Goal: Task Accomplishment & Management: Complete application form

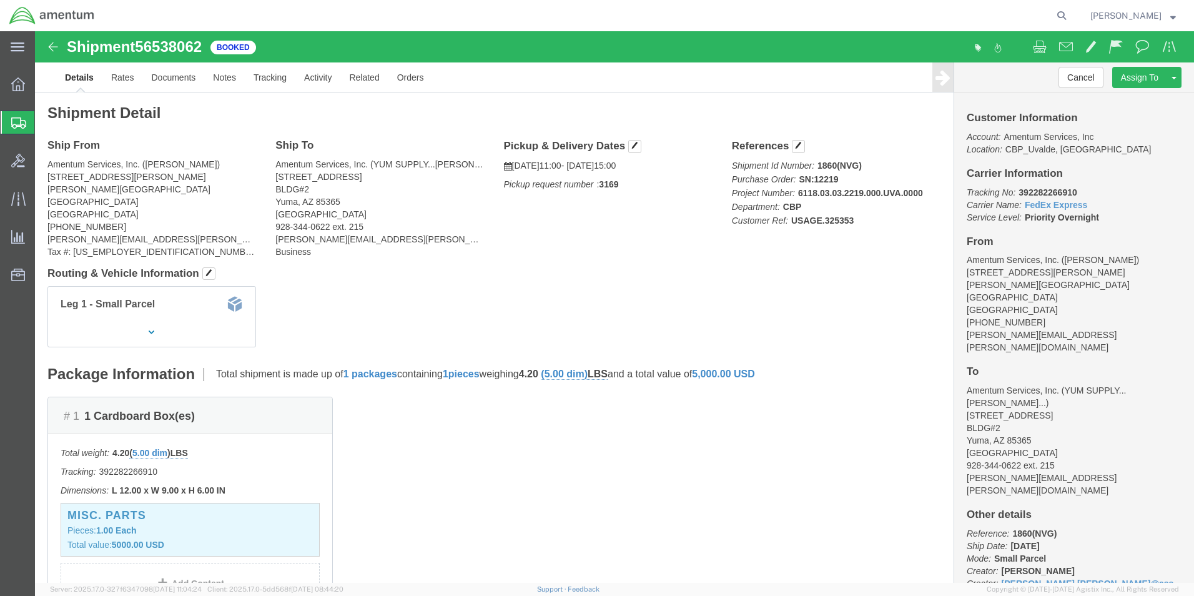
click at [0, 0] on span "Create from Template" at bounding box center [0, 0] width 0 height 0
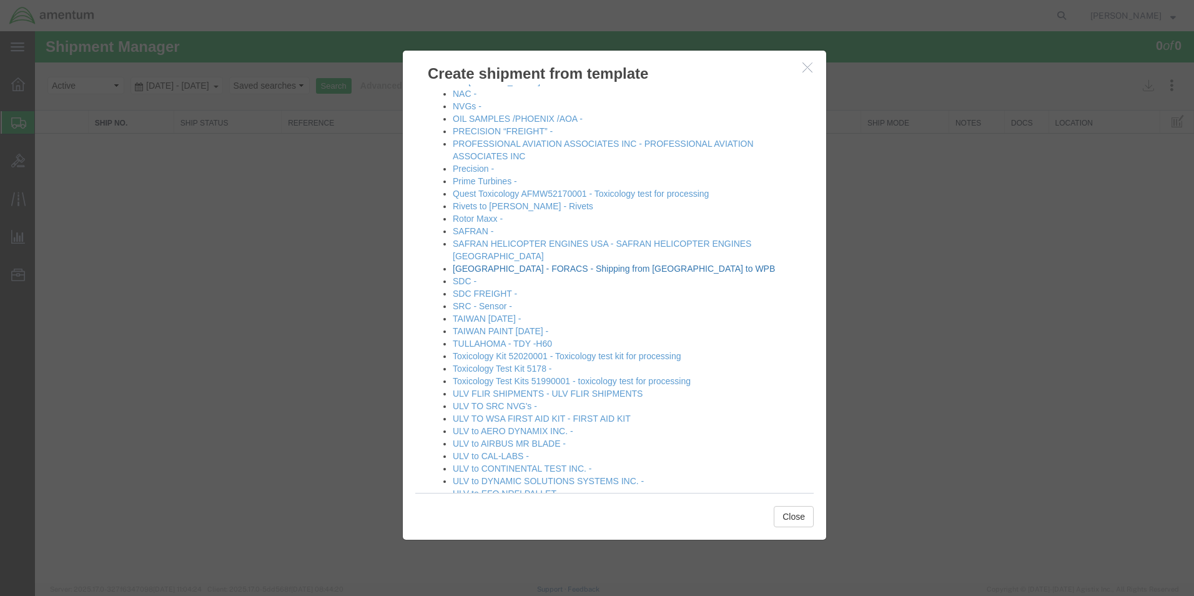
scroll to position [562, 0]
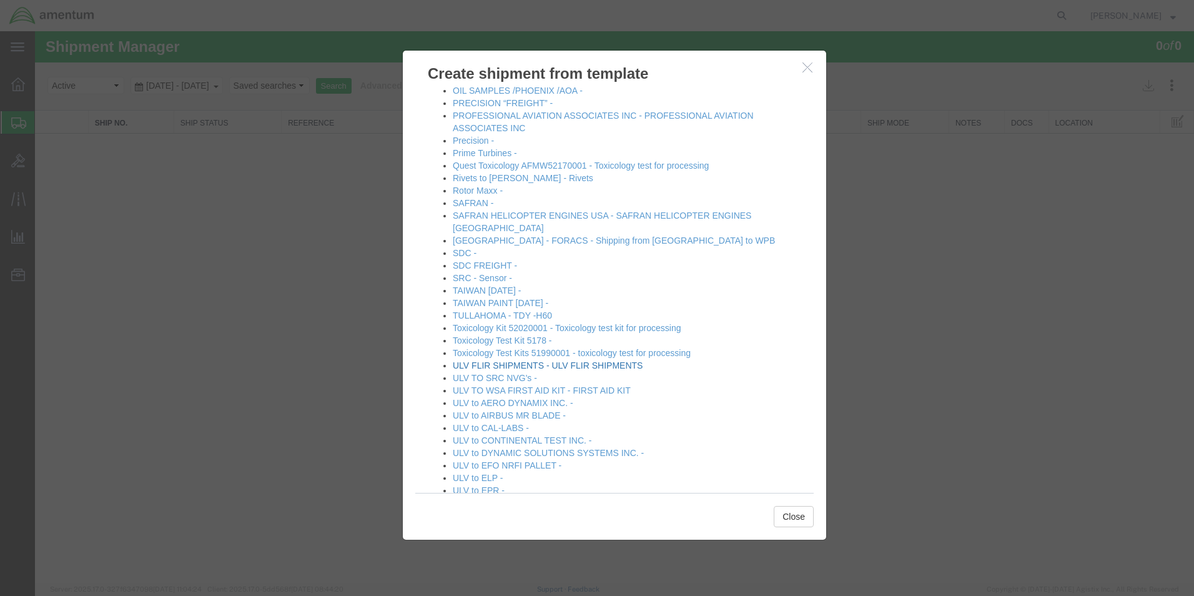
click at [614, 360] on link "ULV FLIR SHIPMENTS - ULV FLIR SHIPMENTS" at bounding box center [548, 365] width 190 height 10
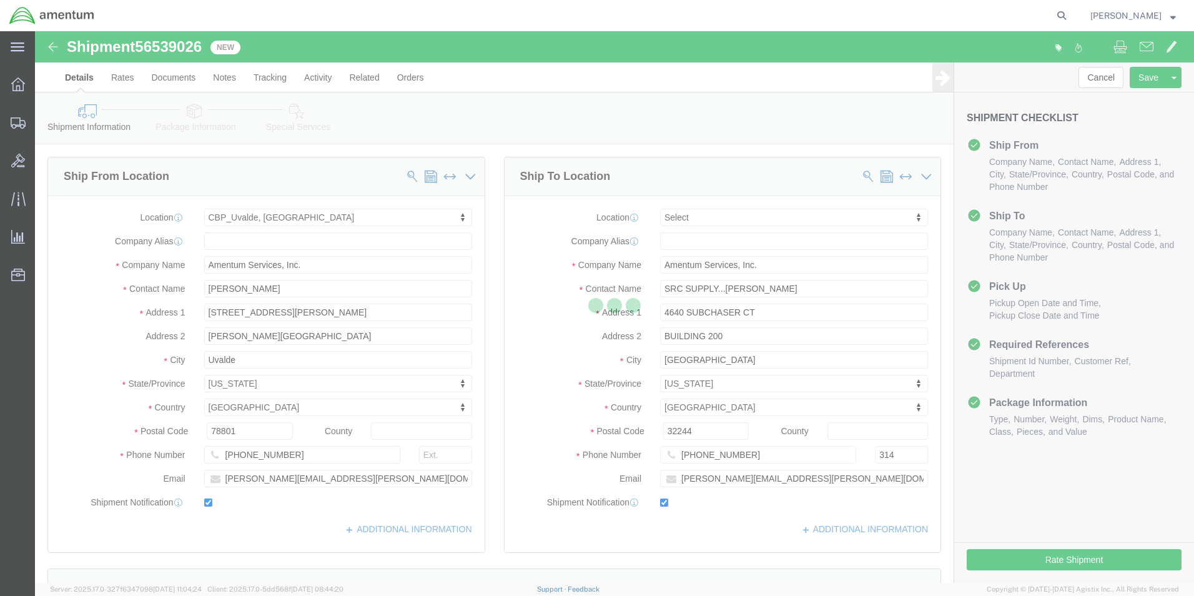
select select "49950"
select select
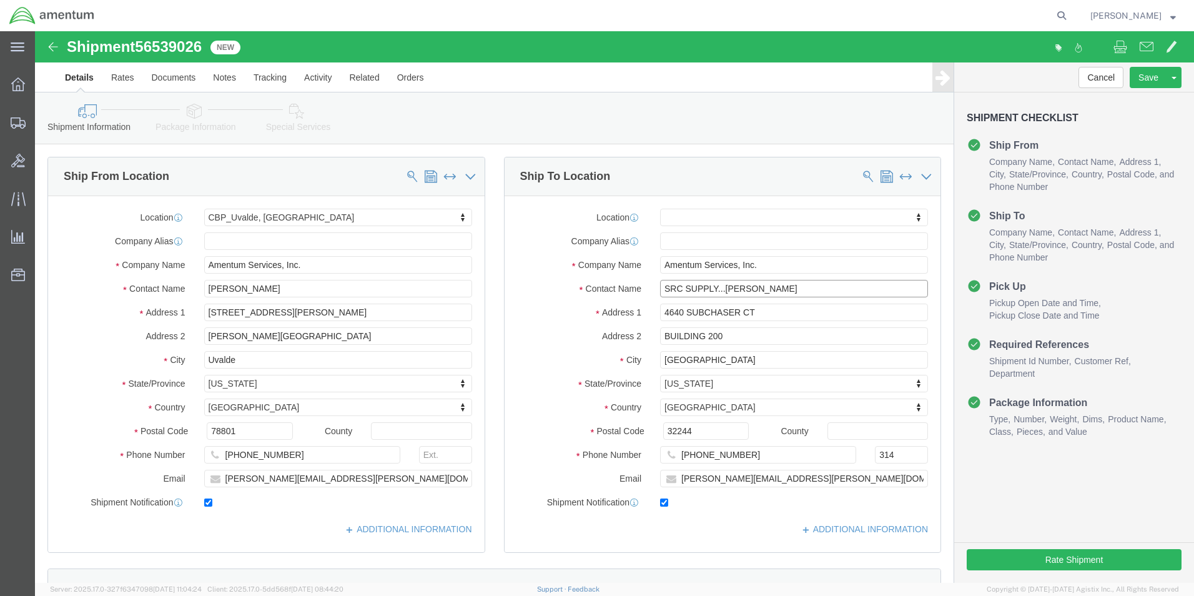
click input "SRC SUPPLY...NORMA SCOTT"
type input "S"
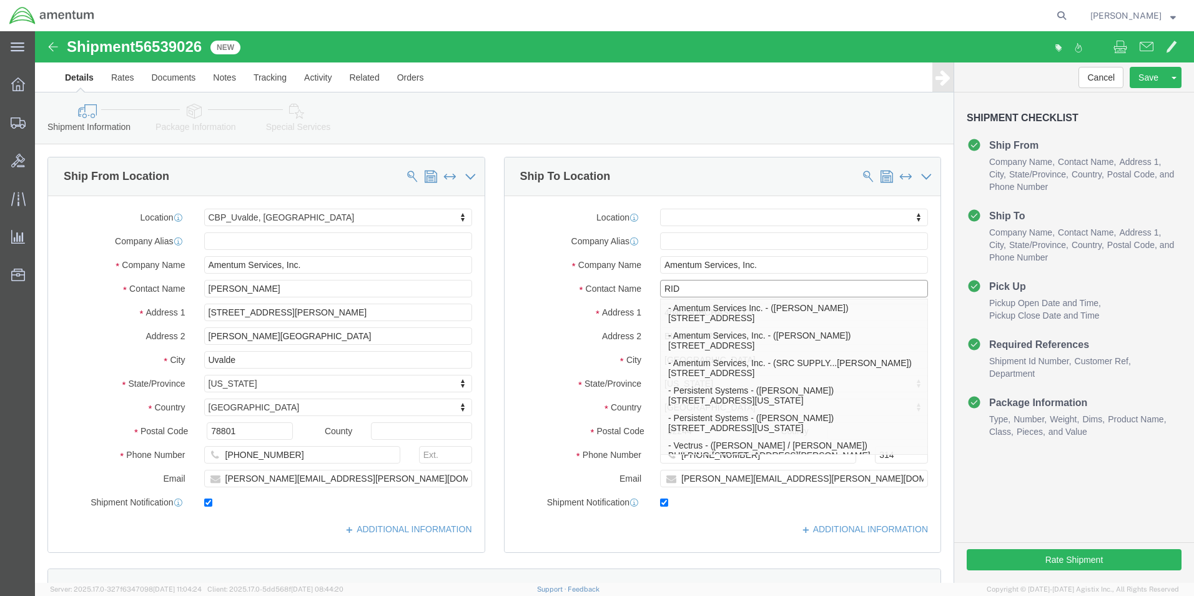
type input "RIDD"
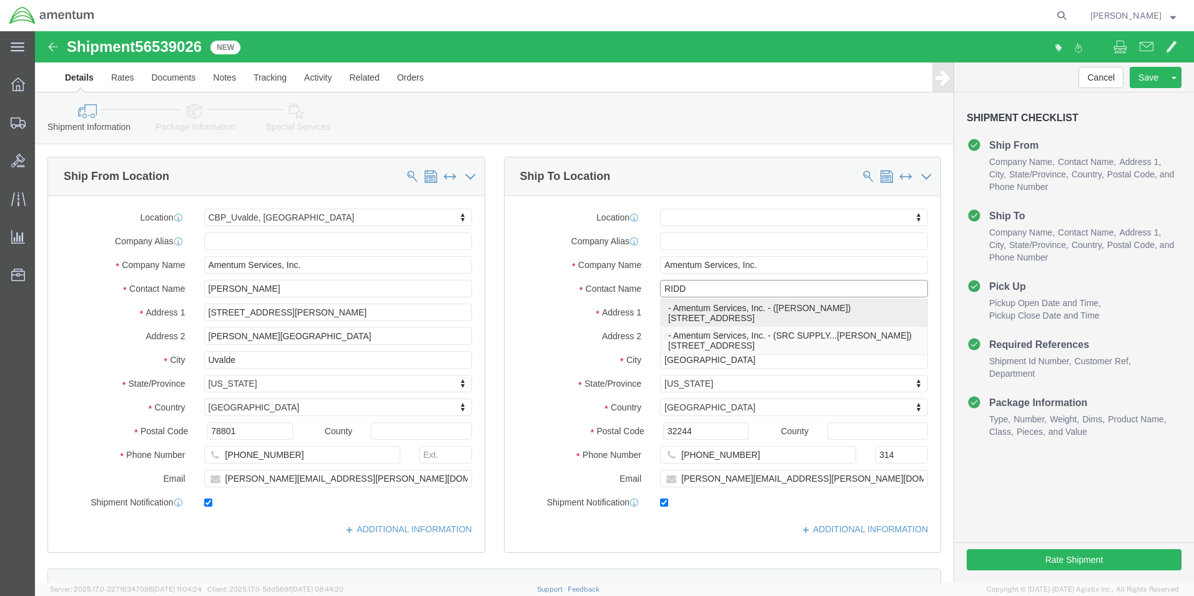
click p "- Amentum Services, Inc. - (Nicholas Riddle) 4640 Subchaser Ct, Bldg 200, Jacks…"
select select
type input "Nicholas Riddle"
type input "4640 Subchaser Ct"
type input "Bldg 200"
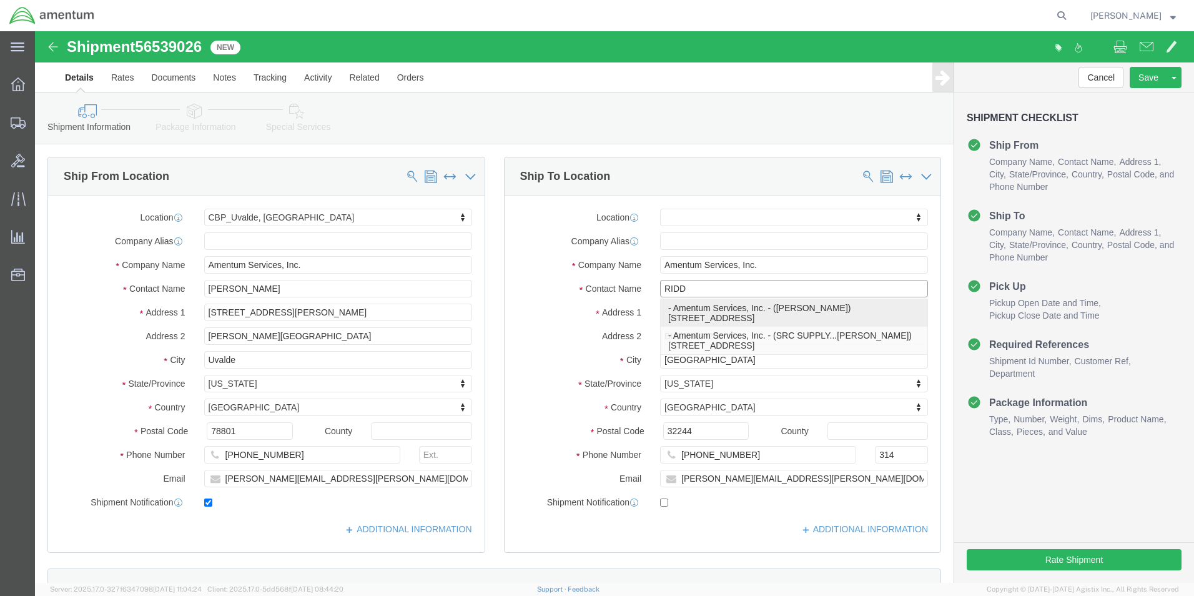
type input "Jacksonville"
type input "(904) 908-4495"
checkbox input "false"
select select "FL"
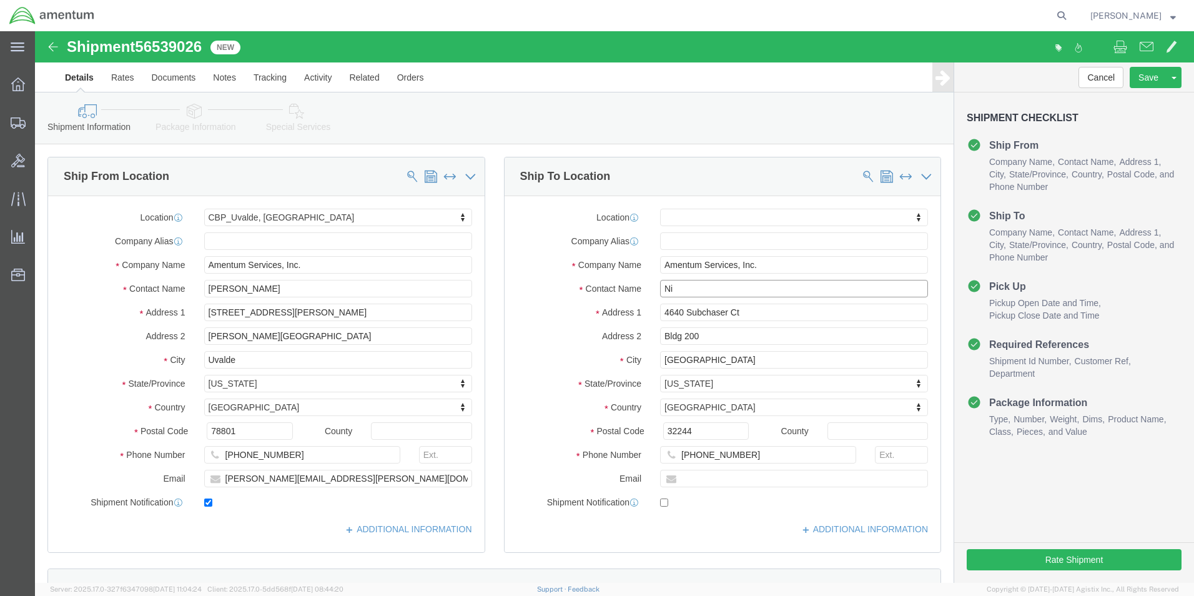
type input "N"
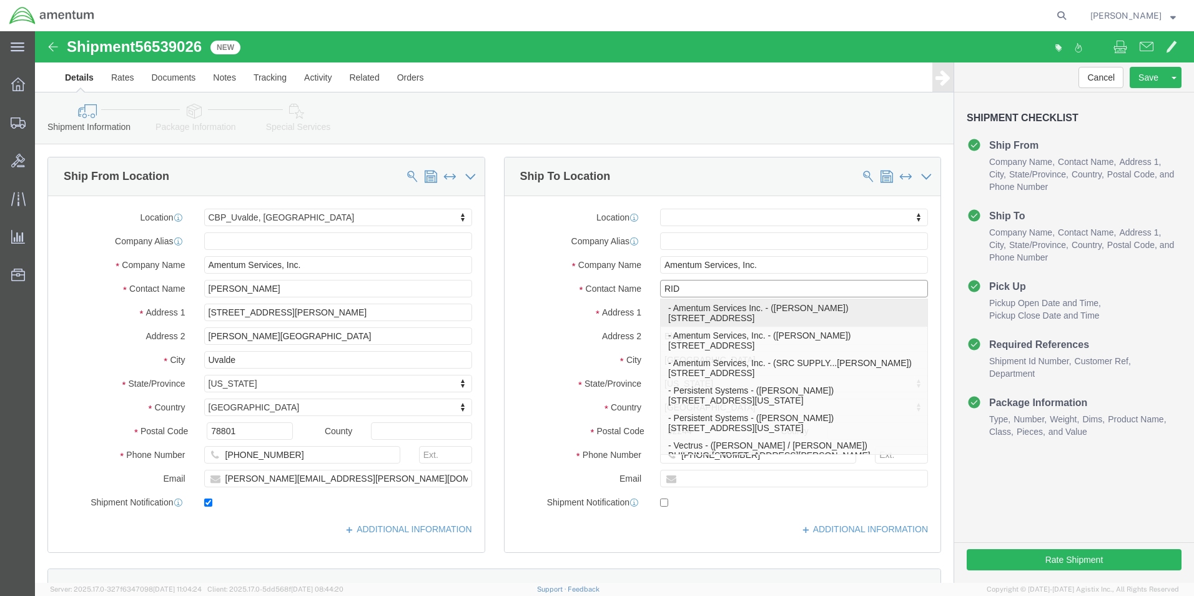
type input "RIDD"
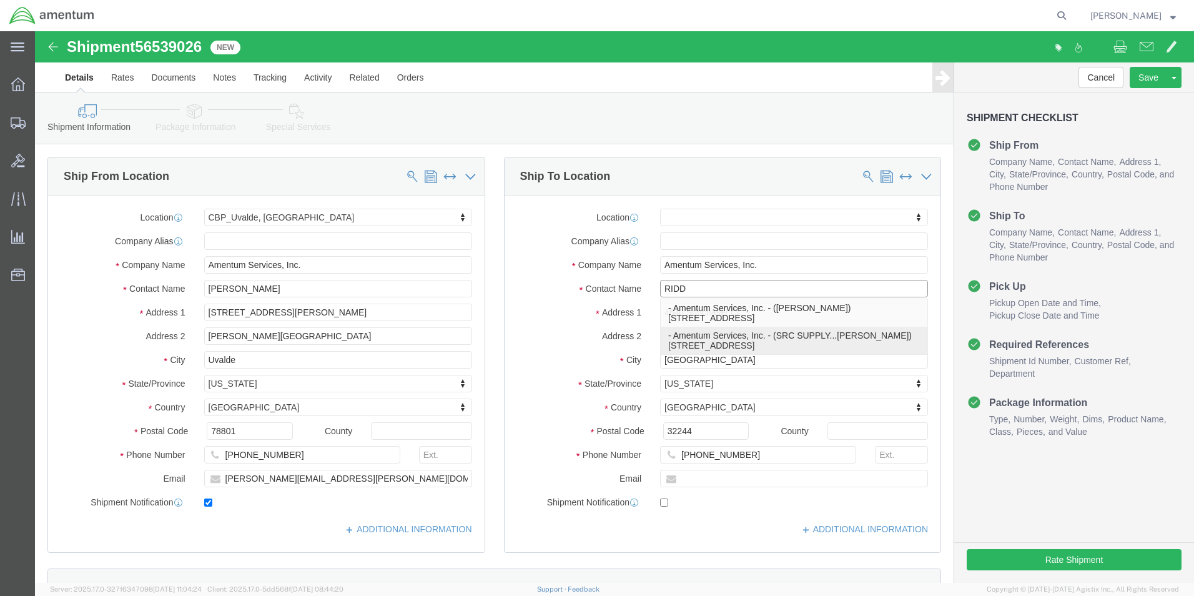
click p "- Amentum Services, Inc. - (SRC SUPPLY...NICK RIDDLE) 4640 SUBCHASER CT., BUILD…"
select select
type input "SRC SUPPLY...[PERSON_NAME]"
type input "4640 SUBCHASER CT."
type input "BUILDING 200"
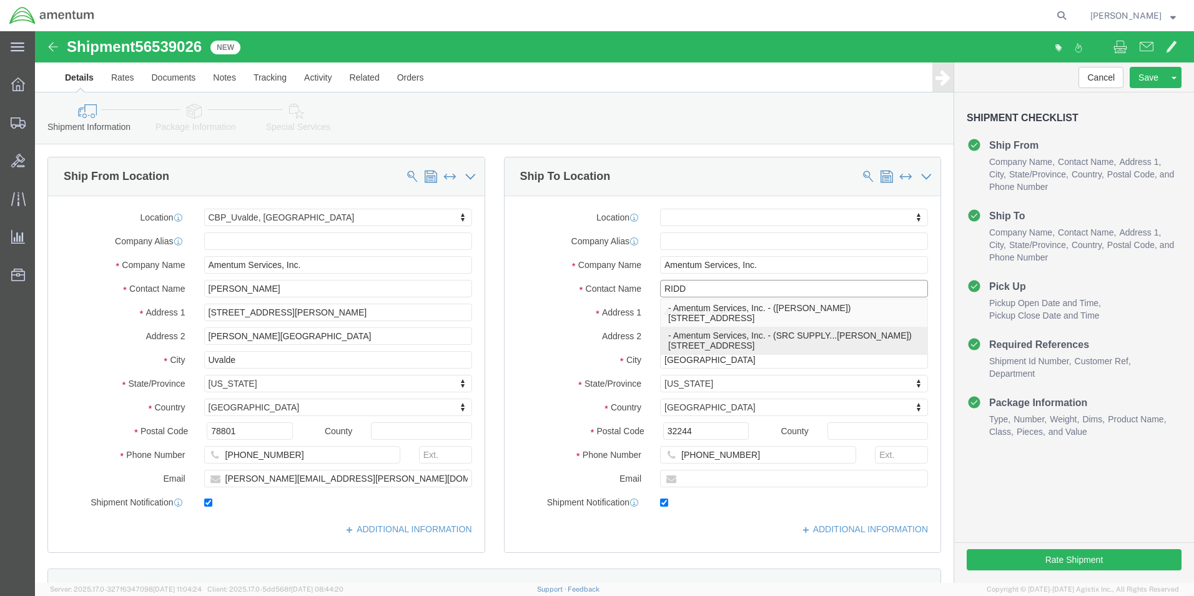
type input "[GEOGRAPHIC_DATA]"
type input "[PHONE_NUMBER]"
type input "[PERSON_NAME][EMAIL_ADDRESS][PERSON_NAME][DOMAIN_NAME]"
checkbox input "true"
select select "FL"
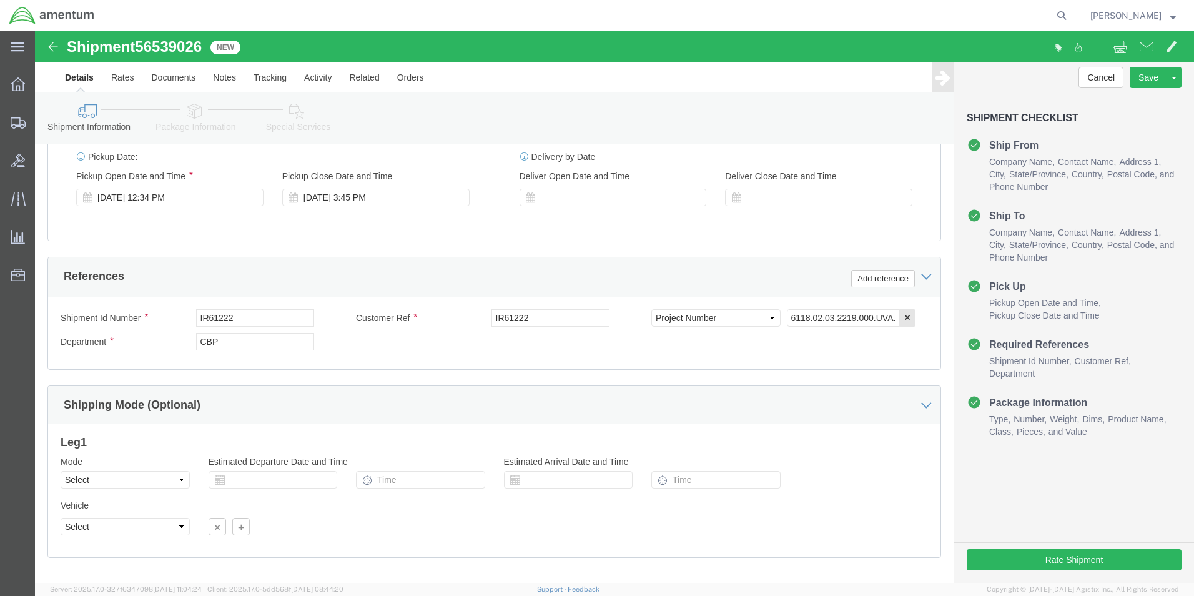
scroll to position [500, 0]
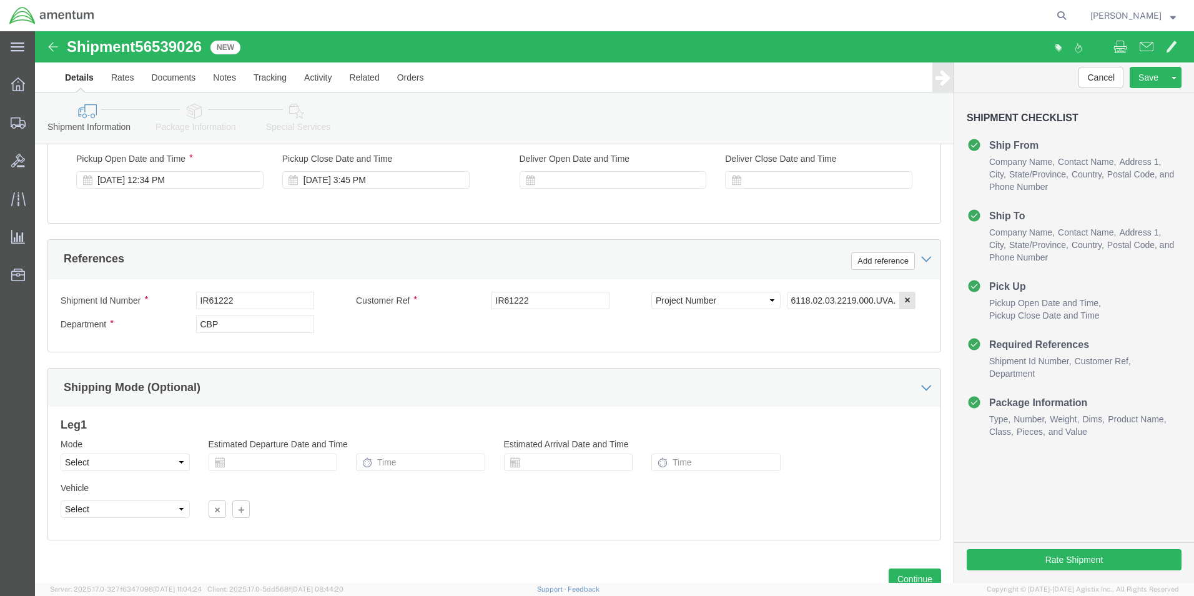
type input "SRC SUPPLY...[PERSON_NAME]"
click input "IR61222"
type input "IR61386"
click input "IR61222"
type input "IR61386"
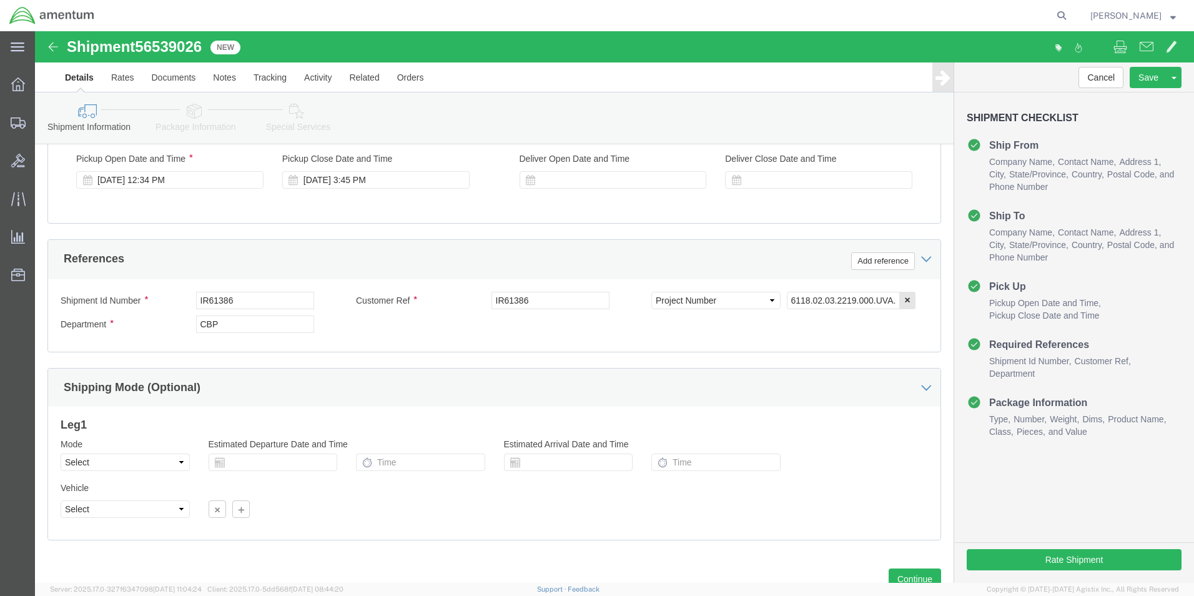
click div "Please fix the following errors Ship From Location Location CBP_Uvalde, TX_ULV …"
click button "Rate Shipment"
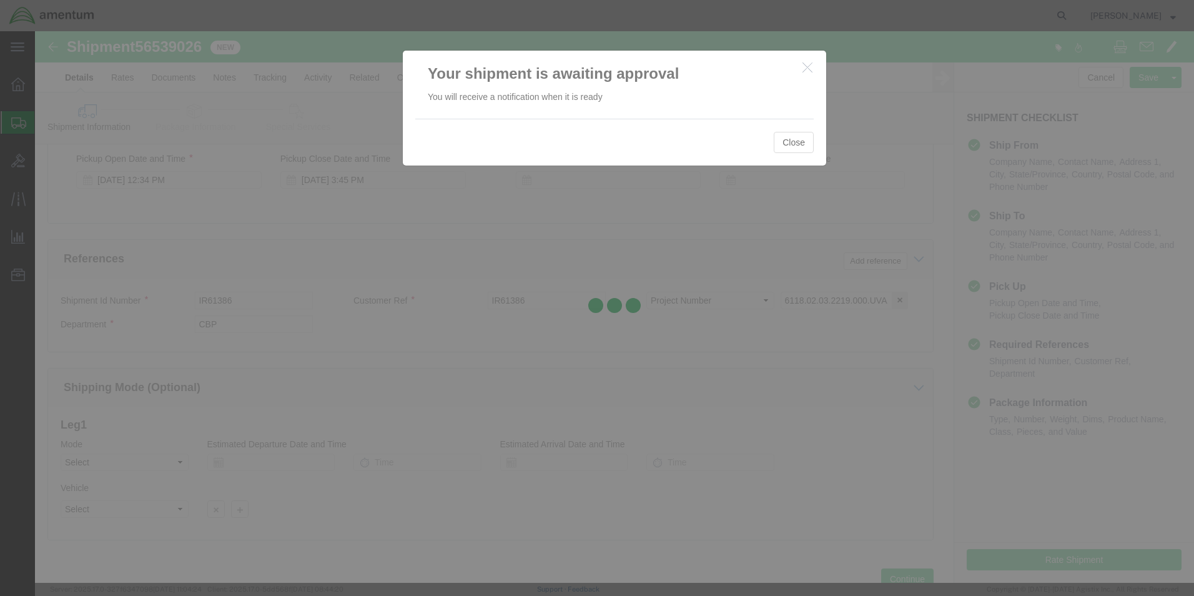
select select "49950"
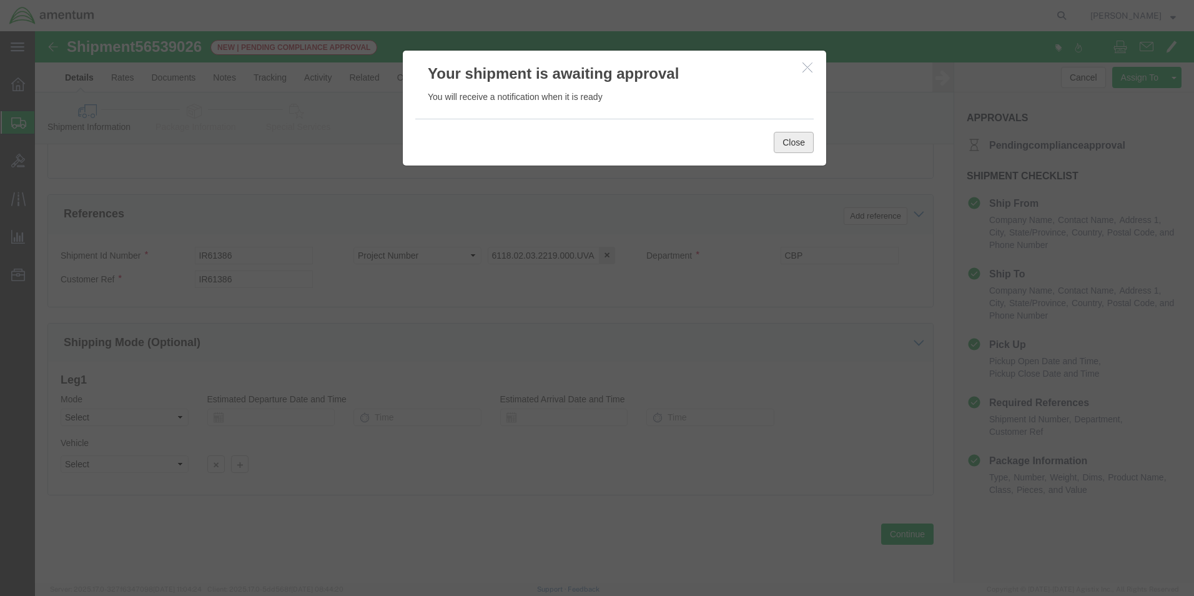
click button "Close"
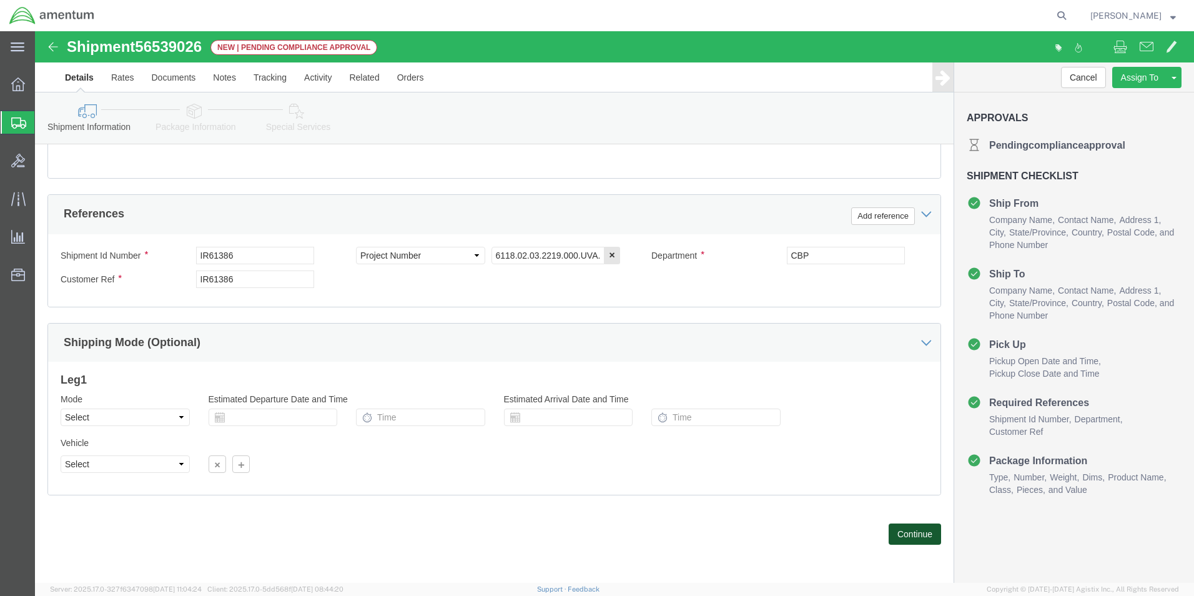
click button "Continue"
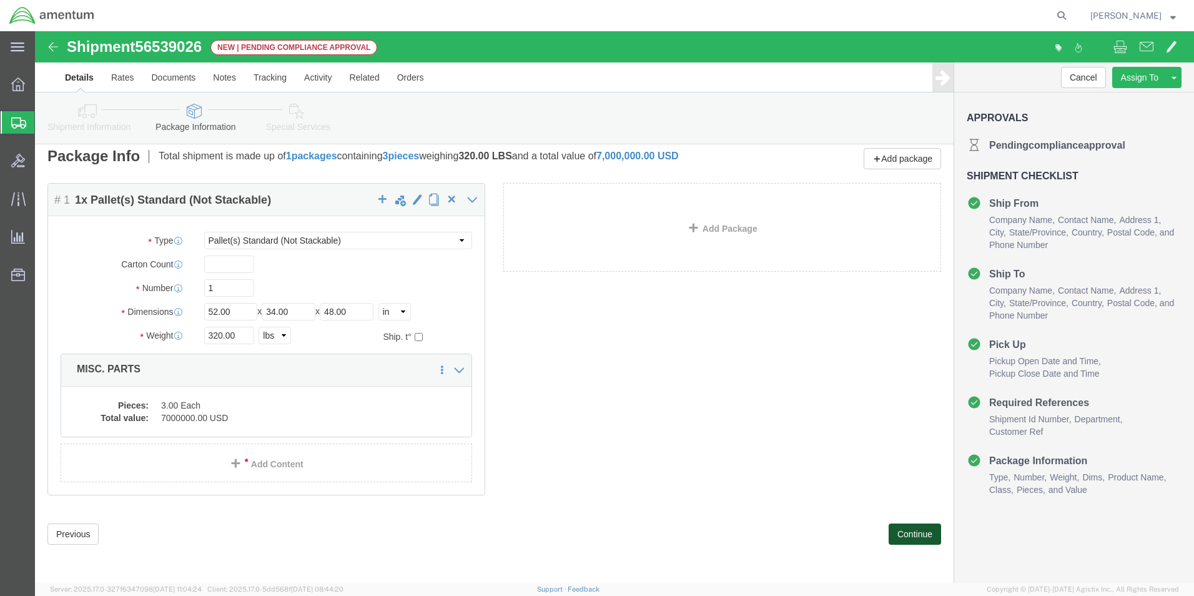
scroll to position [0, 0]
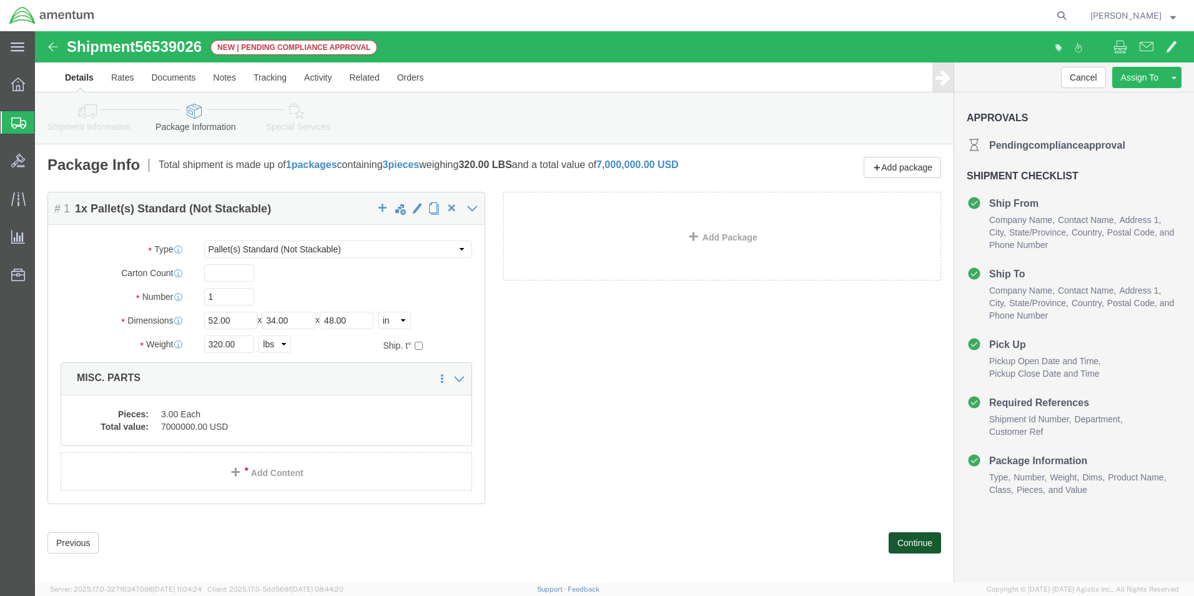
click button "Continue"
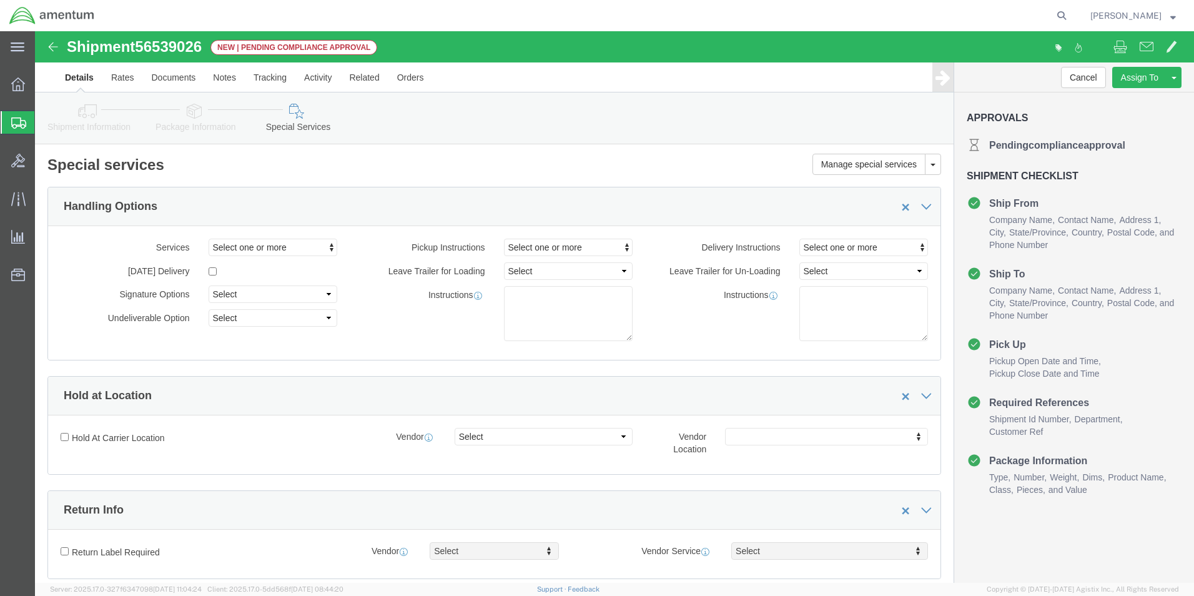
click icon
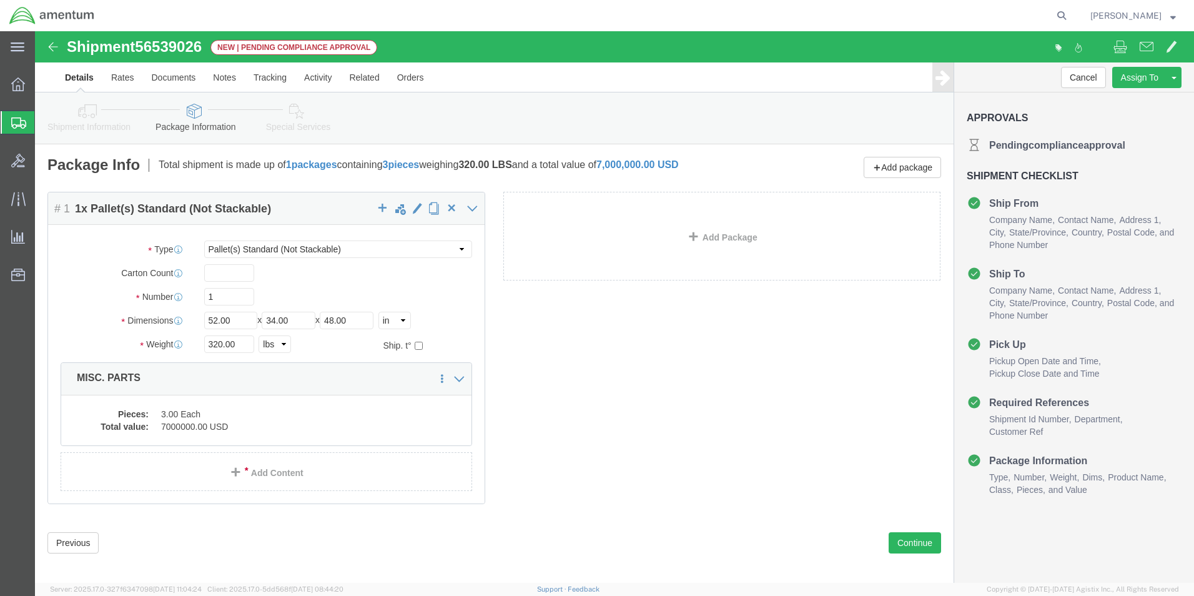
click div "Package Content # 1 1 x Pallet(s) Standard (Not Stackable) Package Type Select …"
click button "Continue"
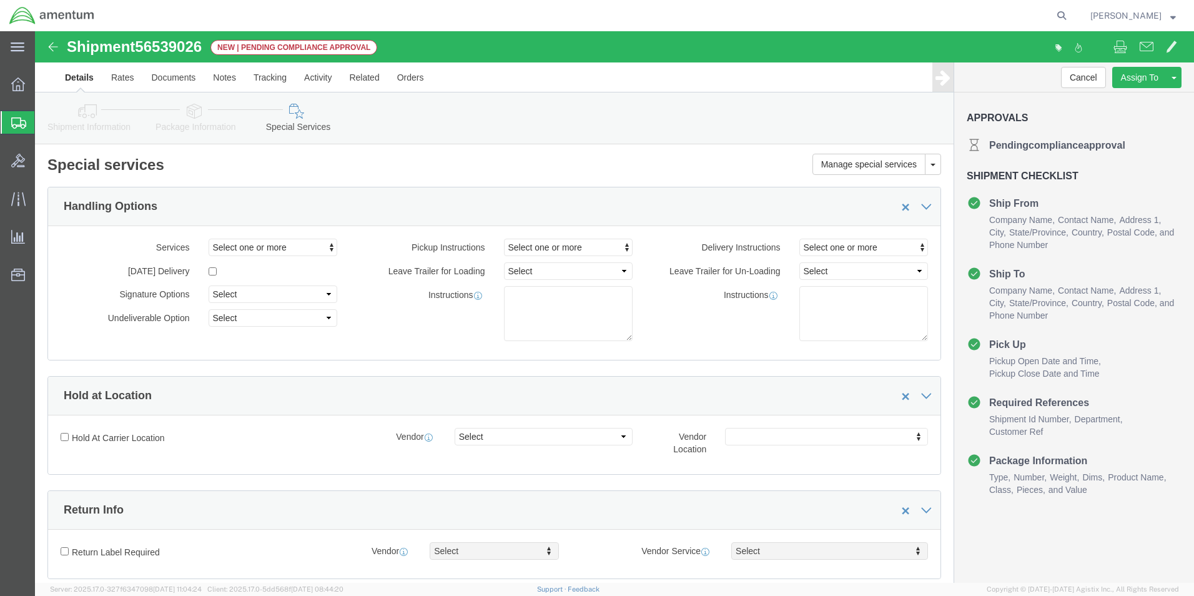
click span "New | Pending compliance approval"
click span "Pending compliance approval"
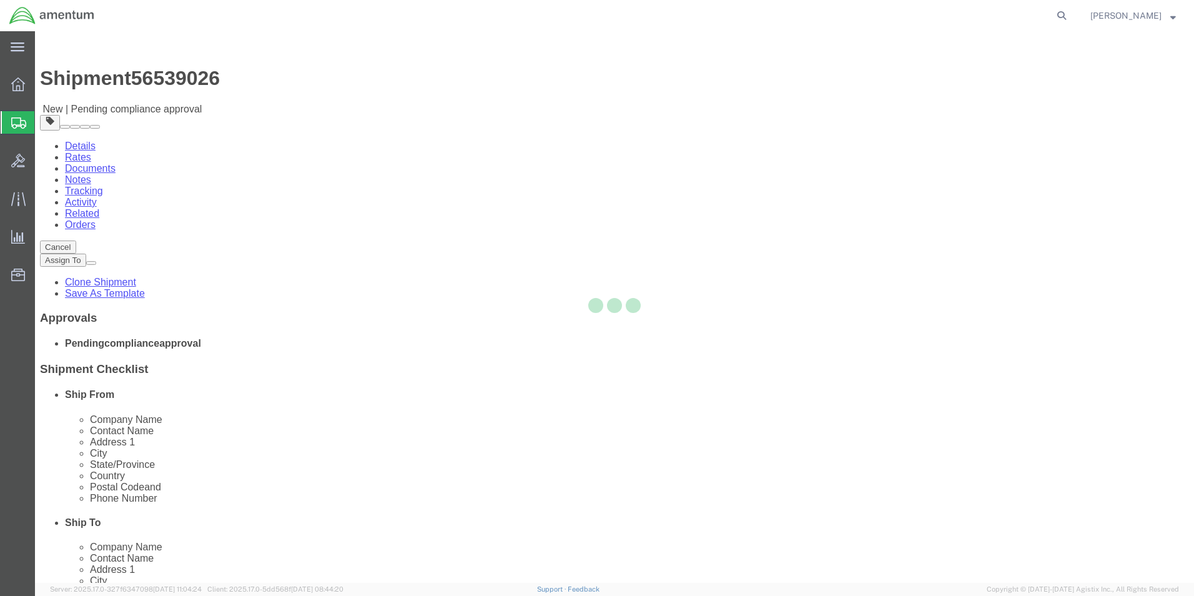
select select "49950"
select select
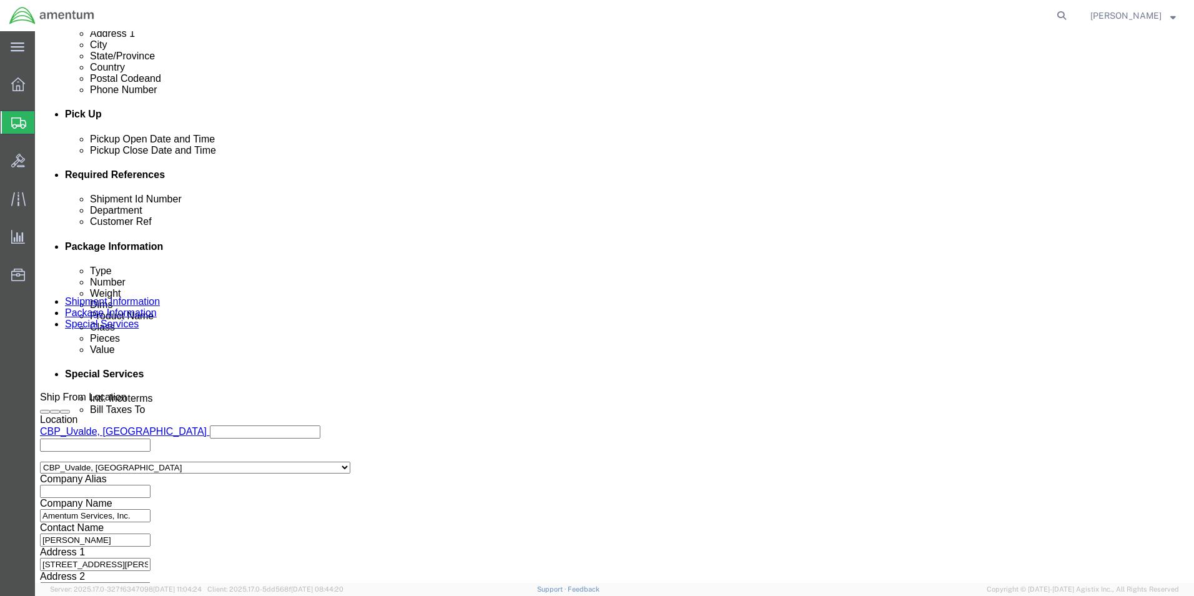
scroll to position [545, 0]
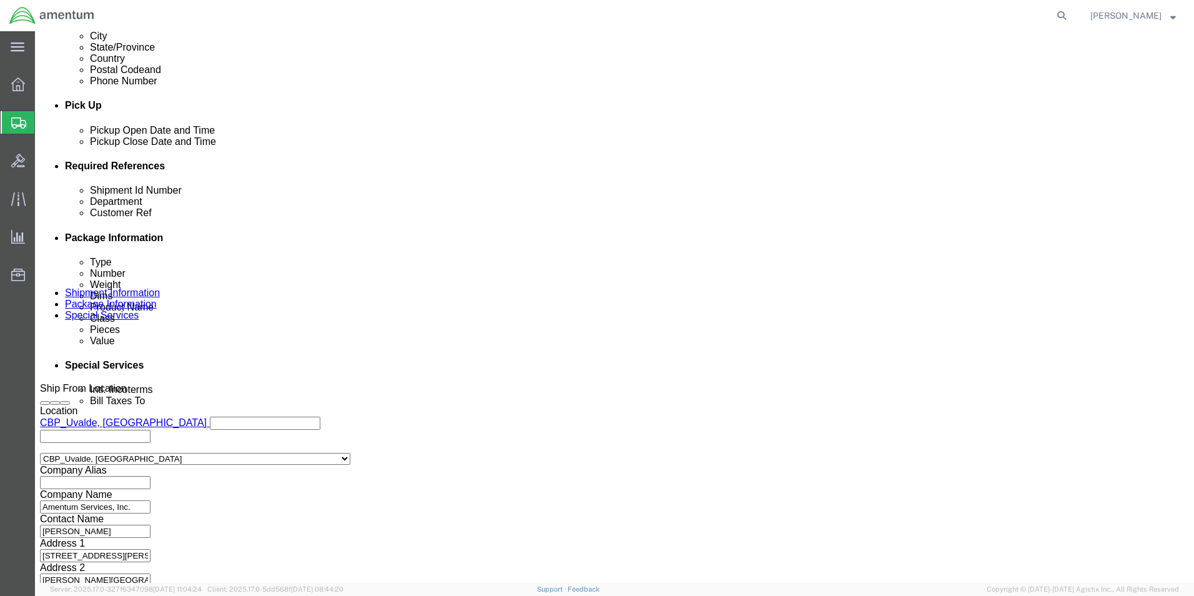
click button "Continue"
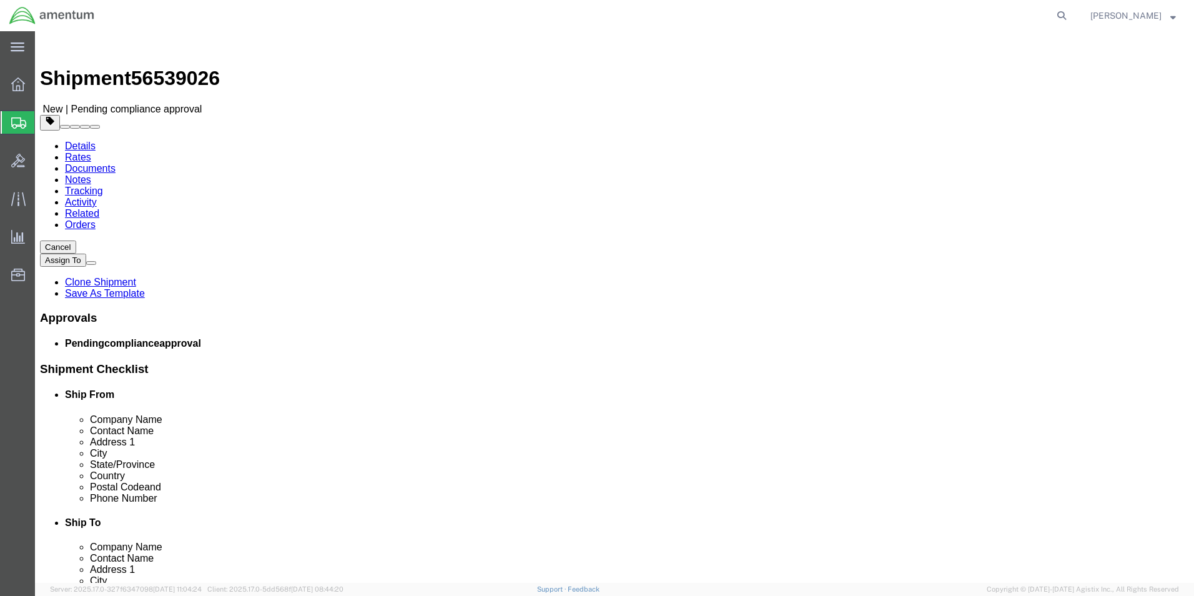
click at [116, 163] on link "Documents" at bounding box center [90, 168] width 51 height 11
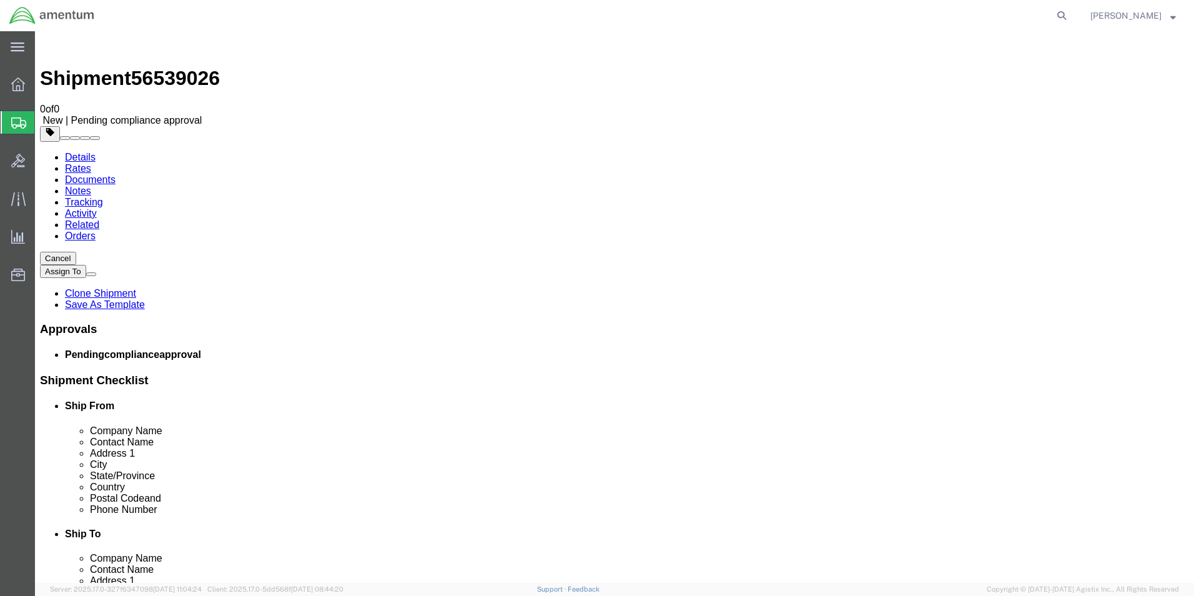
click at [73, 152] on link "Details" at bounding box center [80, 157] width 31 height 11
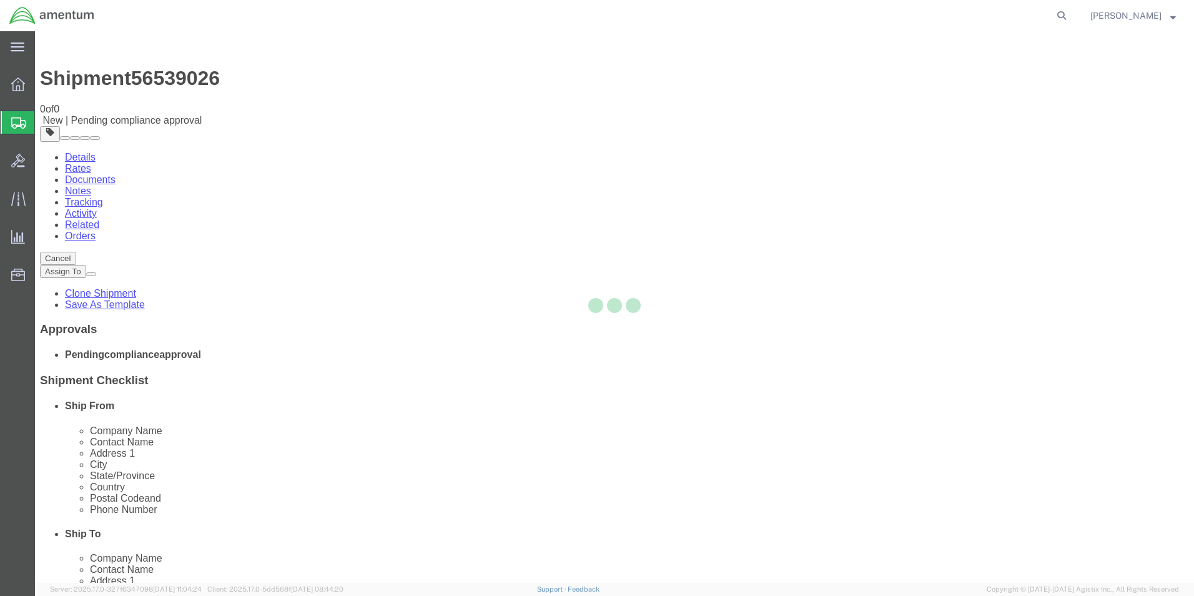
select select "49950"
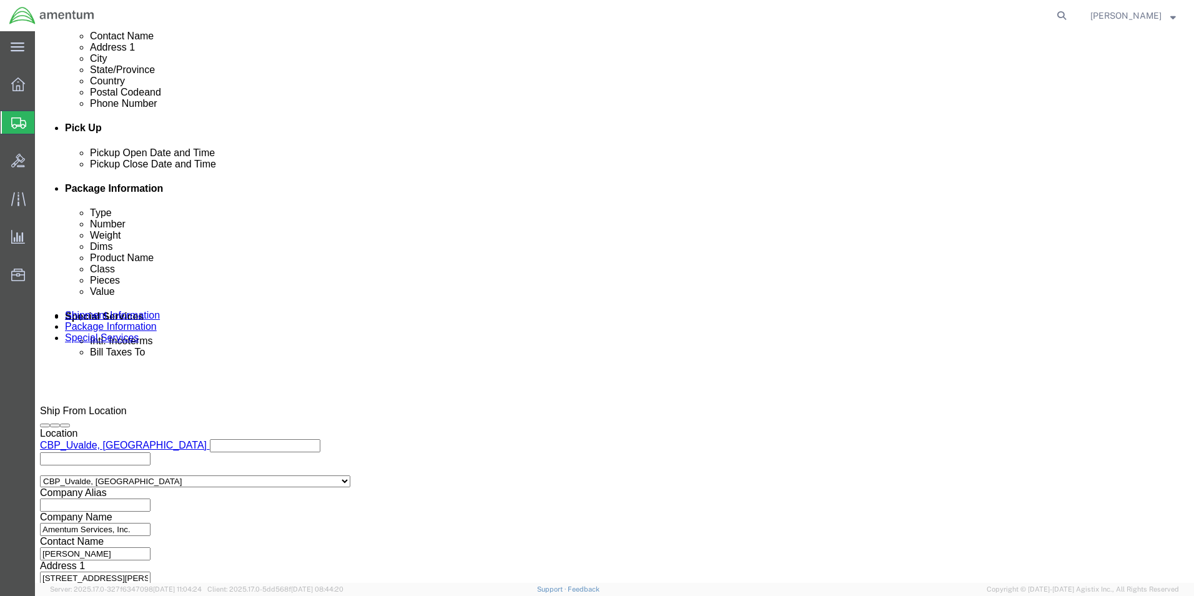
scroll to position [545, 0]
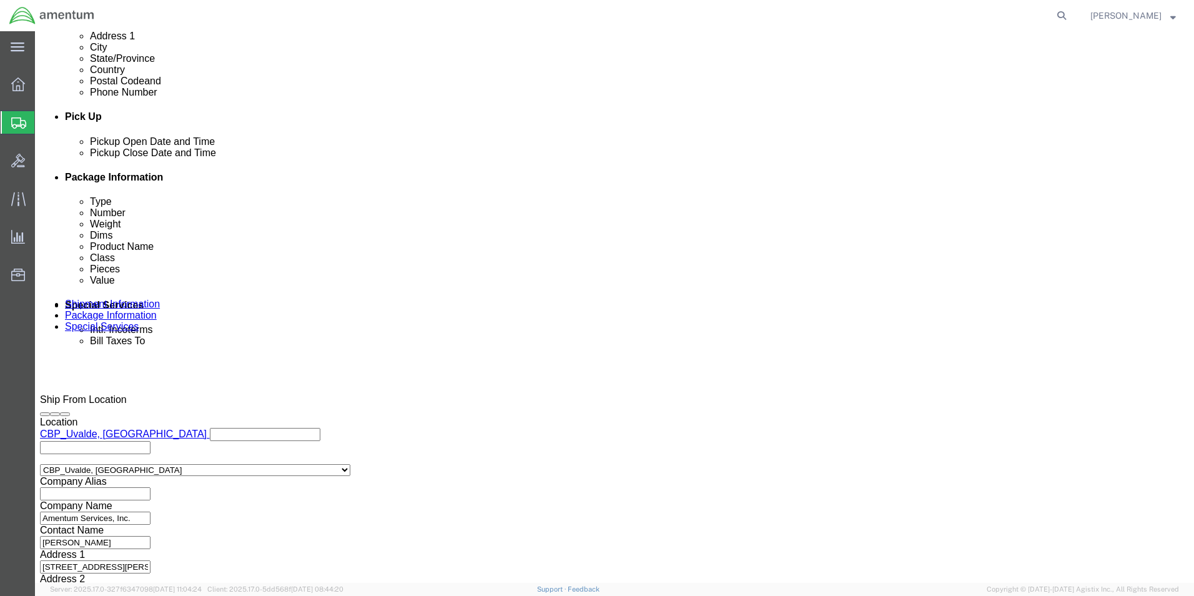
click button "Continue"
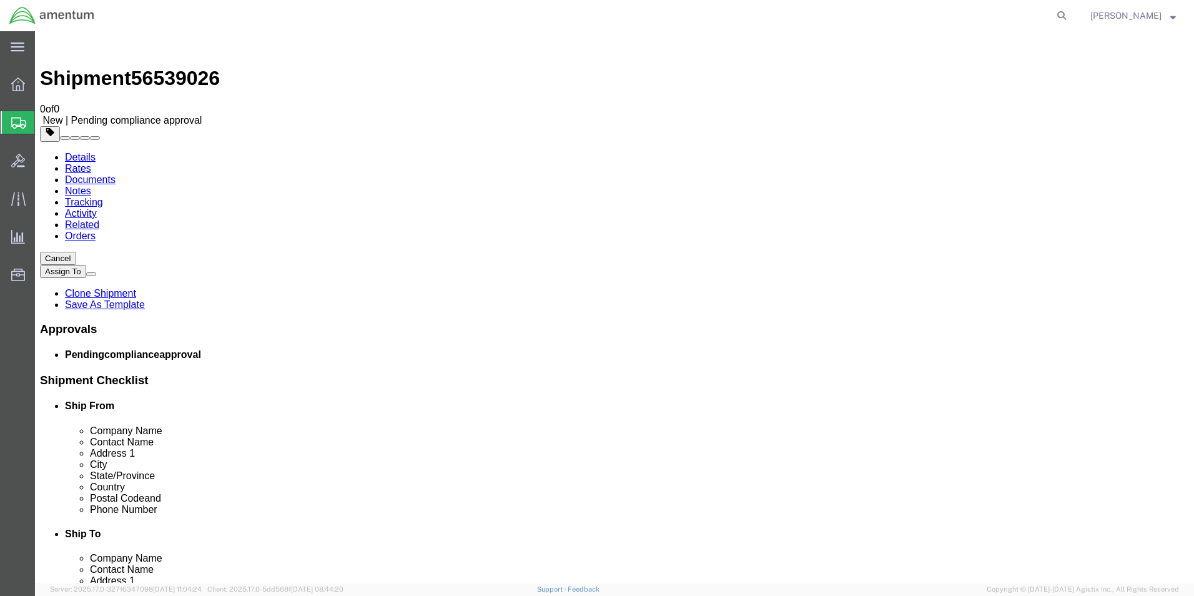
click select "Select BCK Boxes Bale(s) Basket(s) Bolt(s) Bottle(s) Buckets Bulk Bundle(s) Can…"
click dd "3.00 Each"
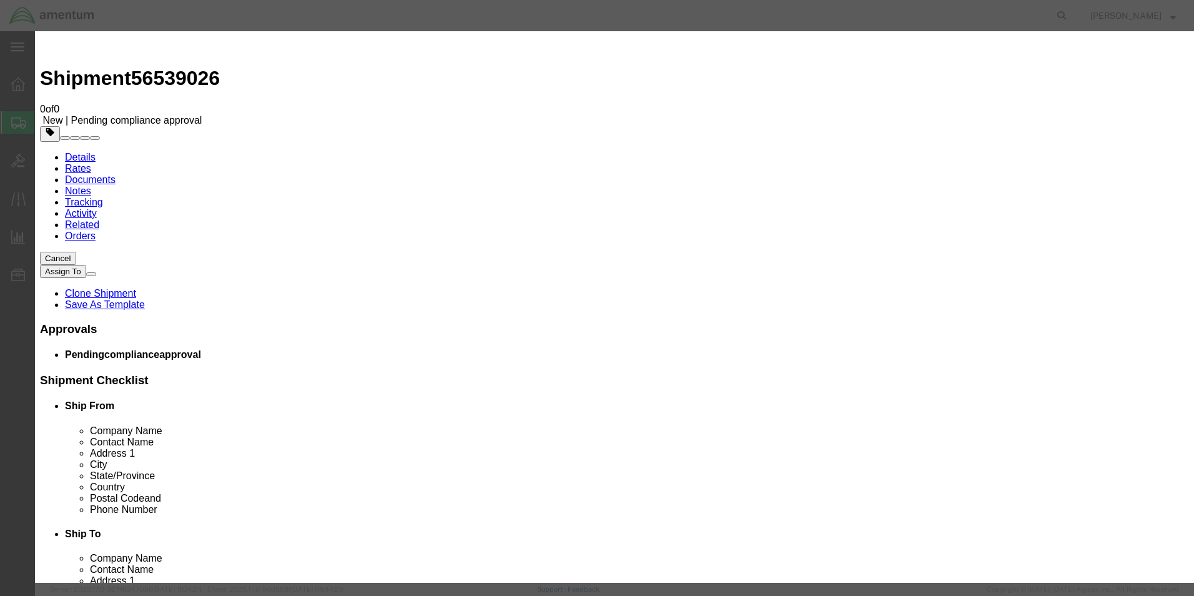
click button "Save & Close"
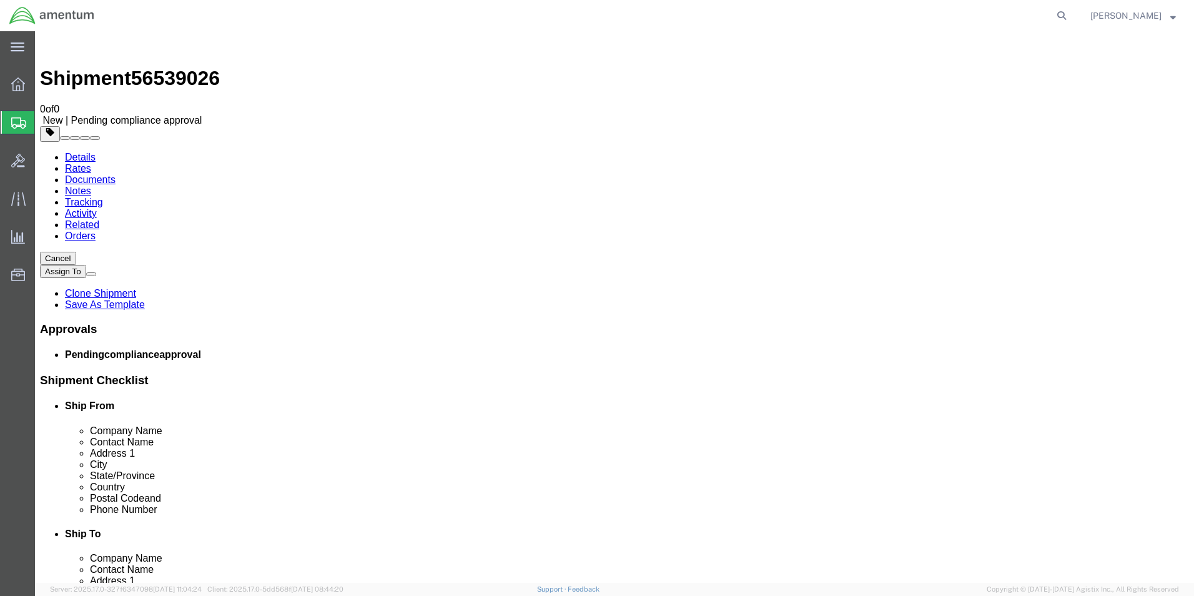
click span "button"
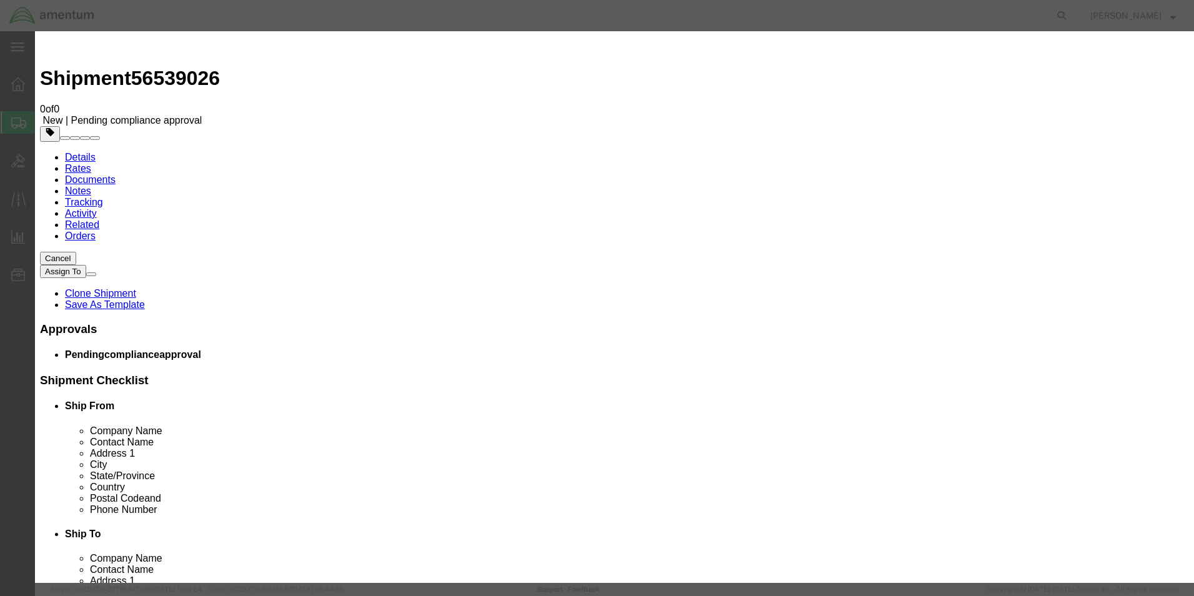
click button "Yes"
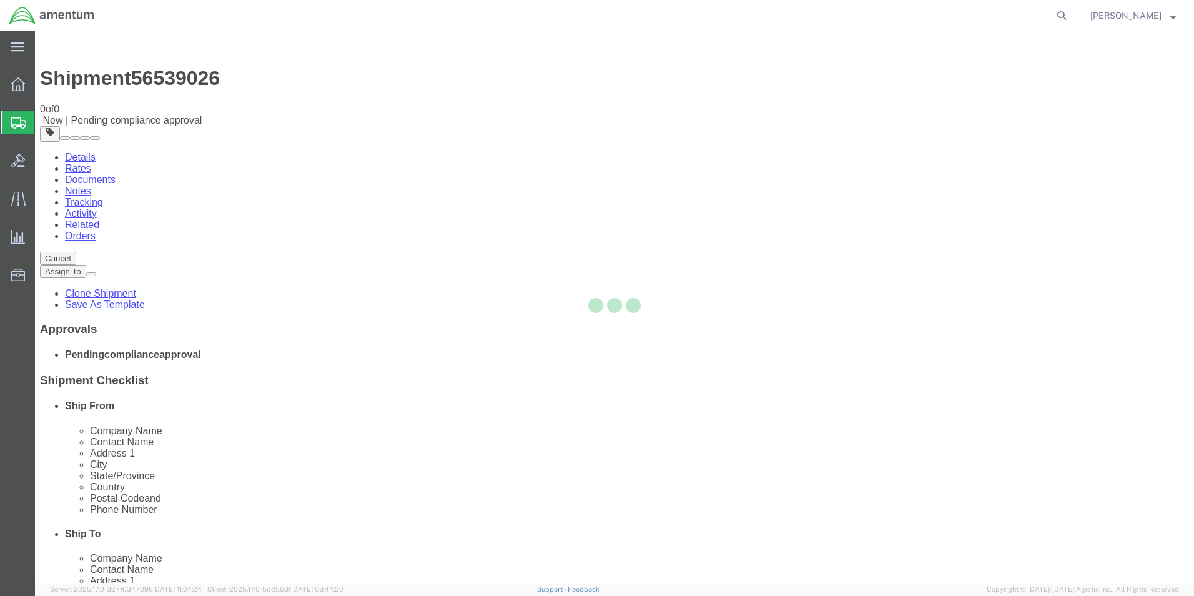
select select "PSNS"
select select "CBOX"
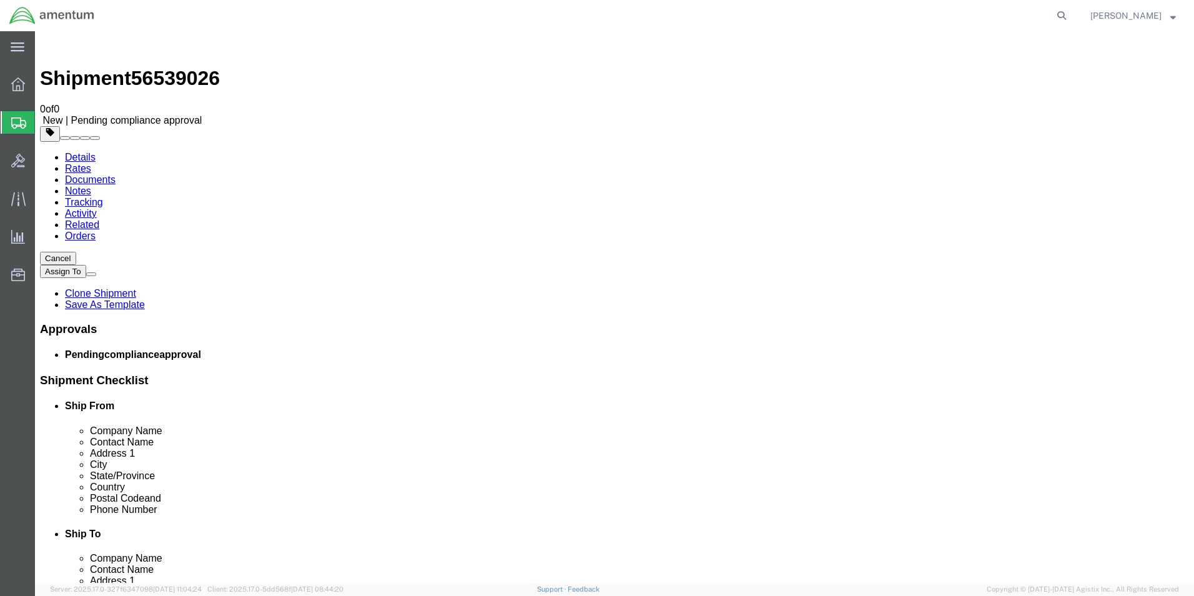
click span "button"
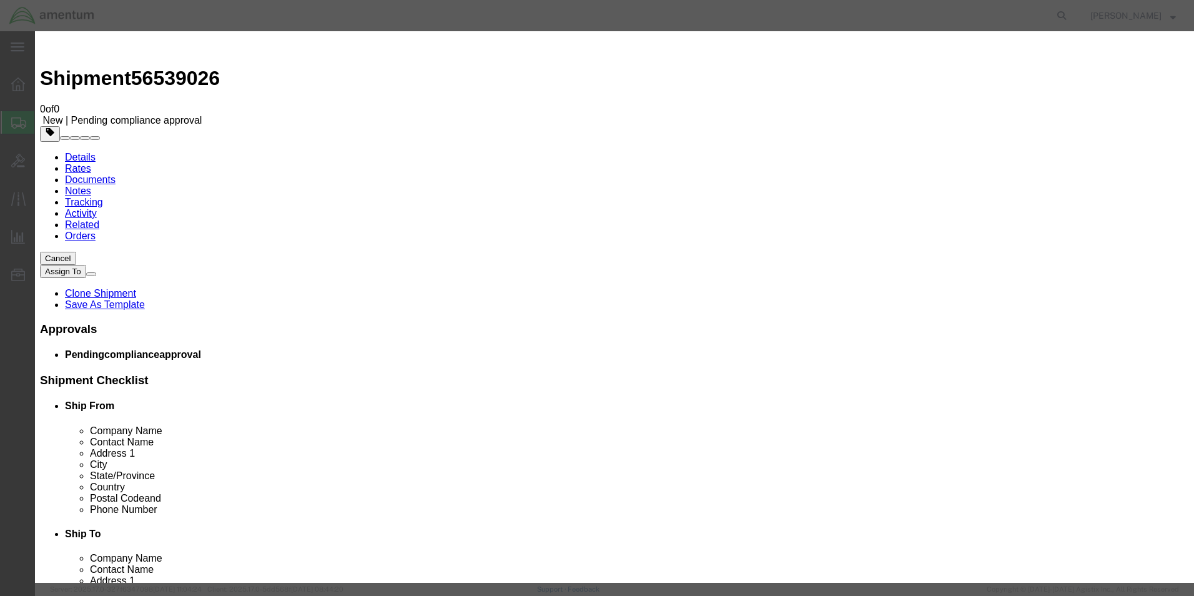
click button "Yes"
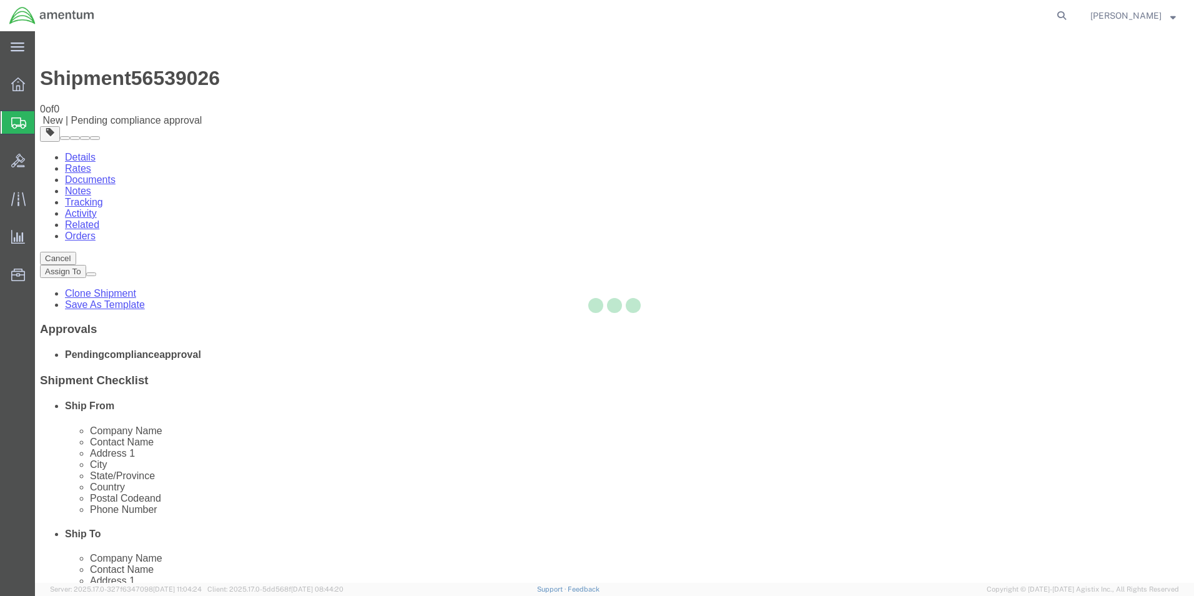
select select "PSNS"
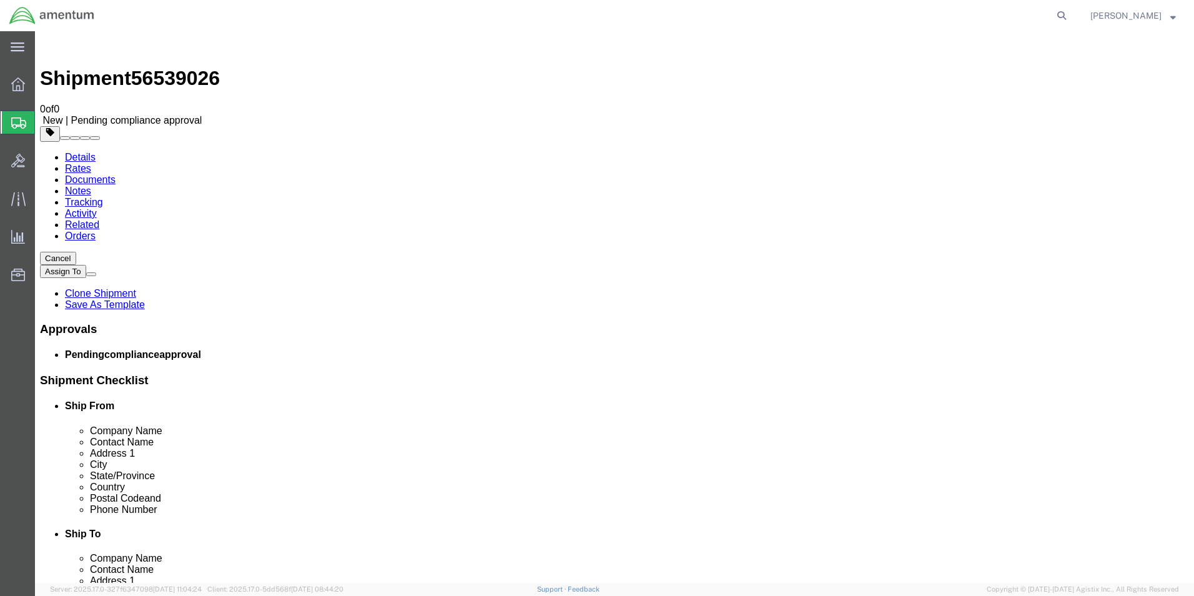
click button "Continue"
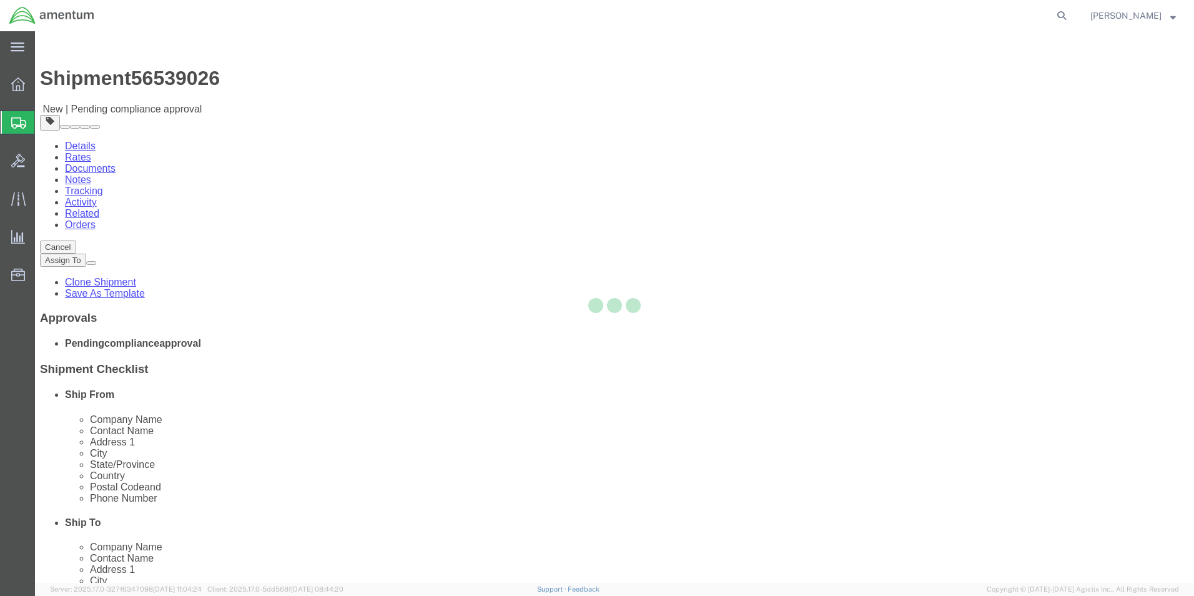
select select "49950"
select select
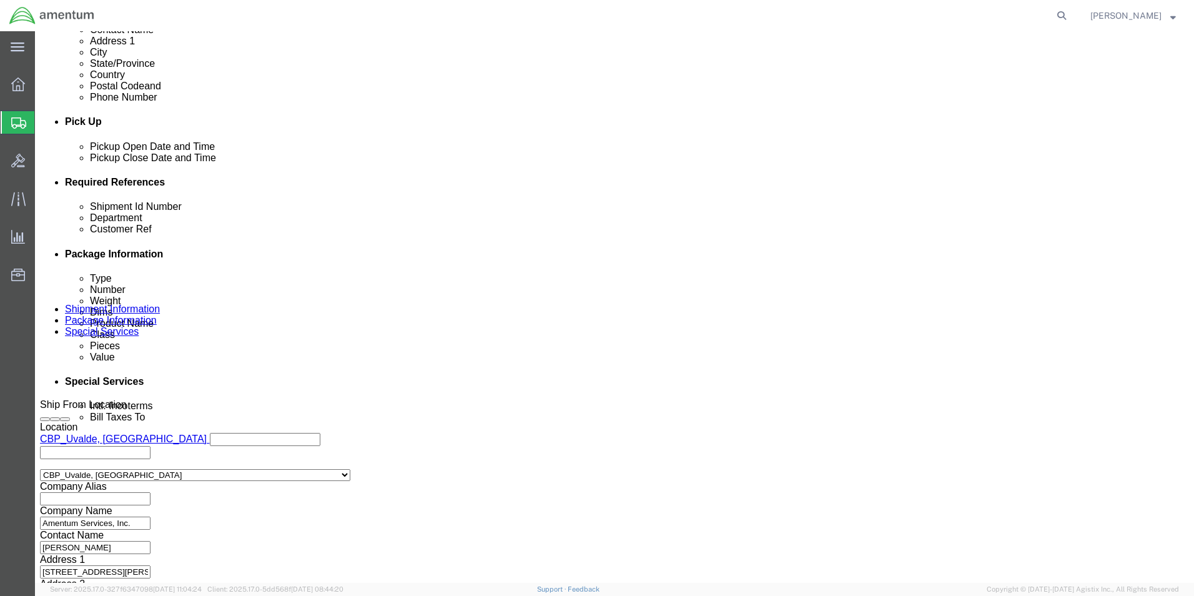
scroll to position [545, 0]
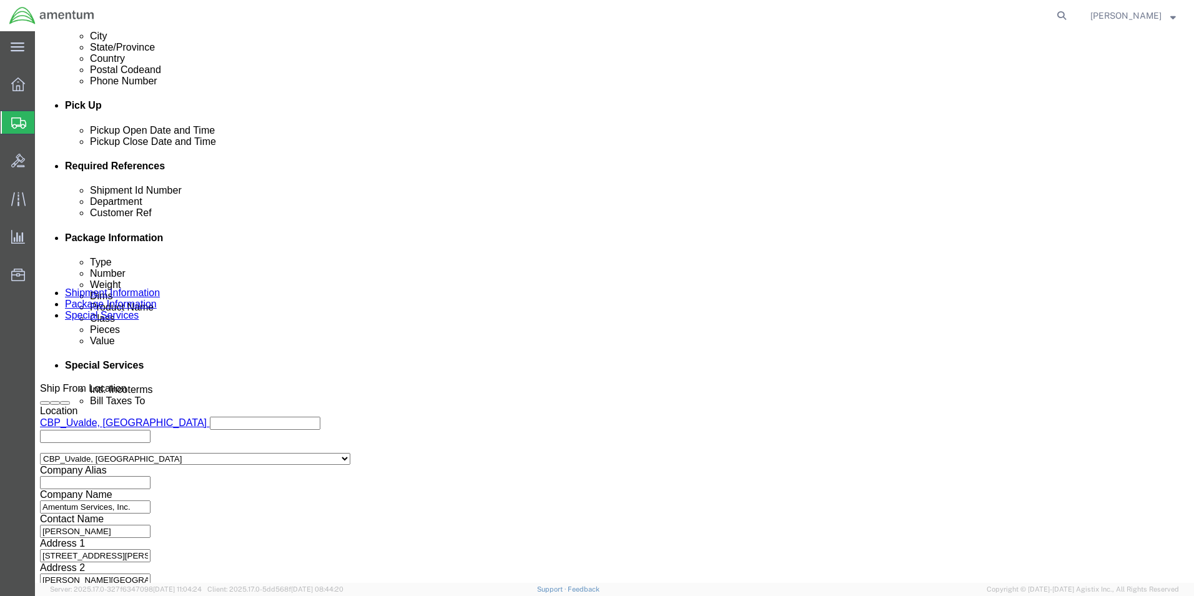
click button "Continue"
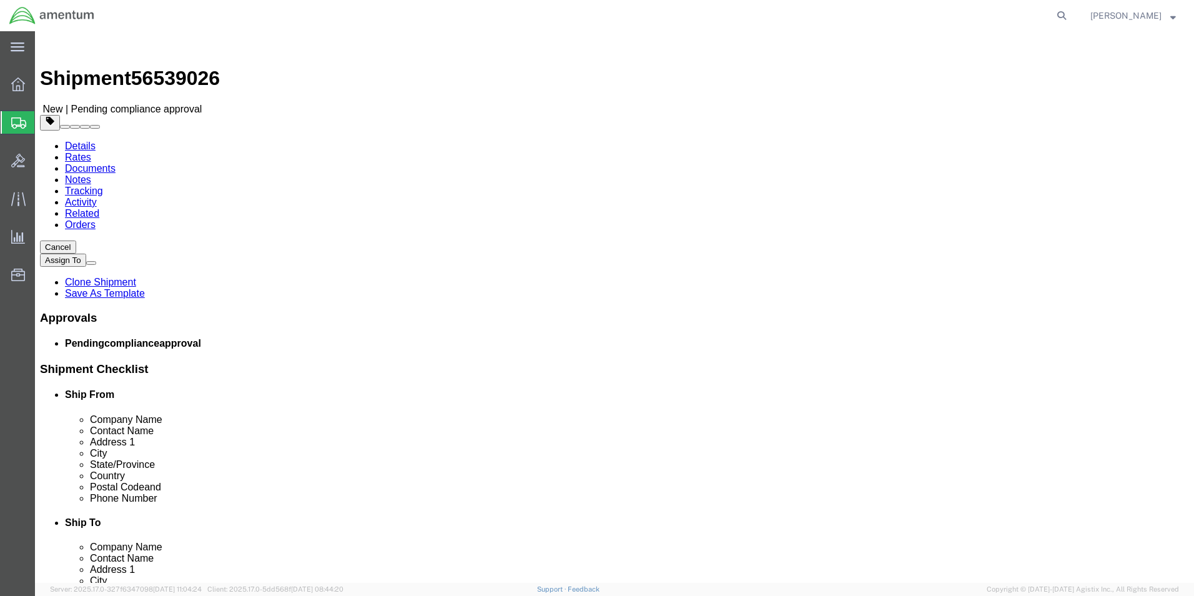
click at [79, 141] on link "Details" at bounding box center [80, 146] width 31 height 11
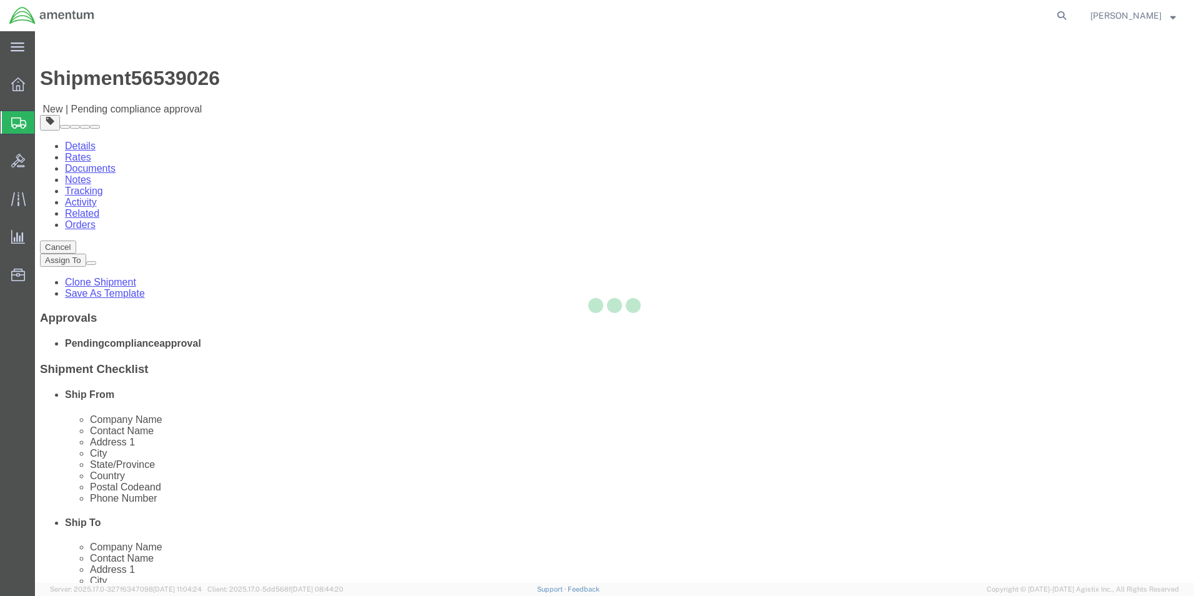
select select "49950"
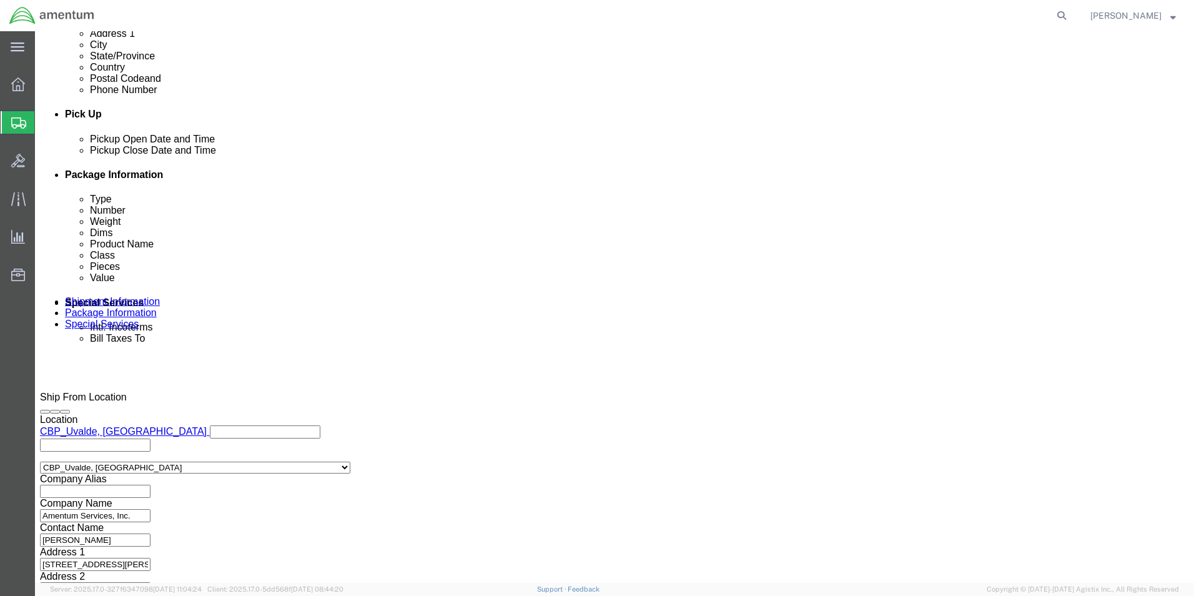
scroll to position [545, 0]
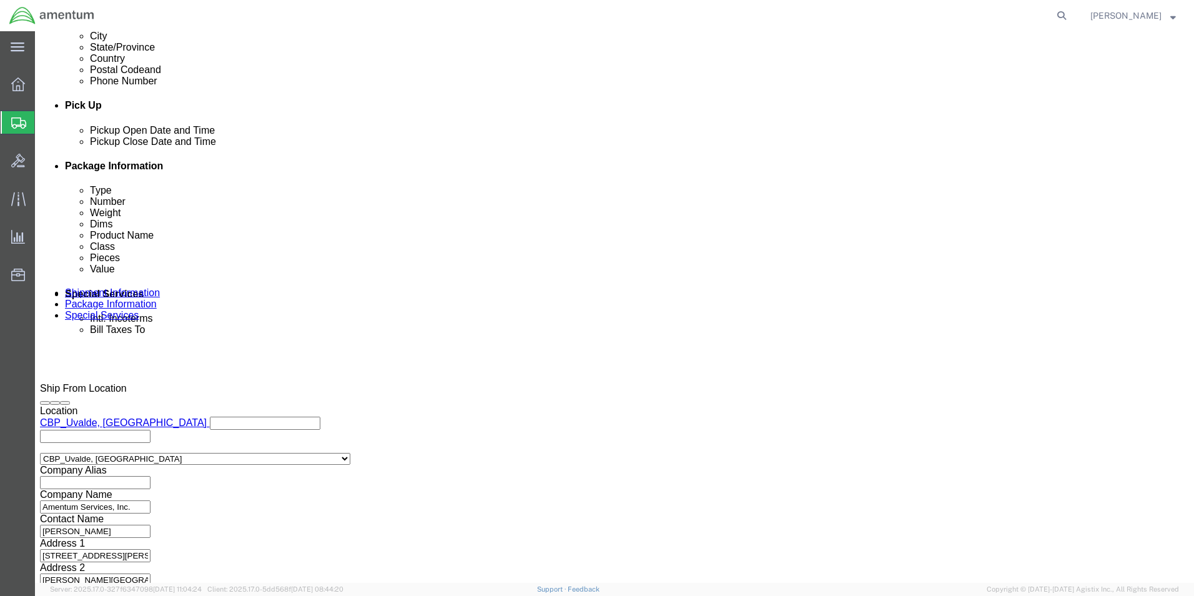
click button "Continue"
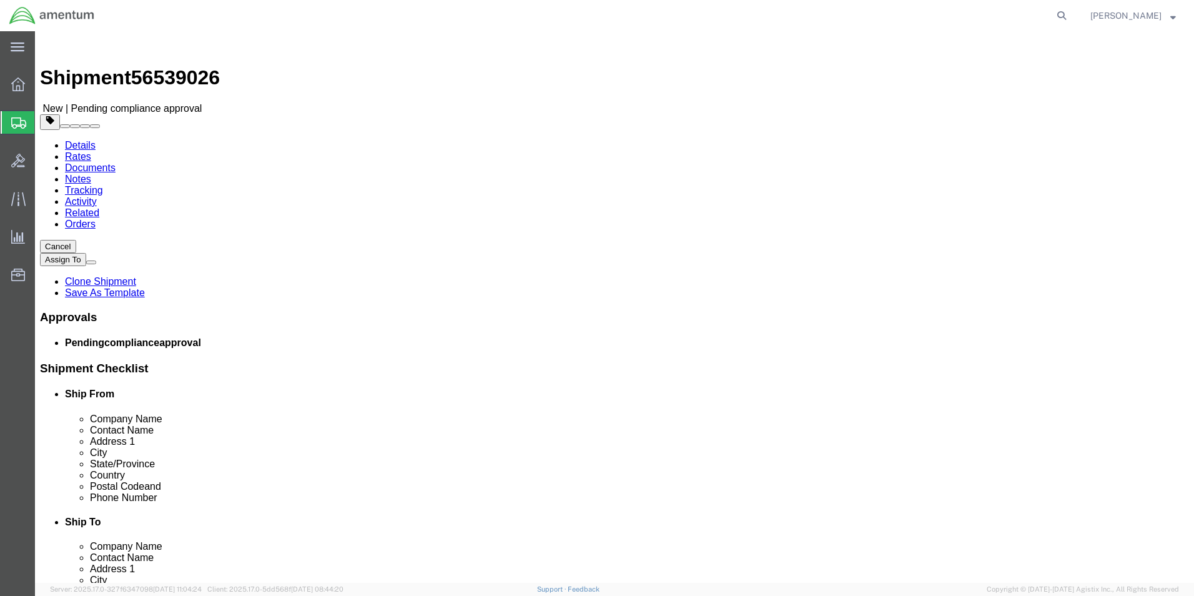
scroll to position [0, 0]
click span "button"
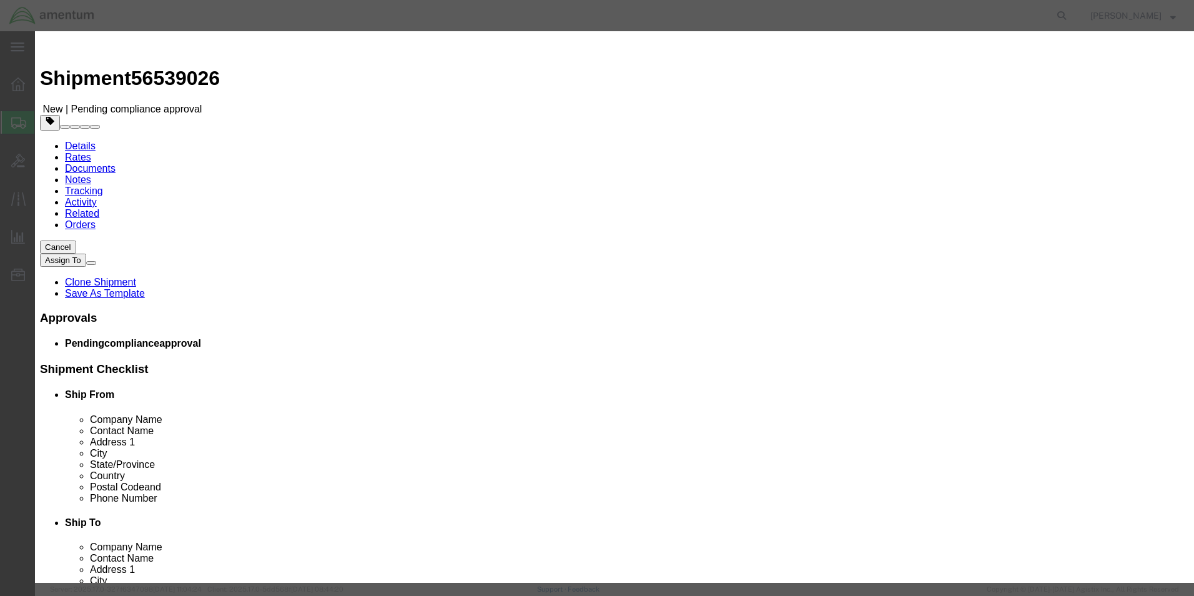
click button "Yes"
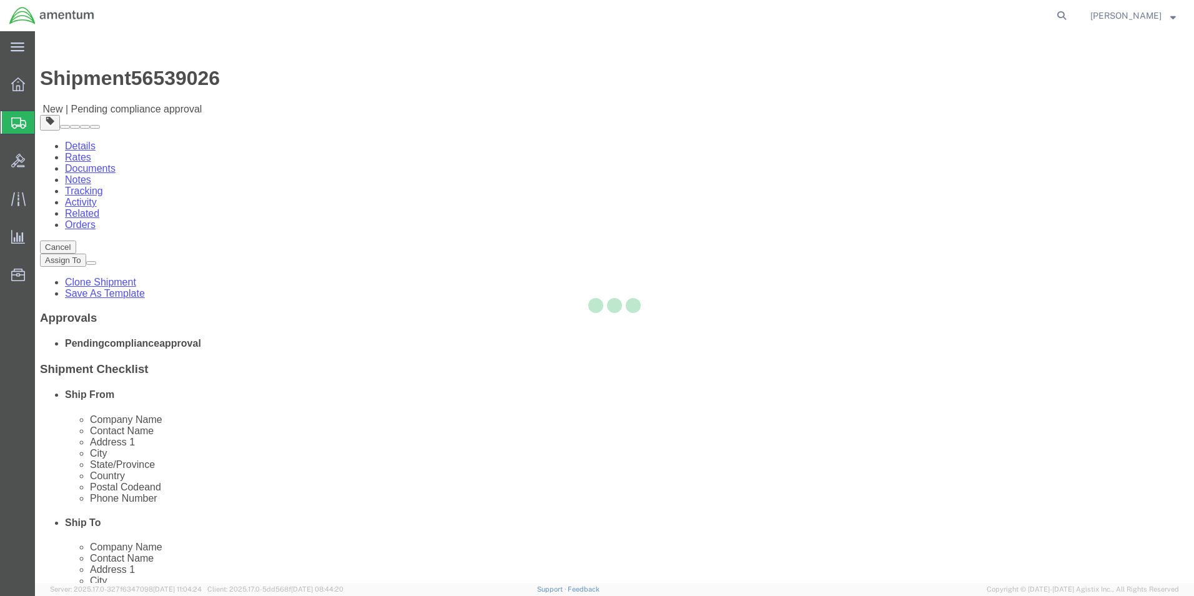
select select "PSNS"
select select "CBOX"
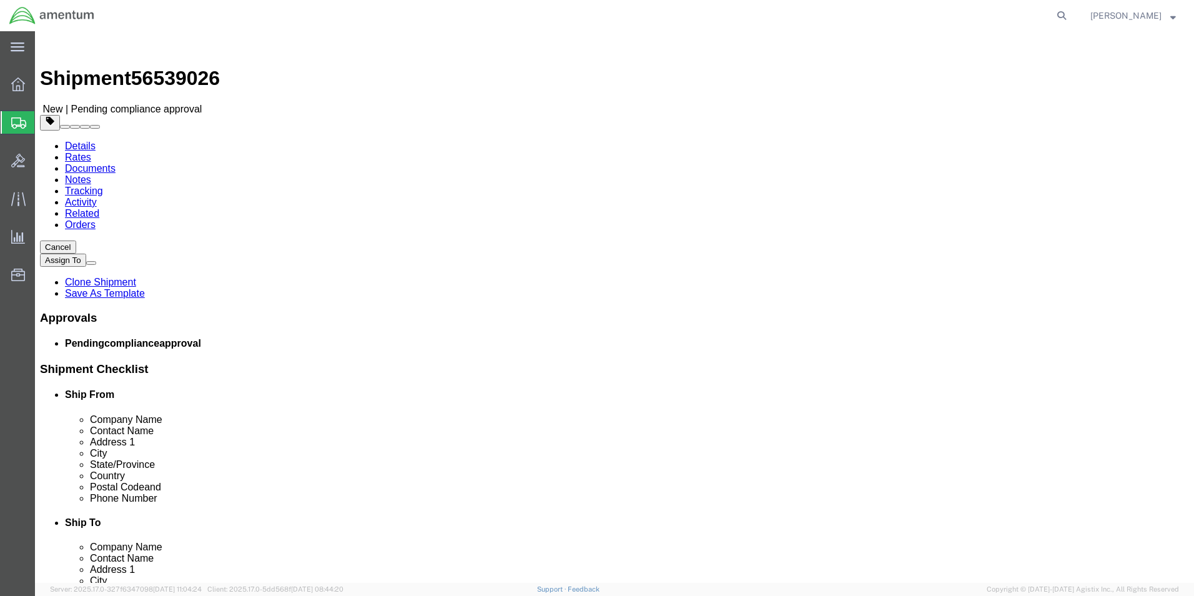
click span "button"
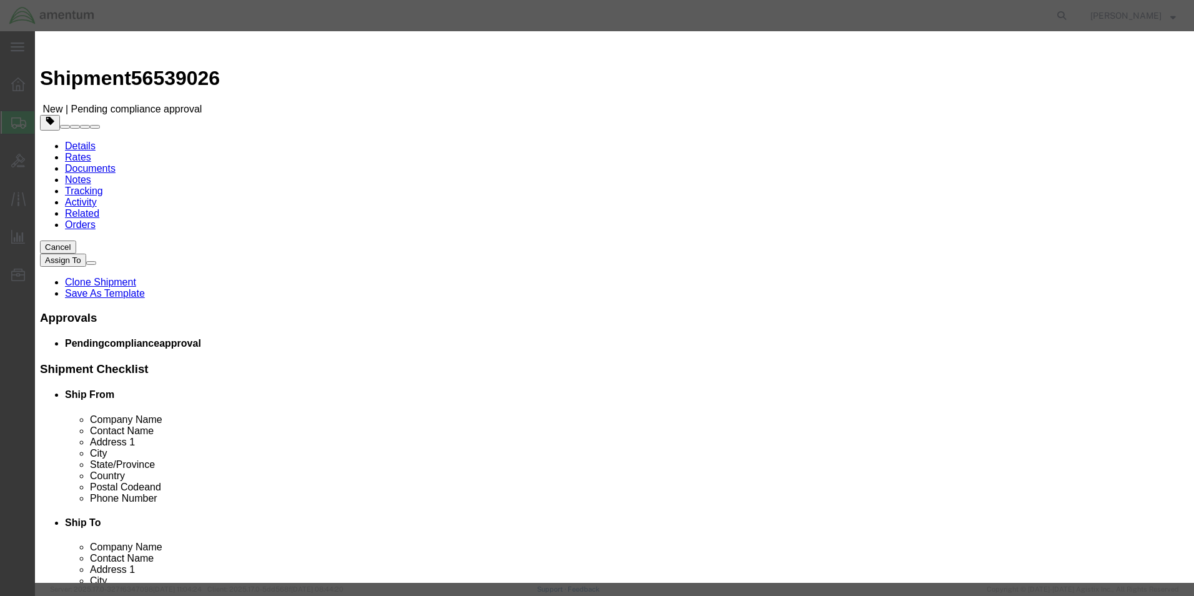
click button "Yes"
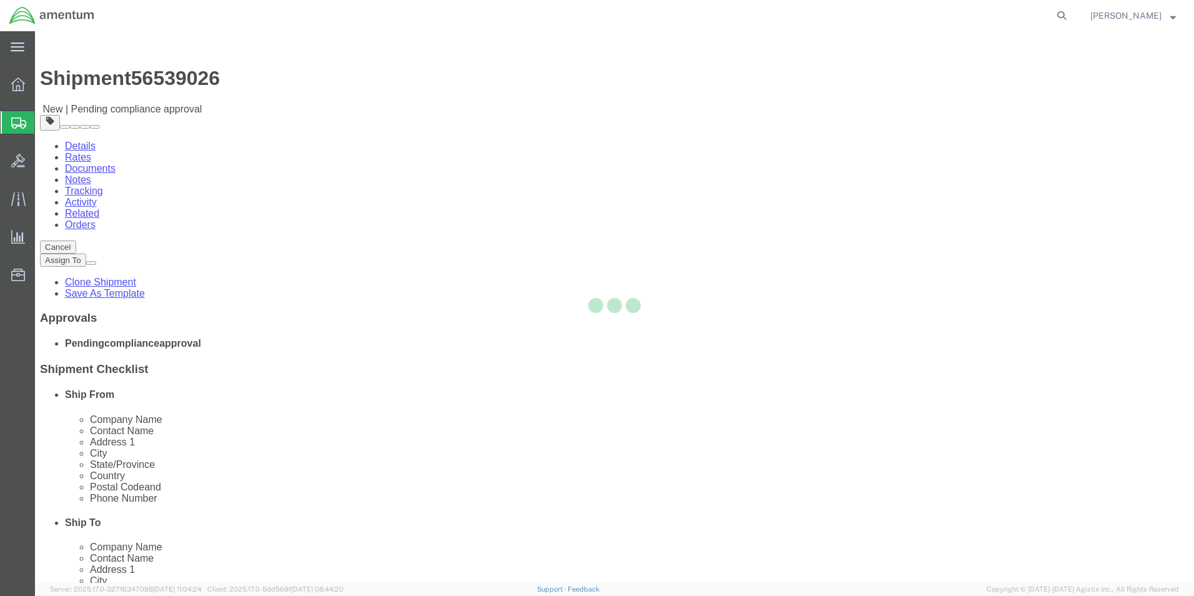
select select "PSNS"
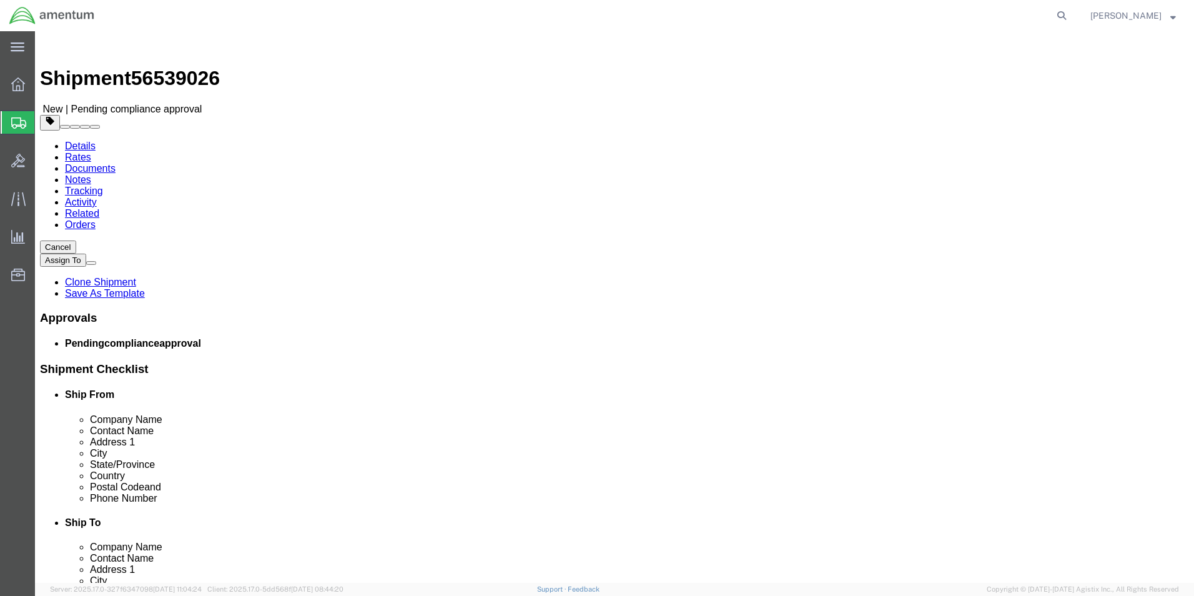
scroll to position [9, 0]
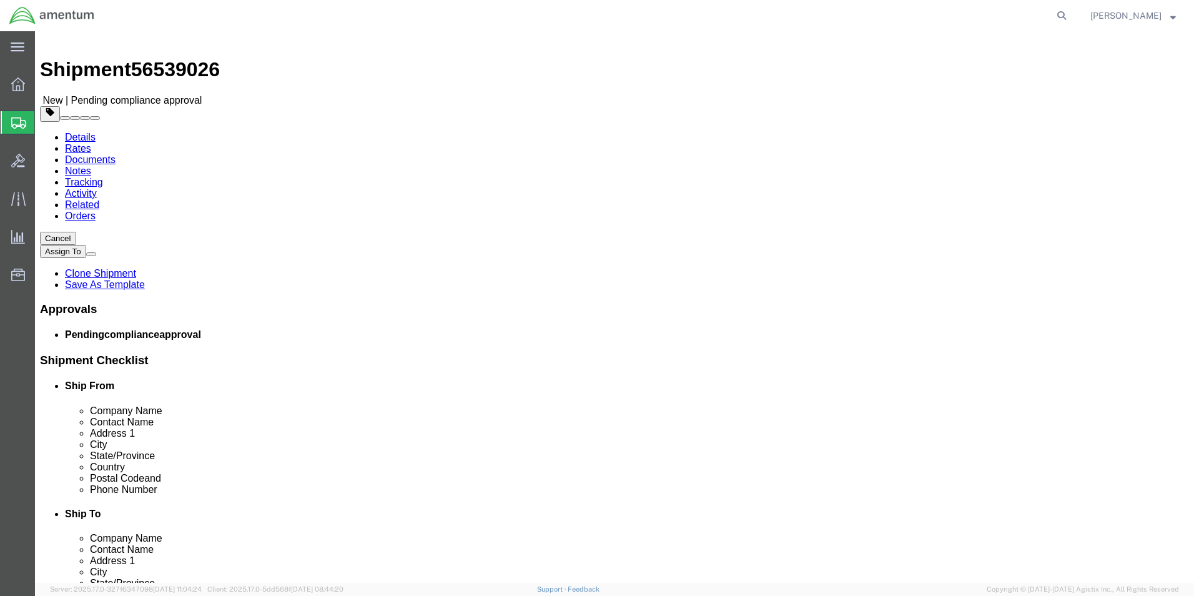
click div "Package Content # 1 1 x Pallet(s) Standard (Not Stackable) Package Type Select …"
click at [1170, 15] on strong "button" at bounding box center [1173, 15] width 6 height 4
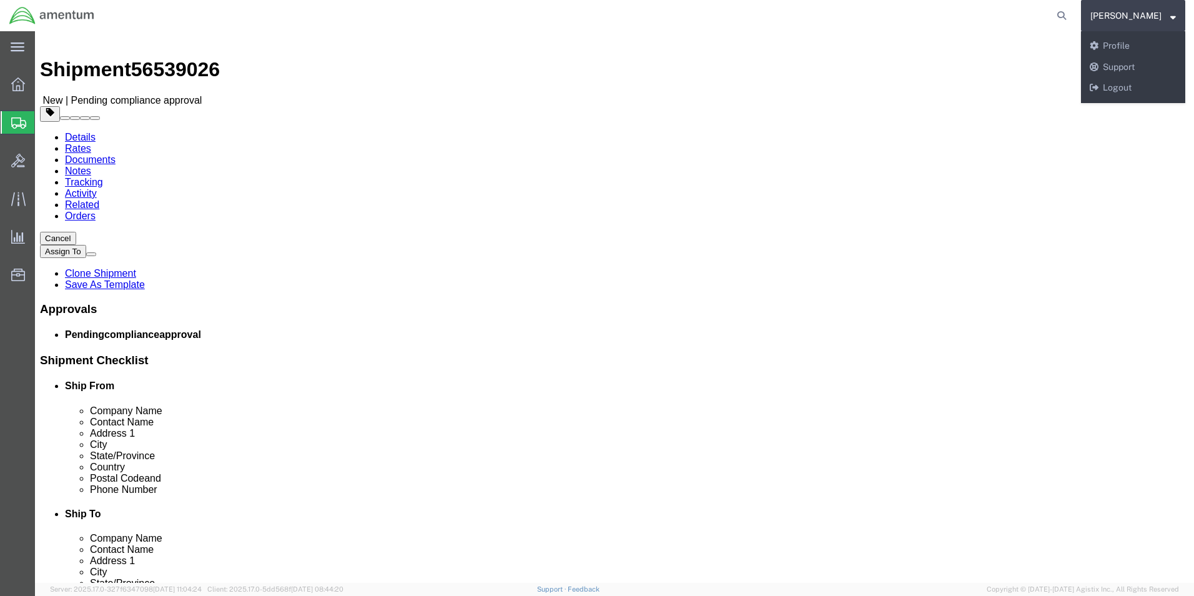
click at [1040, 25] on agx-global-search at bounding box center [873, 15] width 400 height 31
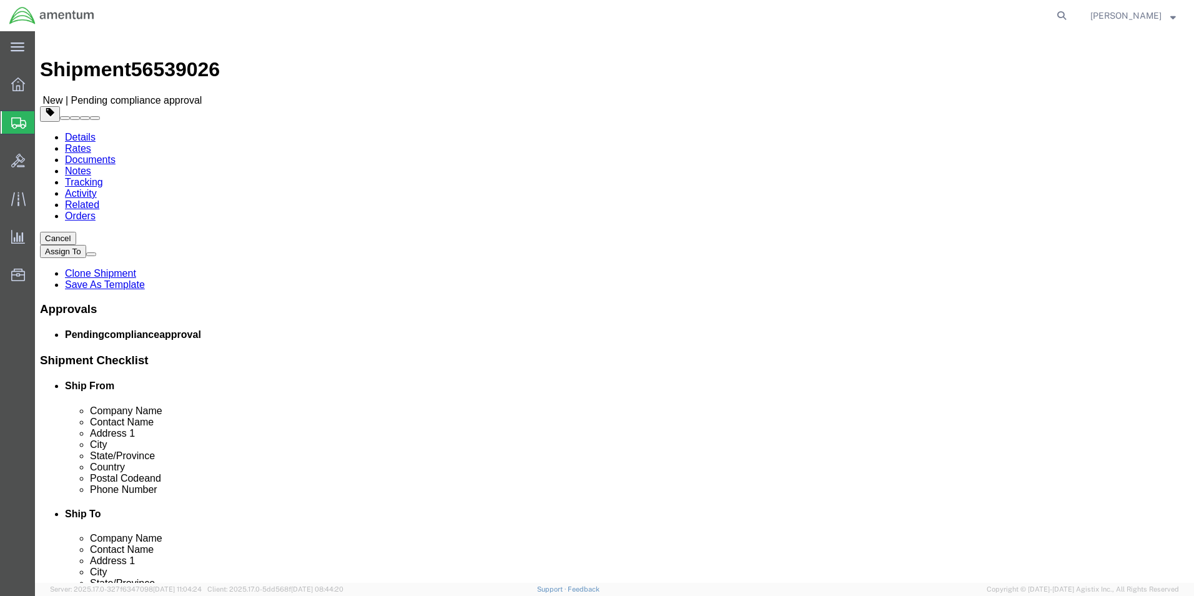
click div "Package Content # 1 1 x Pallet(s) Standard (Not Stackable) Package Type Select …"
click span "New | Pending compliance approval"
click icon
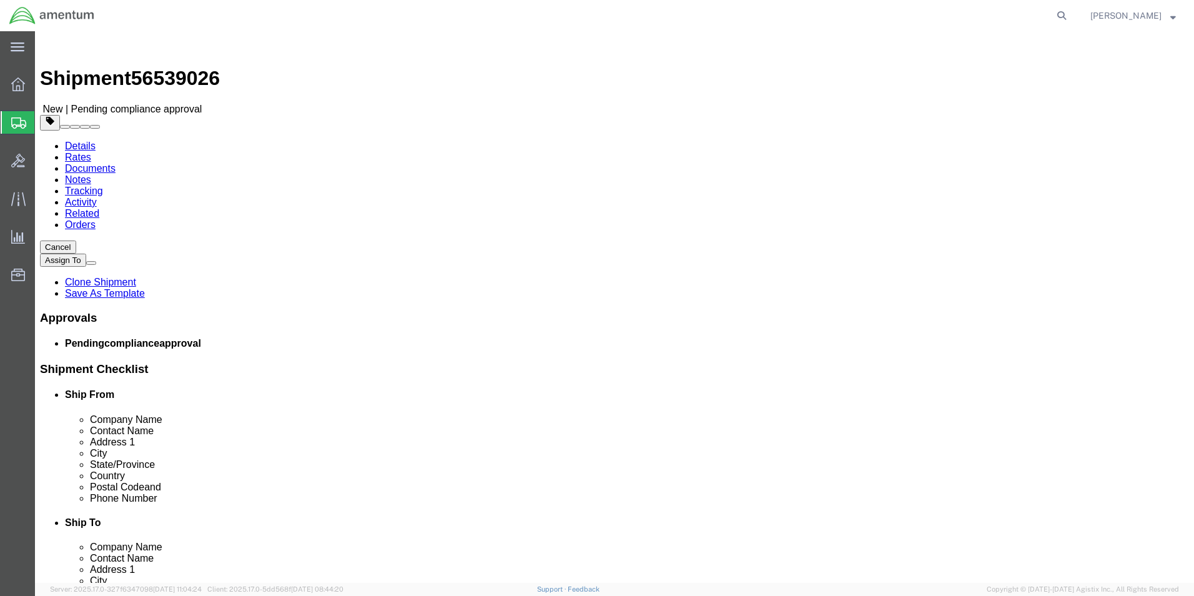
click div
click span
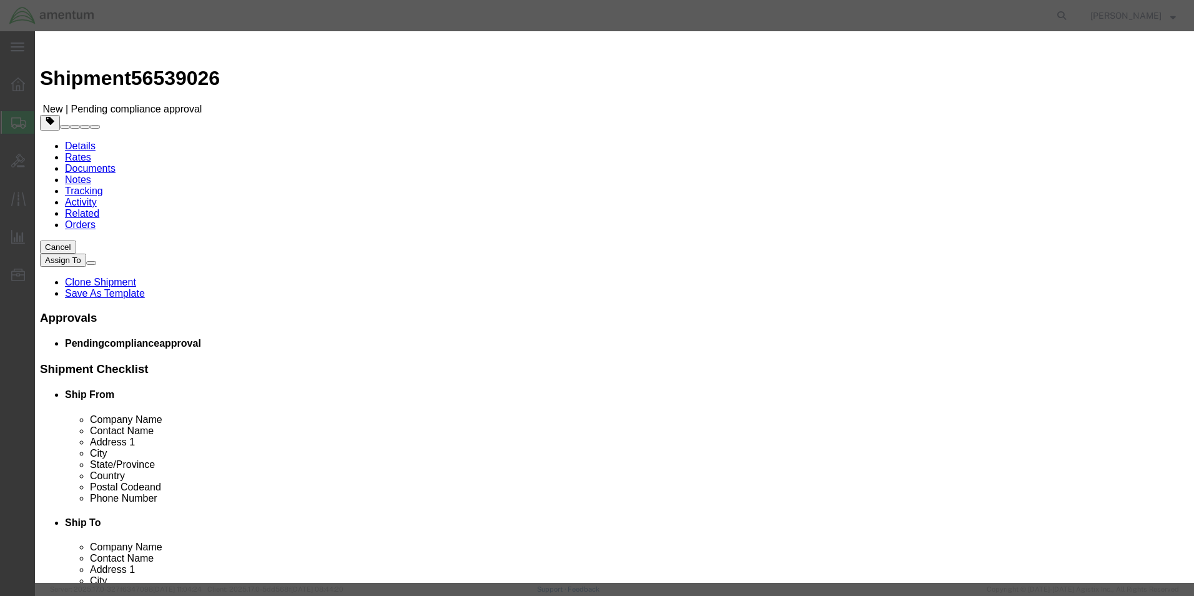
click input "text"
type input "MISC. PARTS"
type input "1.00"
click input "0"
type input "3.0"
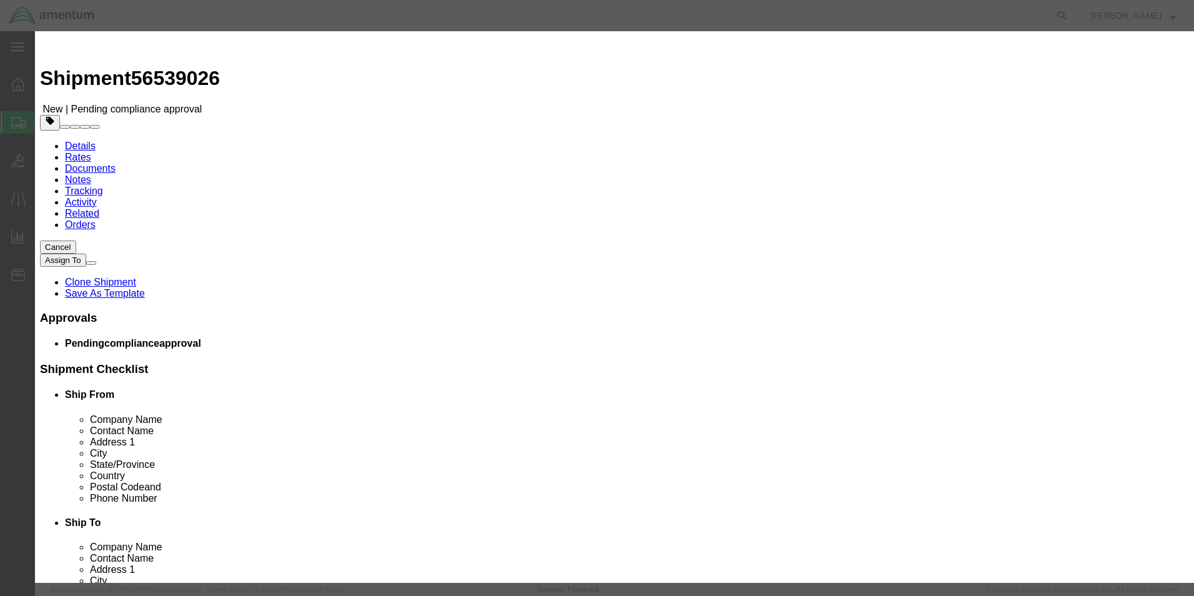
type input "3"
click h3 "Add content"
click input "3"
type input "7000000.00"
click select "Select 50 55 60 65 70 85 92.5 100 125 175 250 300 400"
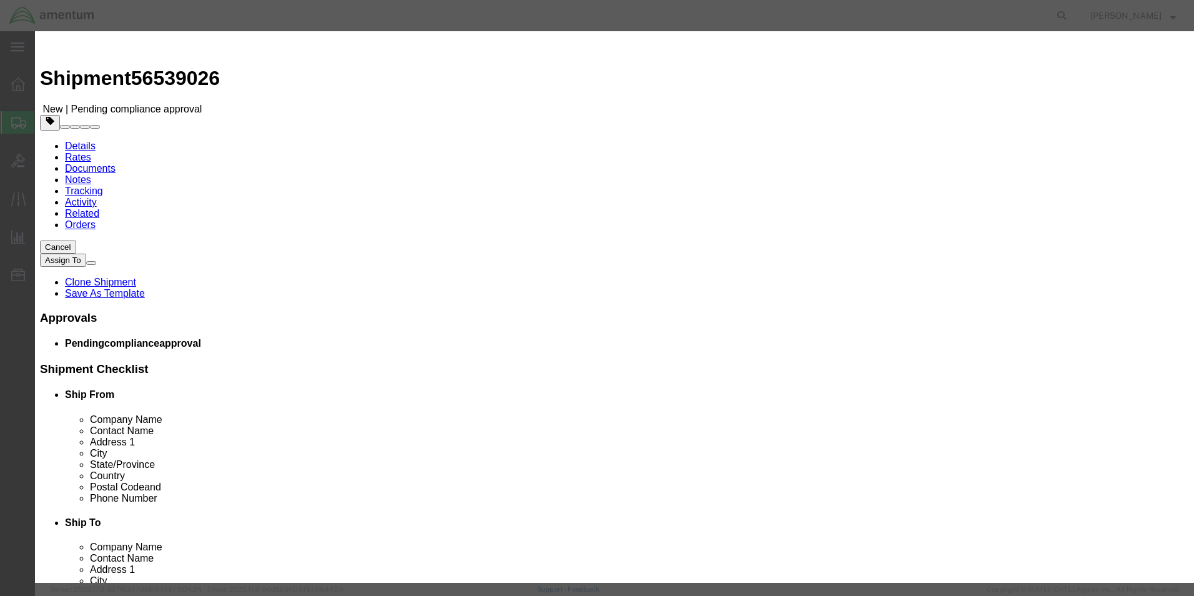
select select "55"
click select "Select 50 55 60 65 70 85 92.5 100 125 175 250 300 400"
click div "Commodity library Product Name MISC. PARTS Pieces 3.0 Select Bag Barrels 100Boa…"
click button "Save & Close"
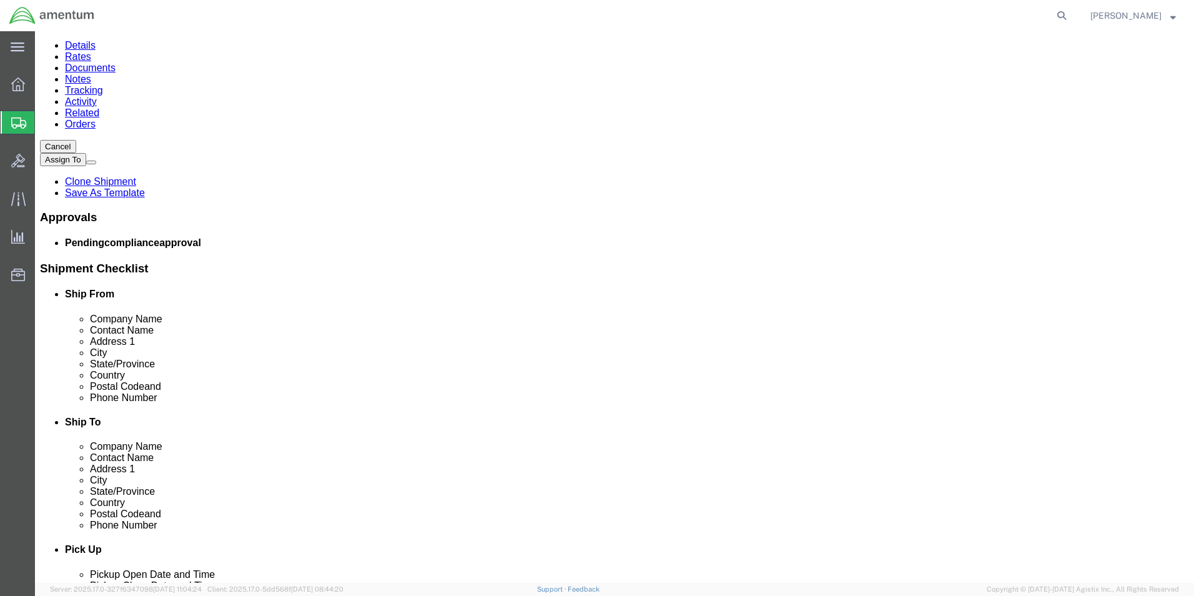
scroll to position [107, 0]
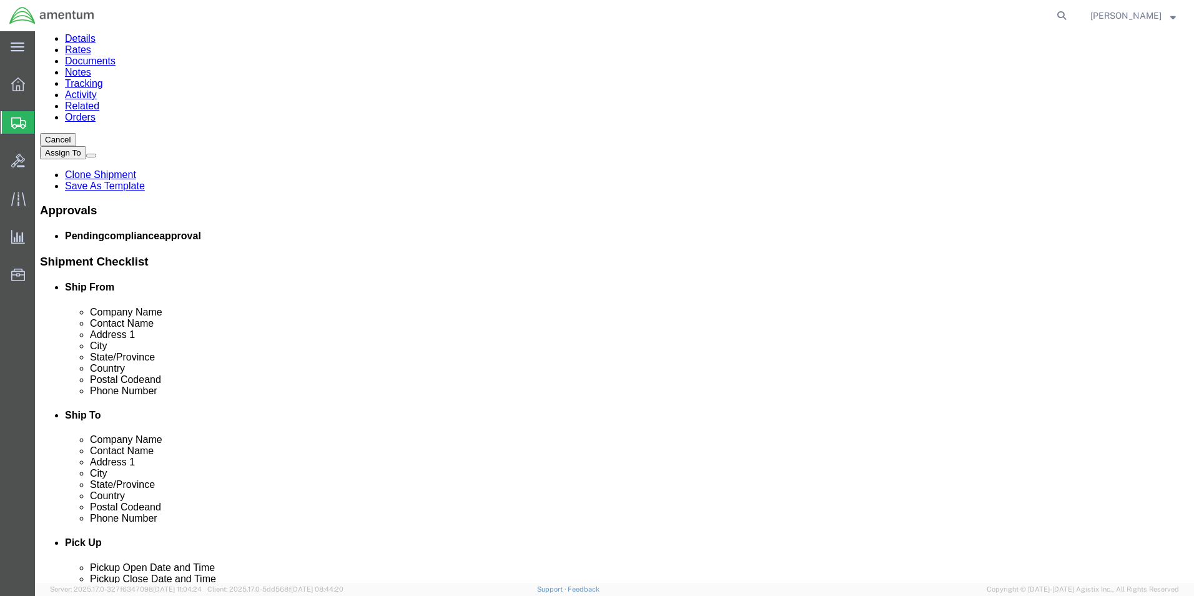
click link "Delete this content"
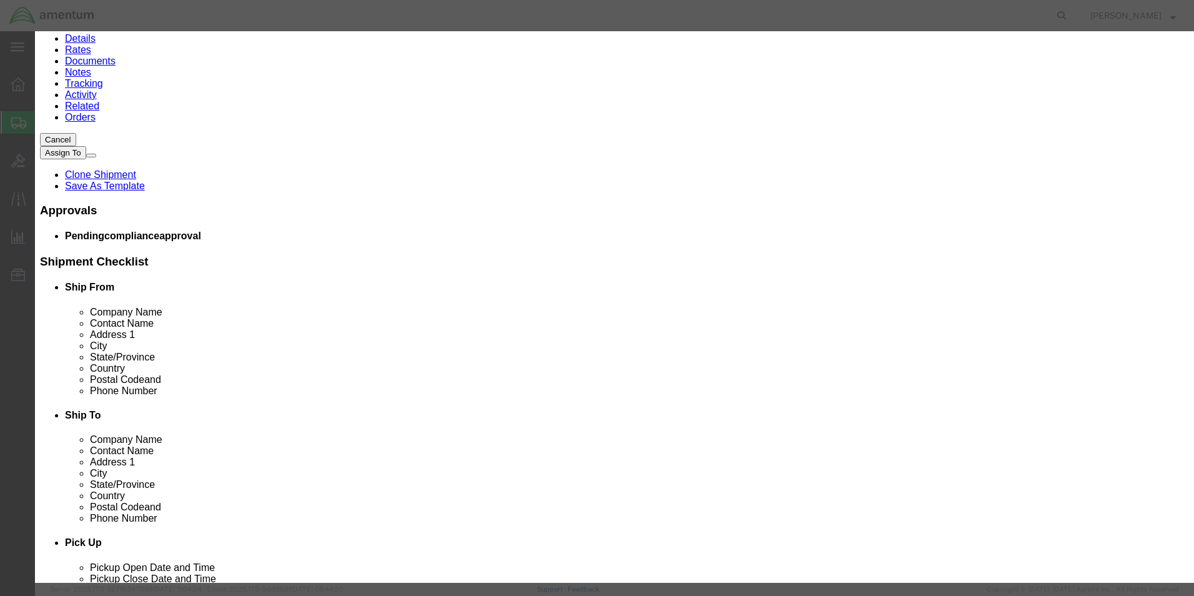
click button "Yes"
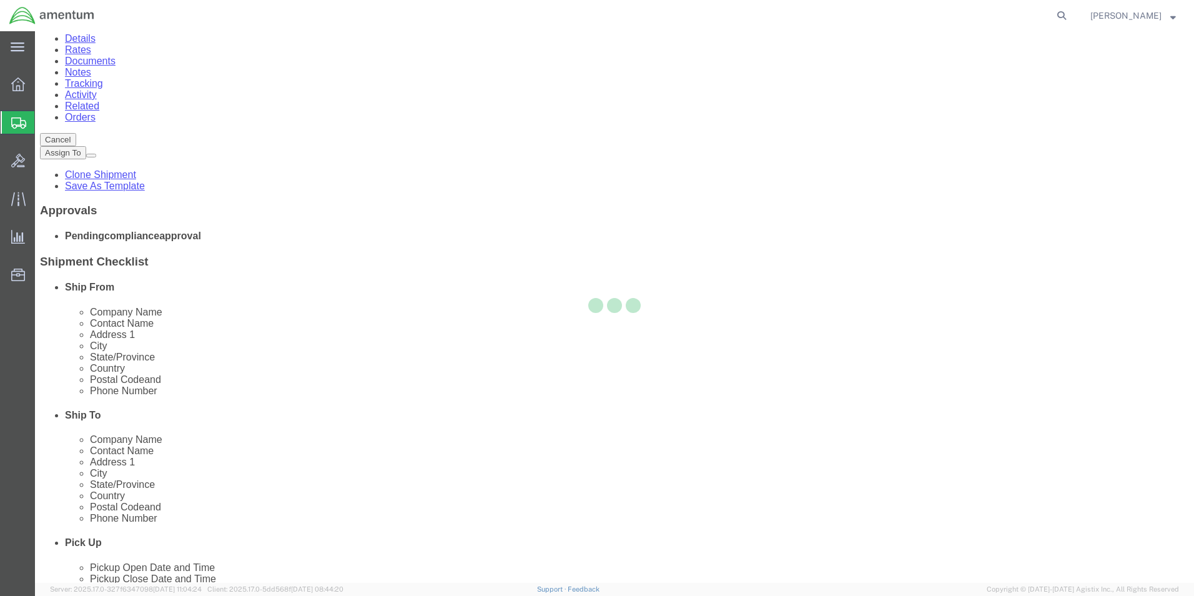
scroll to position [0, 0]
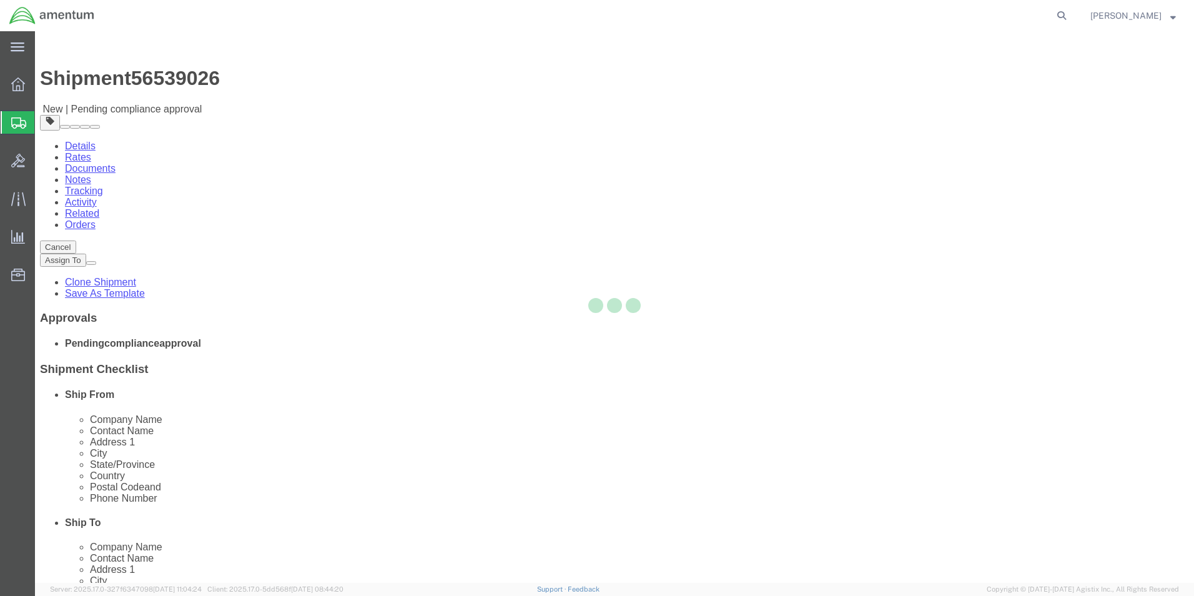
select select "PSNS"
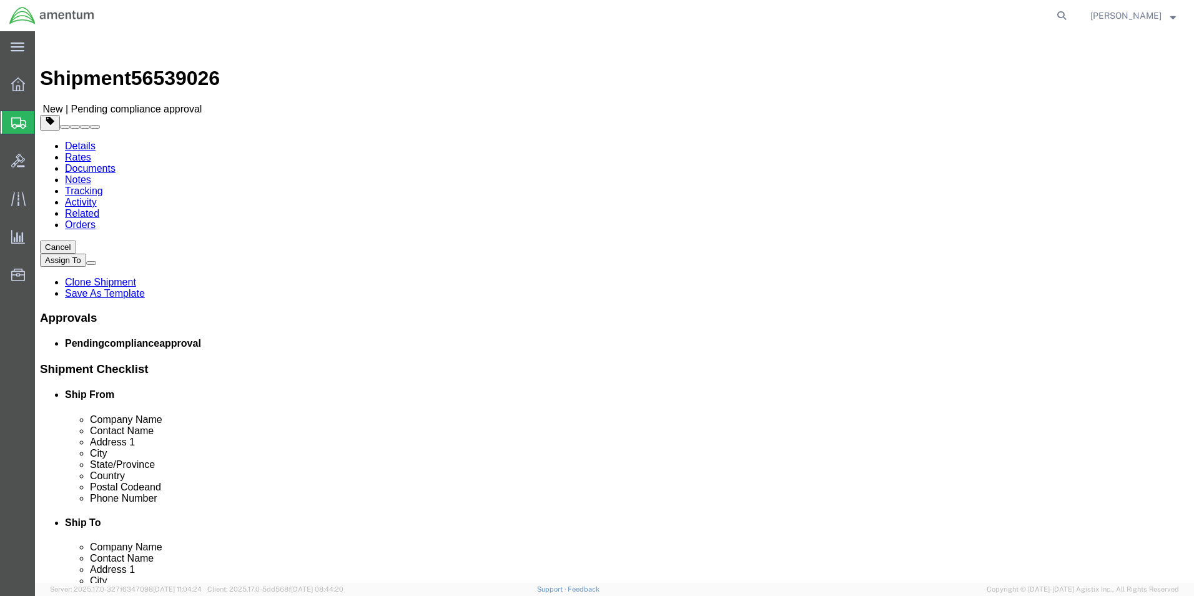
click div "Package Content # 1 1 x Pallet(s) Standard (Not Stackable) Package Type Select …"
click at [1168, 15] on span "[PERSON_NAME]" at bounding box center [1133, 16] width 86 height 14
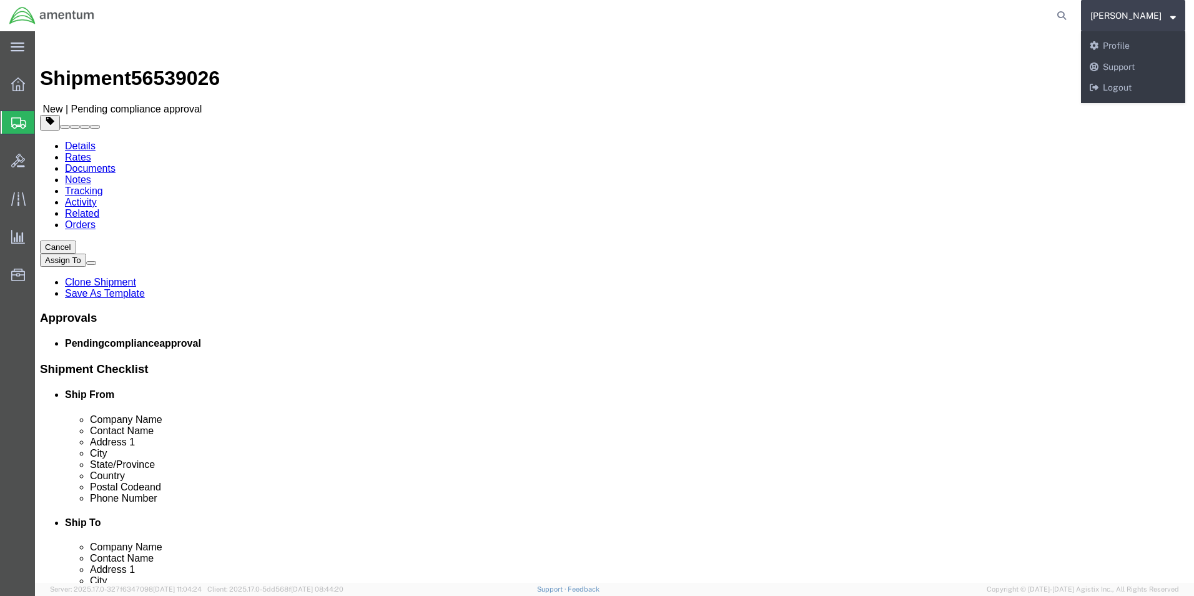
click div "Package Content # 1 1 x Pallet(s) Standard (Not Stackable) Package Type Select …"
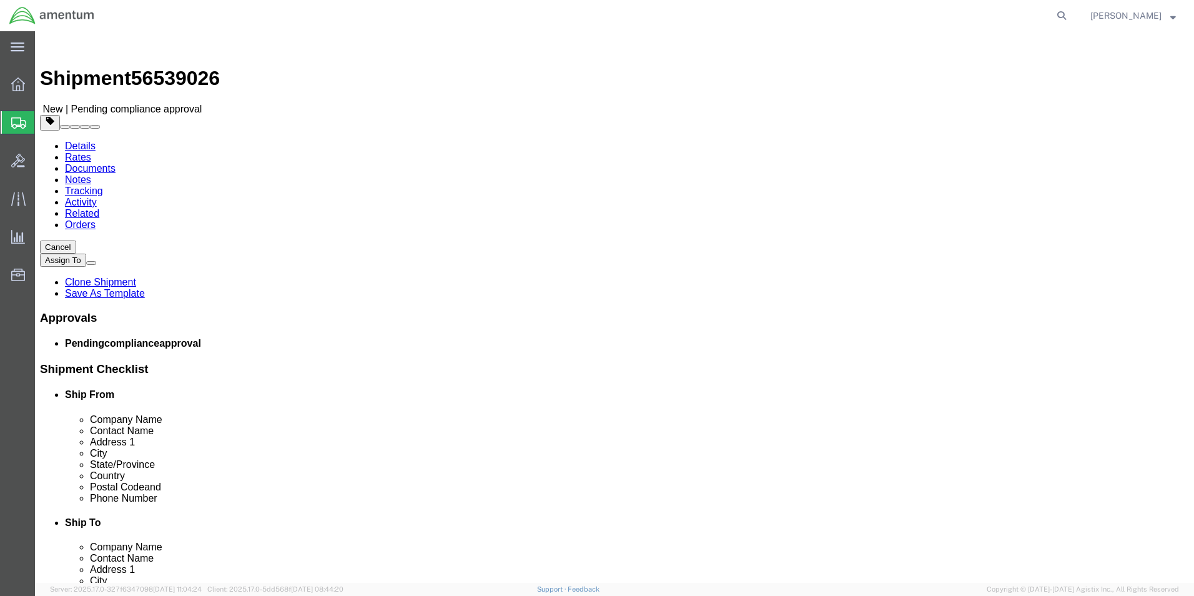
click link "Save As Template"
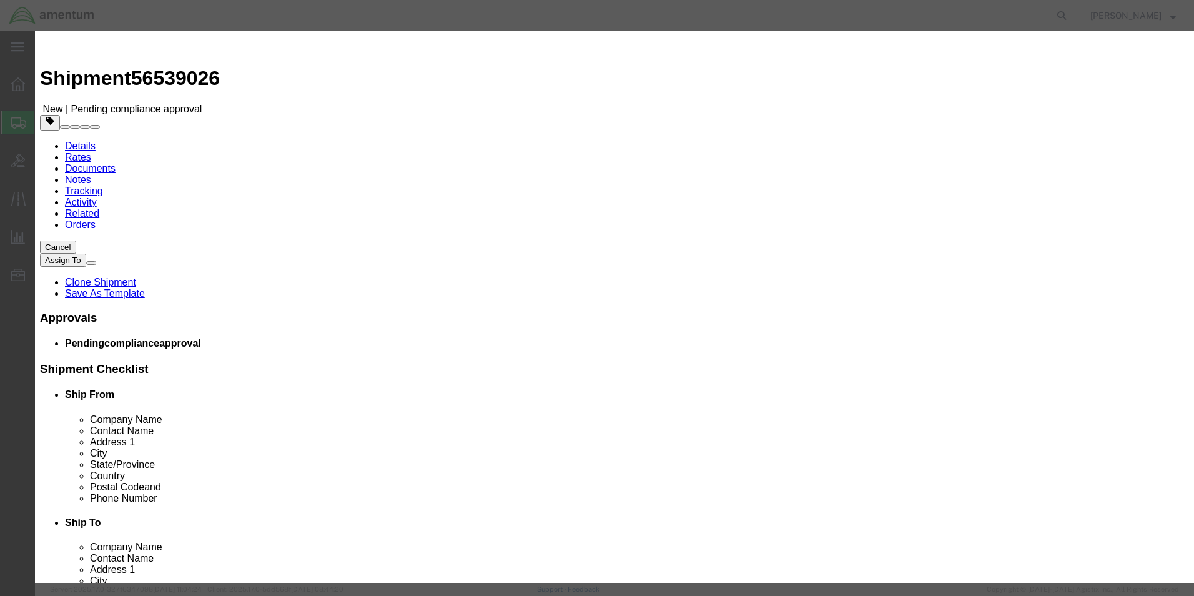
click select "Select #SAC TO BROWN FOR BOXES 1VISION 340 AVATION SERVICES LLC 355A11-0030-04 …"
select select "37207"
click select "Select #SAC TO BROWN FOR BOXES 1VISION 340 AVATION SERVICES LLC 355A11-0030-04 …"
type input "ULV FLIR SHIPMENTS"
click button "Save"
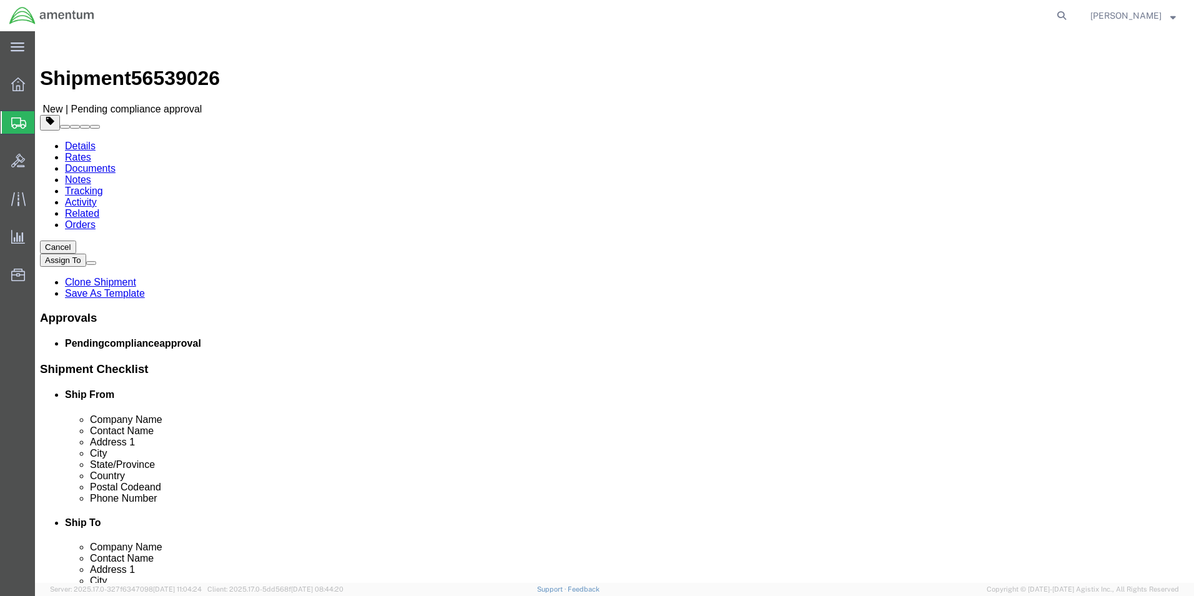
click at [0, 0] on span "Create from Template" at bounding box center [0, 0] width 0 height 0
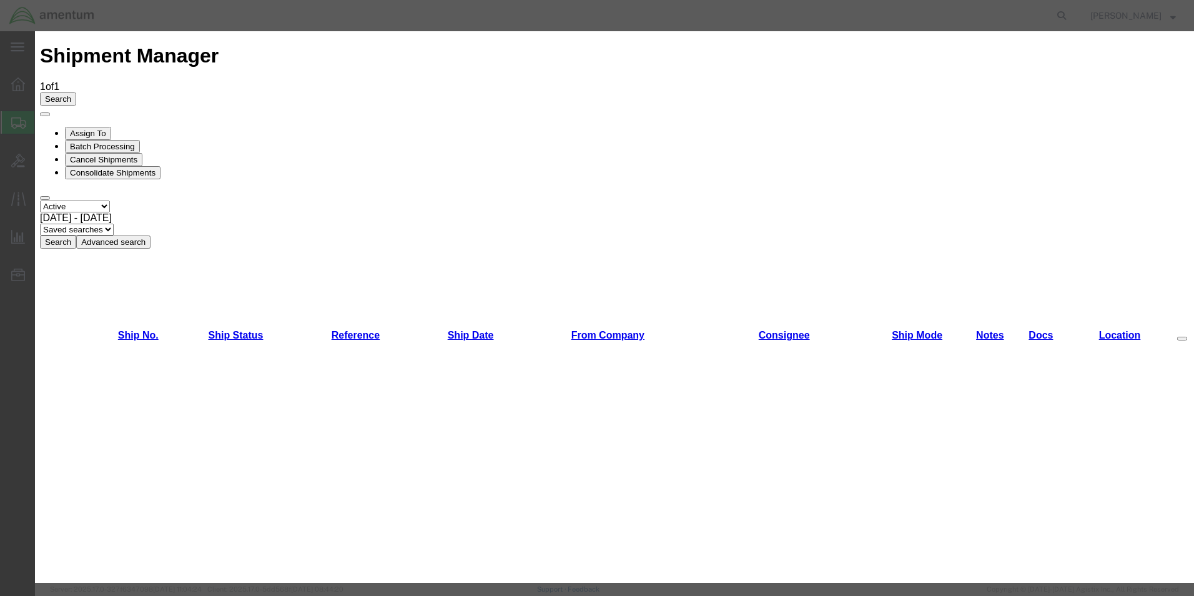
scroll to position [625, 0]
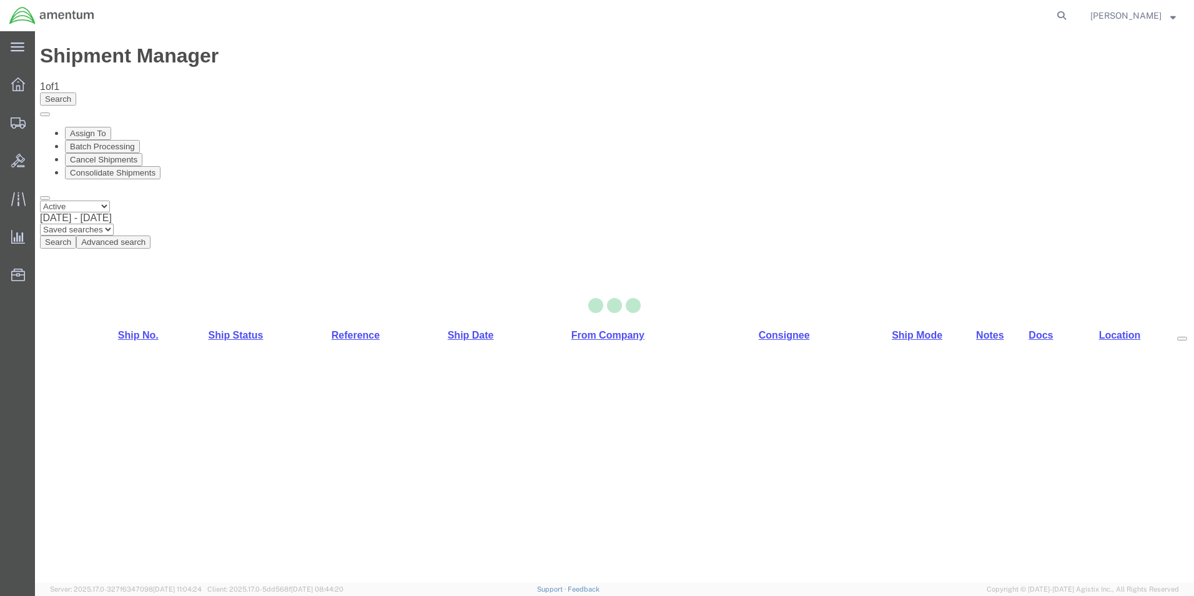
select select "49950"
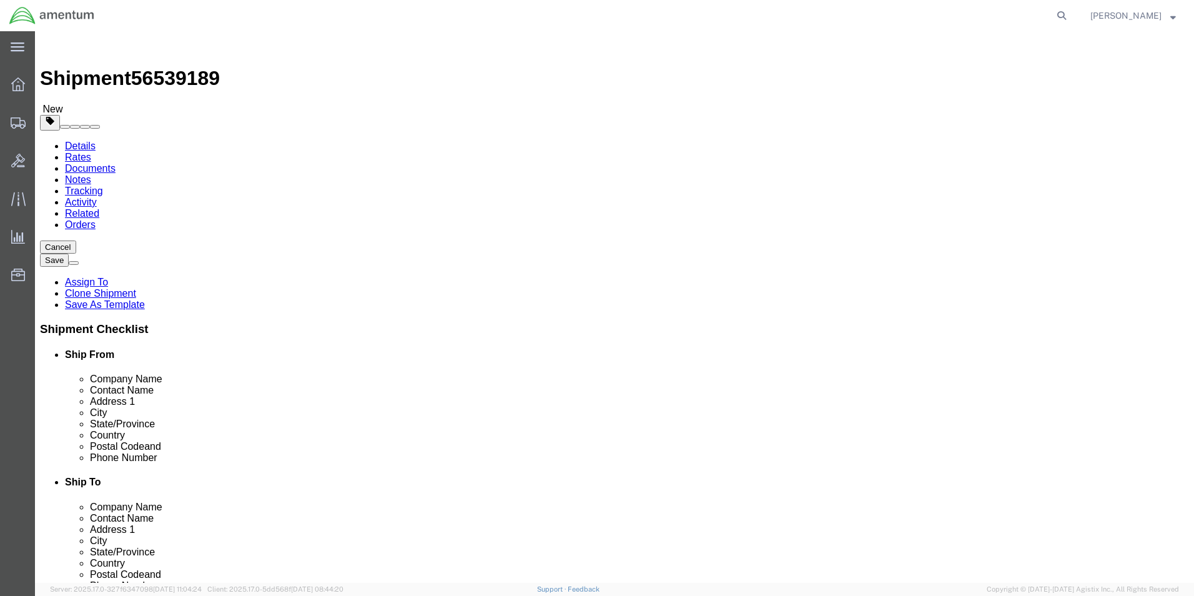
click input "[PERSON_NAME]"
type input "V"
type input "dlr"
click p "- Amentum Services, Inc. - (DLR SUPPLY...JOHN WINN...) W. 15th St. BLDG848, Del…"
select select
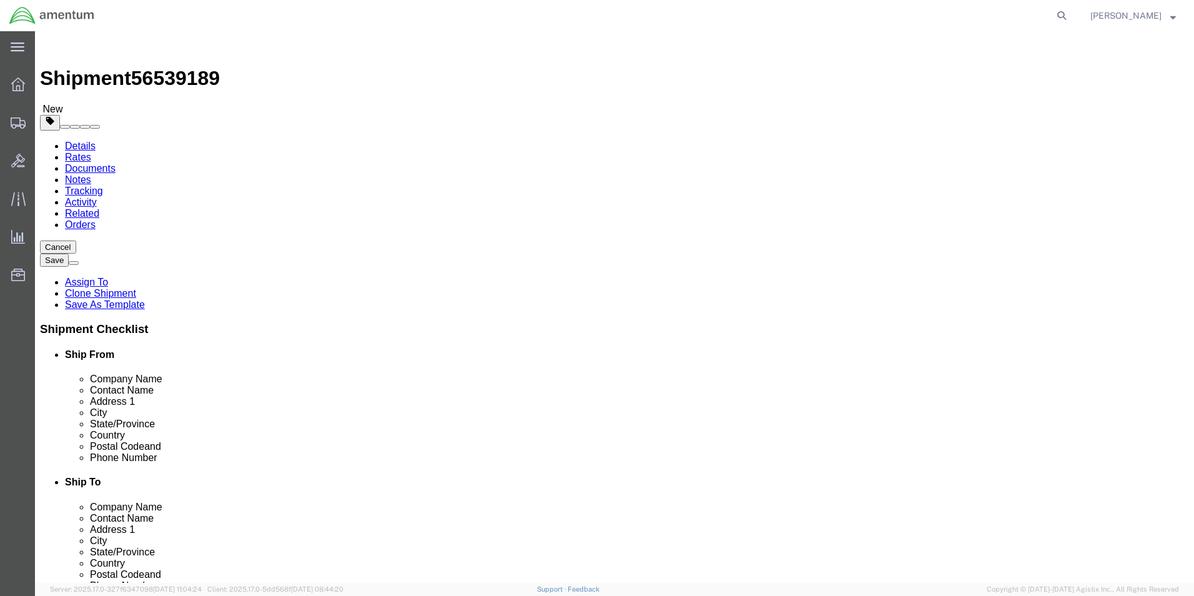
type input "78840"
type input "(830) 778-8655"
checkbox input "false"
select select "TX"
type input "DLR SUPPLY...JOHN WINN..."
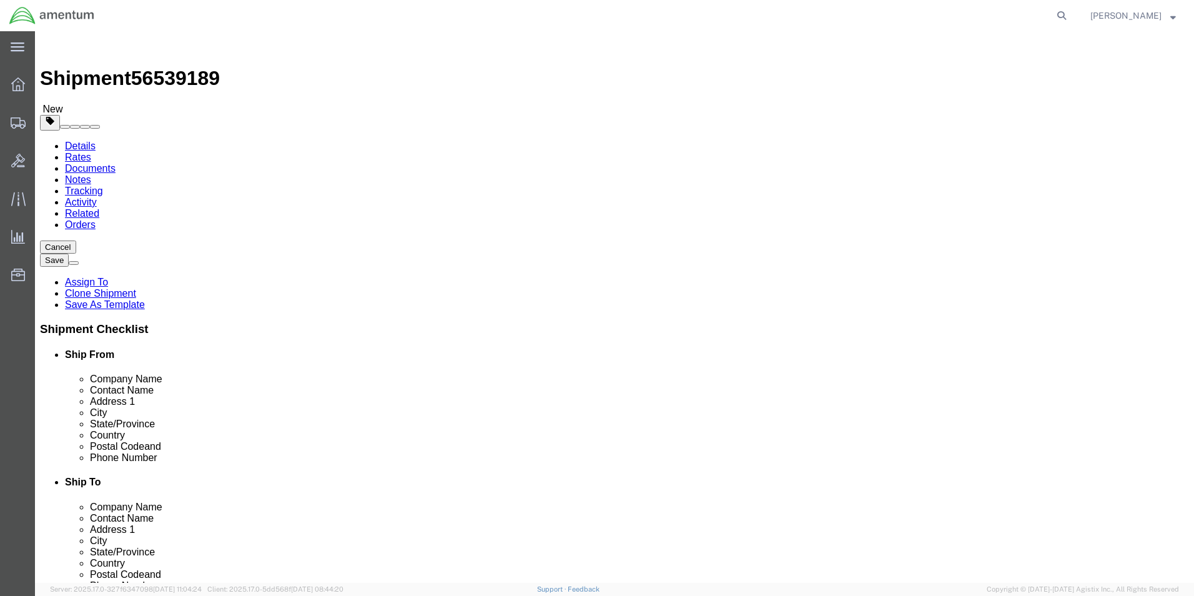
click input "[PERSON_NAME][GEOGRAPHIC_DATA]"
type input "Del Rio Int'l Airport-GATE 6"
click div "Ship From Location Location Select Select My Profile Location 1002-4122-6 1006-…"
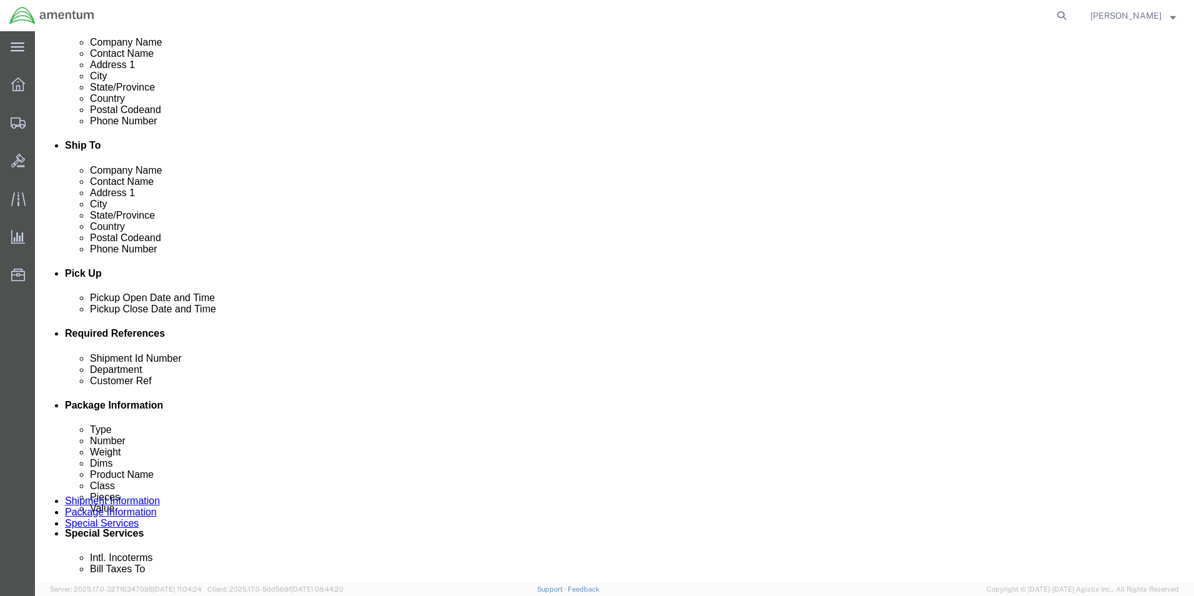
scroll to position [375, 0]
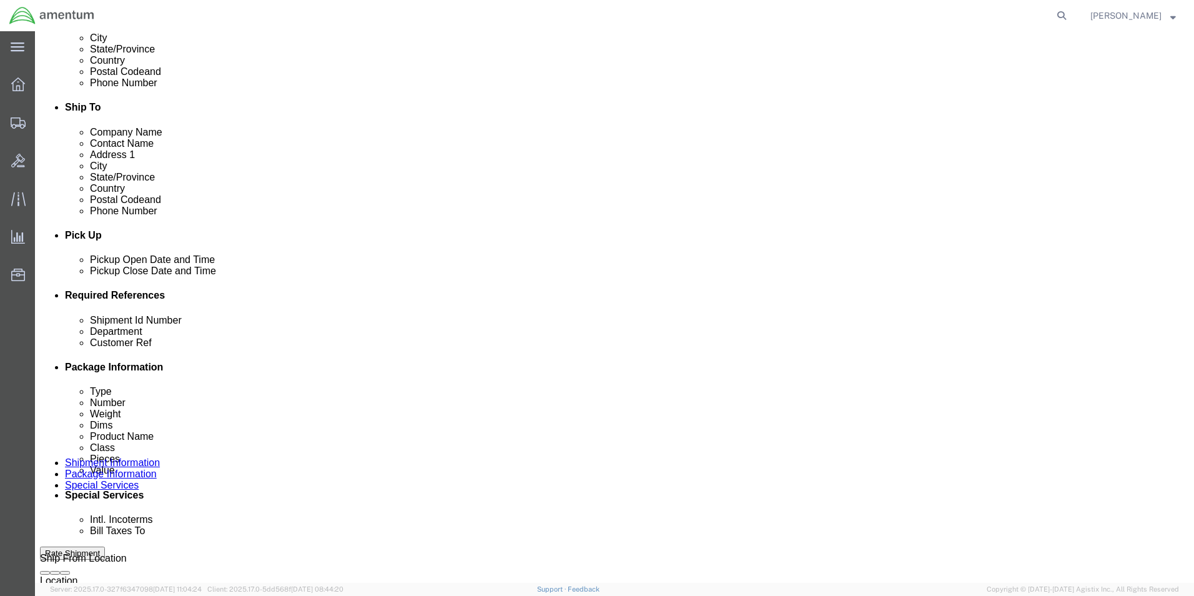
click input "MR BLADE SN:27810"
type input "MR BLADE SN:31329"
click div "Shipment Id Number MR BLADE SN:31329 Department CBP Select Account Type Activit…"
click input "CBP0036830"
type input "CBP0043061"
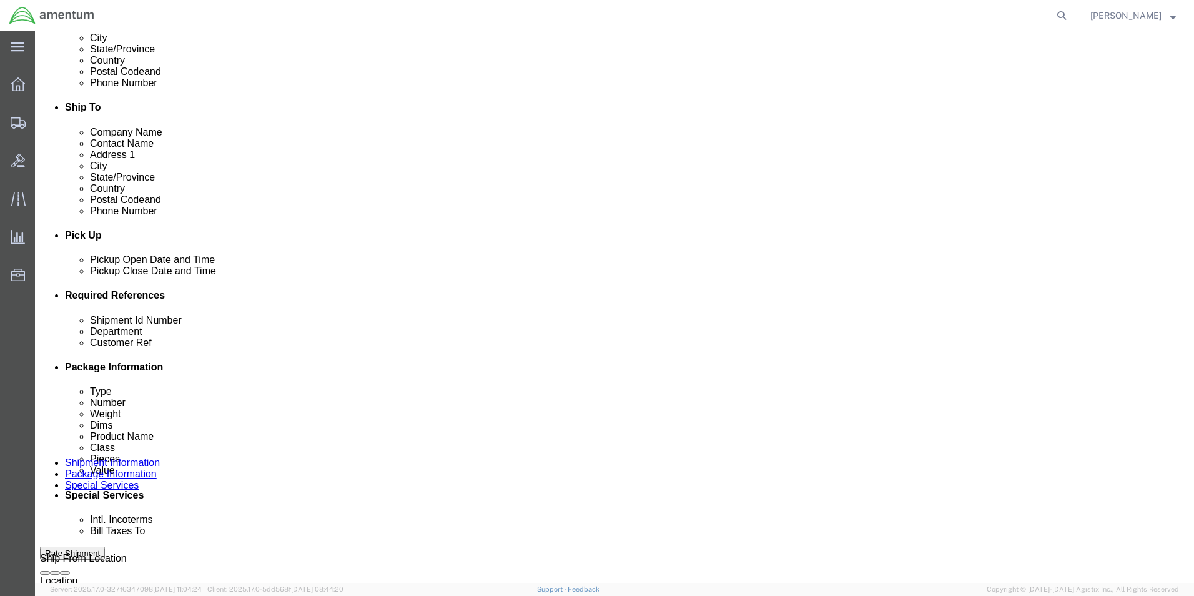
click div "Shipment Id Number MR BLADE SN:31329 Department CBP Select Account Type Activit…"
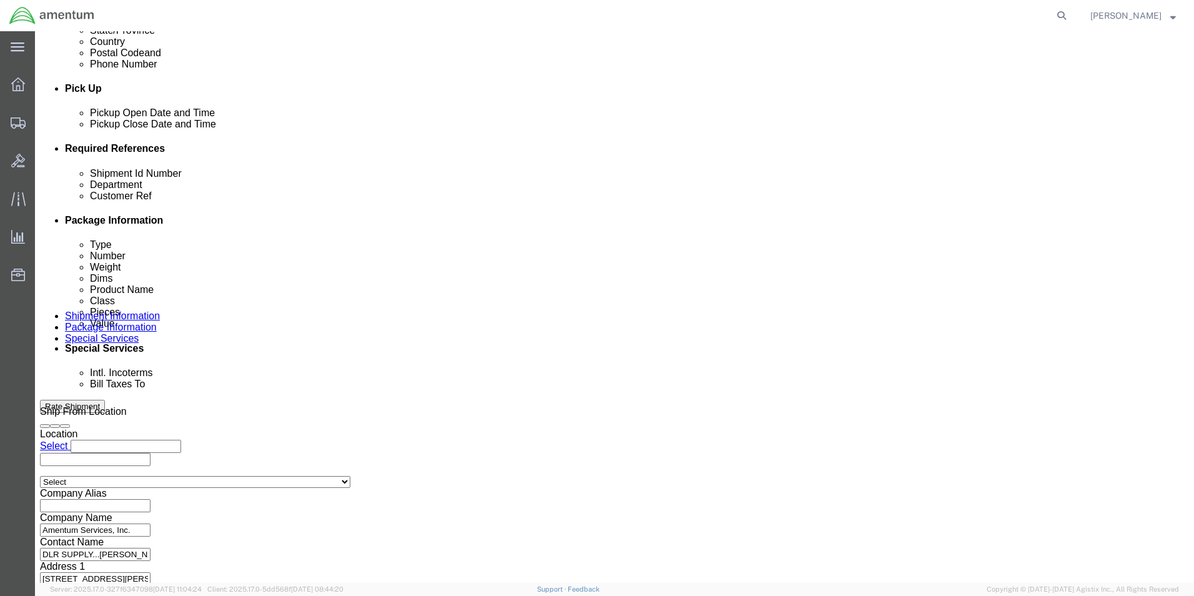
scroll to position [545, 0]
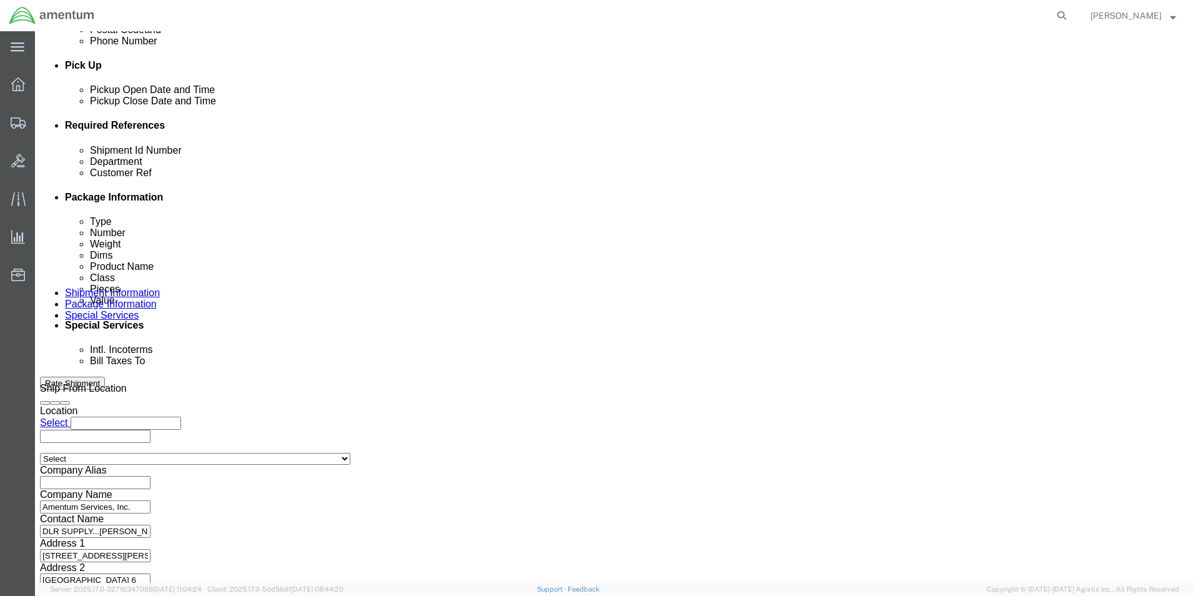
click button "Continue"
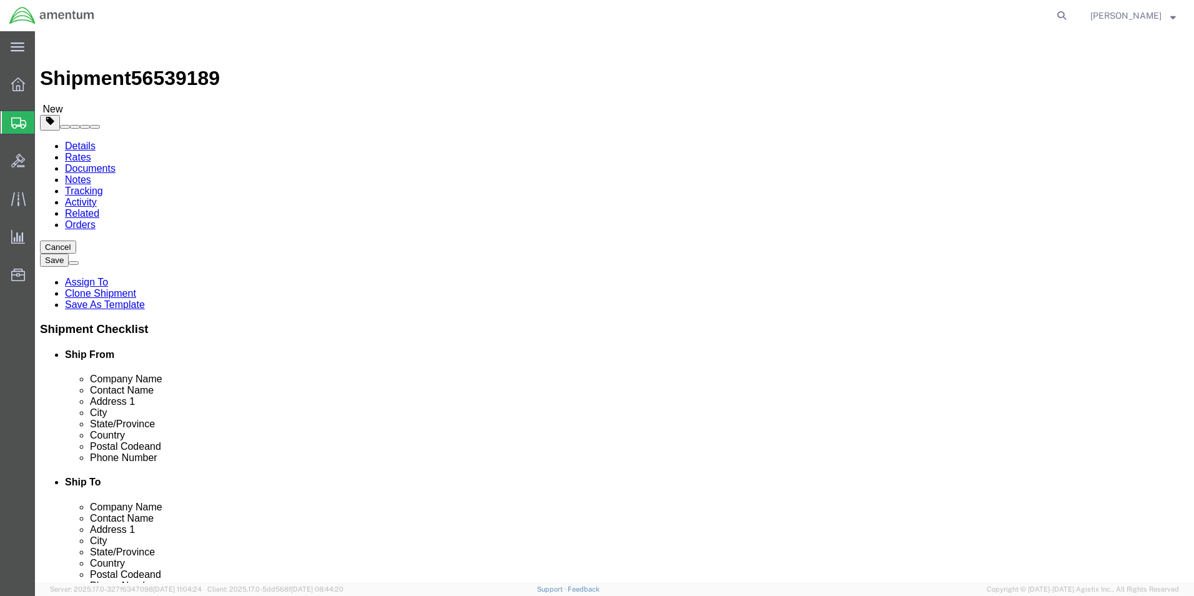
click button "Rate Shipment"
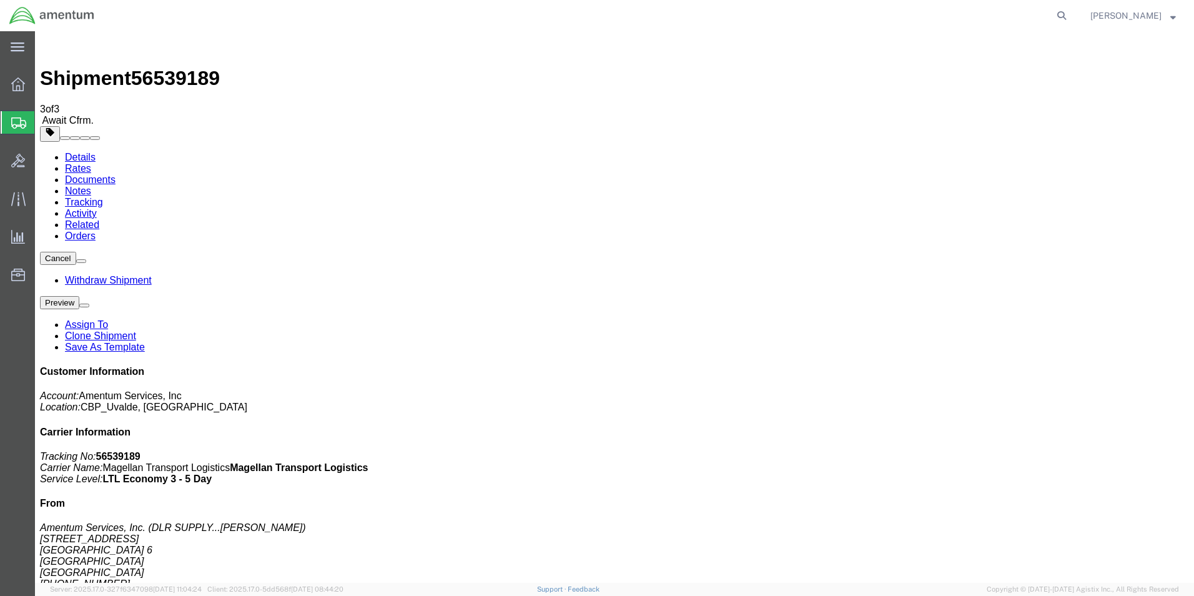
click at [77, 152] on link "Details" at bounding box center [80, 157] width 31 height 11
click at [0, 0] on span "Shipment Manager" at bounding box center [0, 0] width 0 height 0
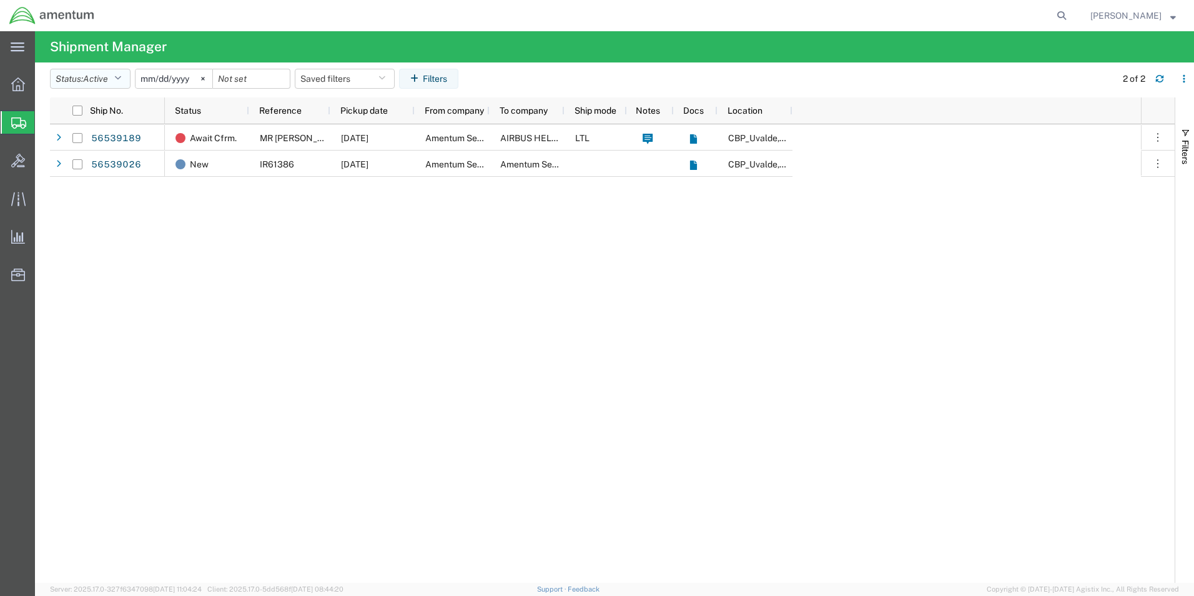
click at [121, 78] on icon "button" at bounding box center [117, 78] width 7 height 9
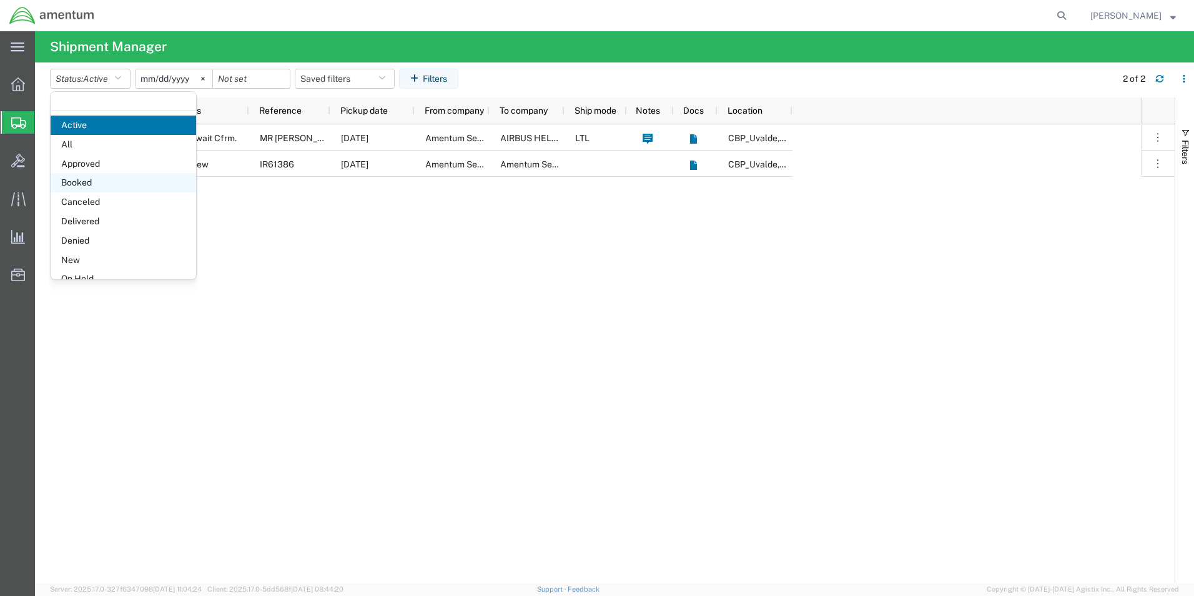
click at [76, 183] on span "Booked" at bounding box center [124, 182] width 146 height 19
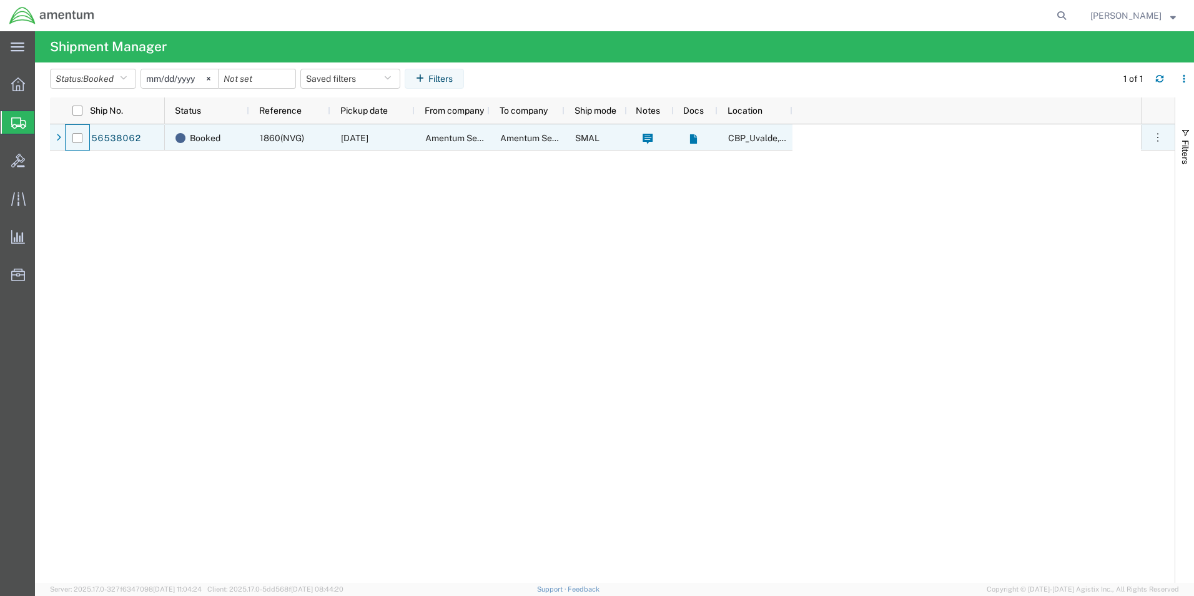
drag, startPoint x: 71, startPoint y: 133, endPoint x: 103, endPoint y: 149, distance: 36.0
click at [72, 135] on div at bounding box center [78, 138] width 24 height 26
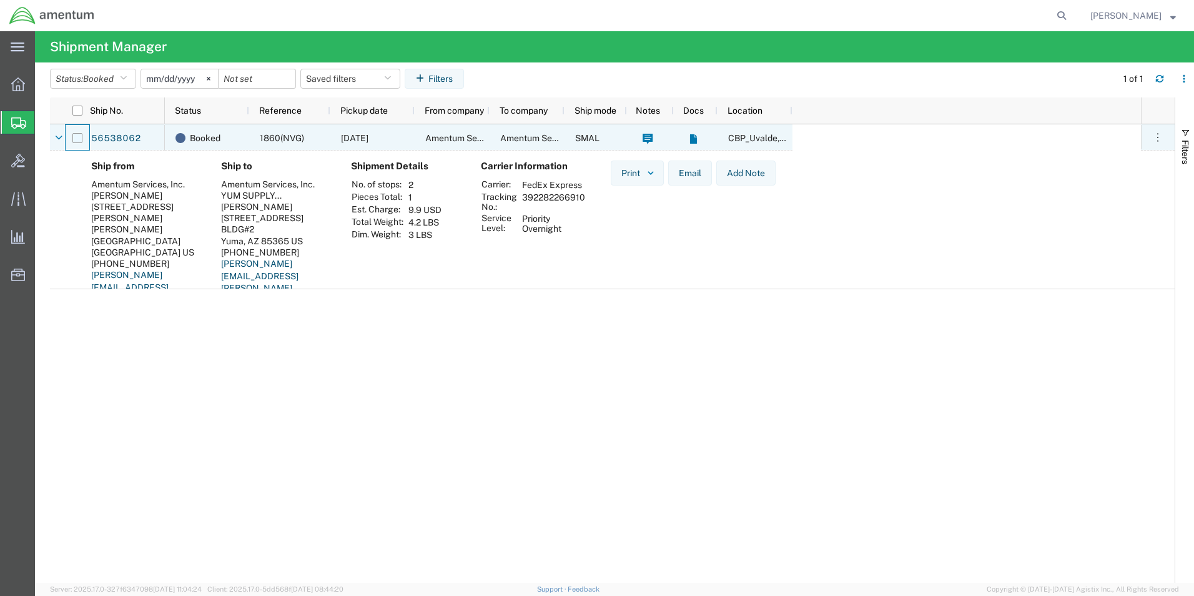
click at [72, 138] on input "Press Space to toggle row selection (unchecked)" at bounding box center [77, 138] width 10 height 10
checkbox input "true"
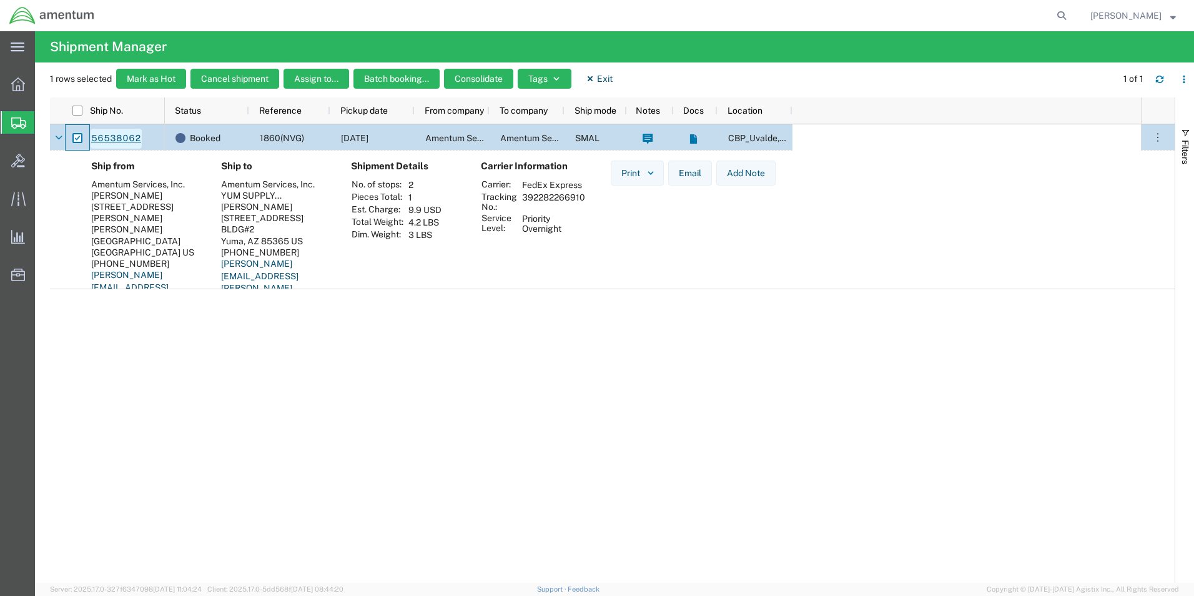
click at [103, 137] on link "56538062" at bounding box center [116, 139] width 51 height 20
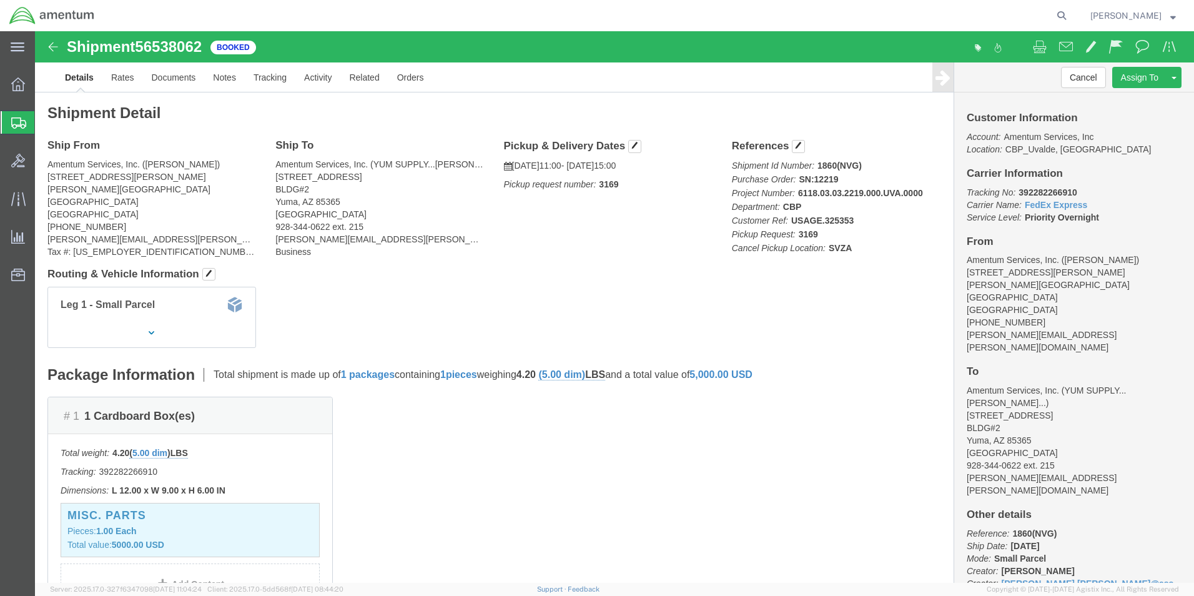
click img
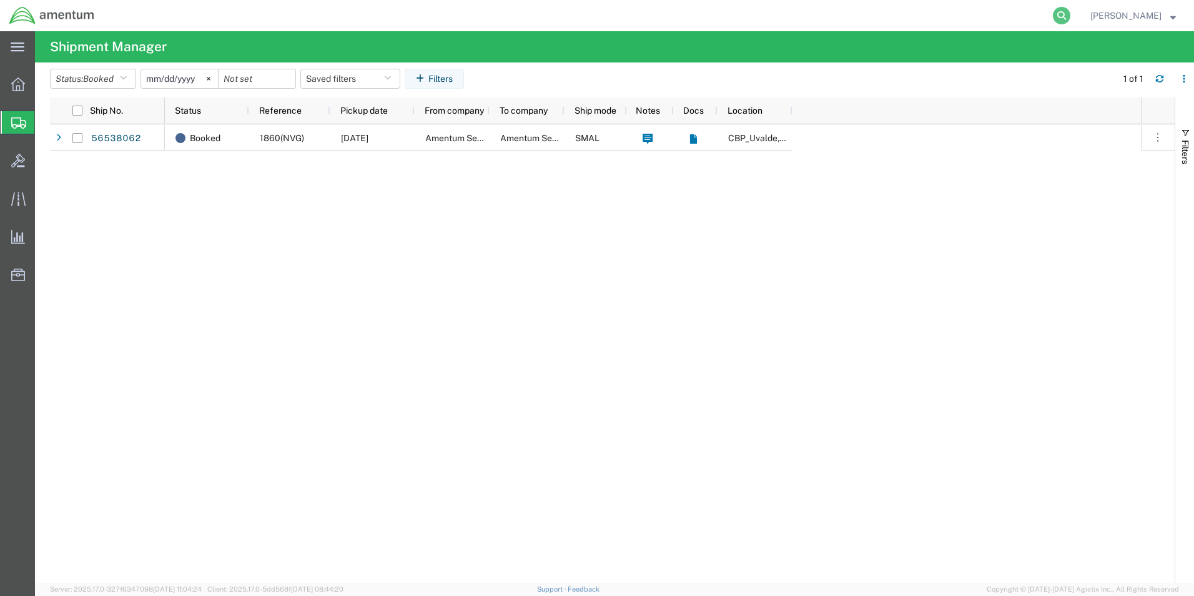
click at [1067, 13] on icon at bounding box center [1061, 15] width 17 height 17
click at [887, 17] on input "search" at bounding box center [863, 16] width 380 height 30
type input "56539026"
click at [1067, 18] on icon at bounding box center [1061, 15] width 17 height 17
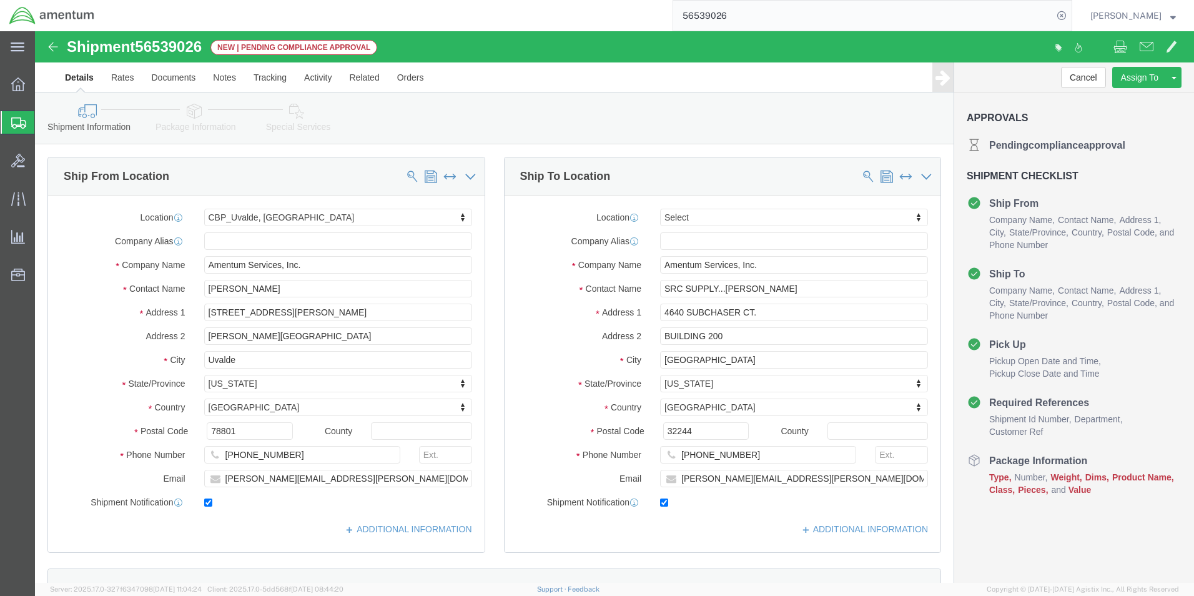
select select "49950"
select select
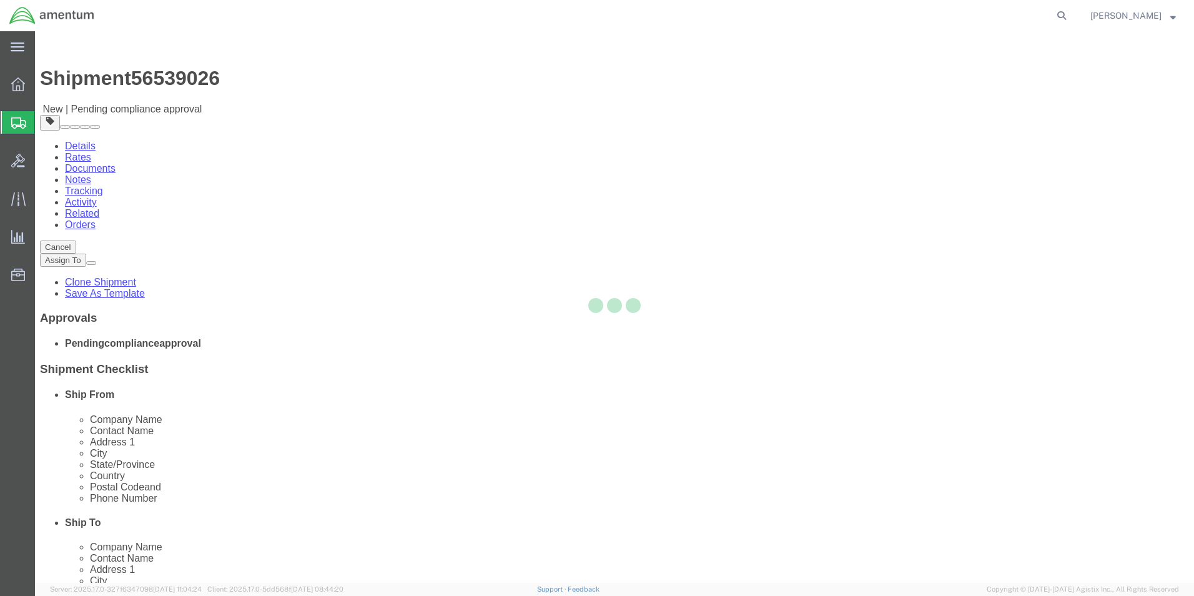
select select "49950"
select select
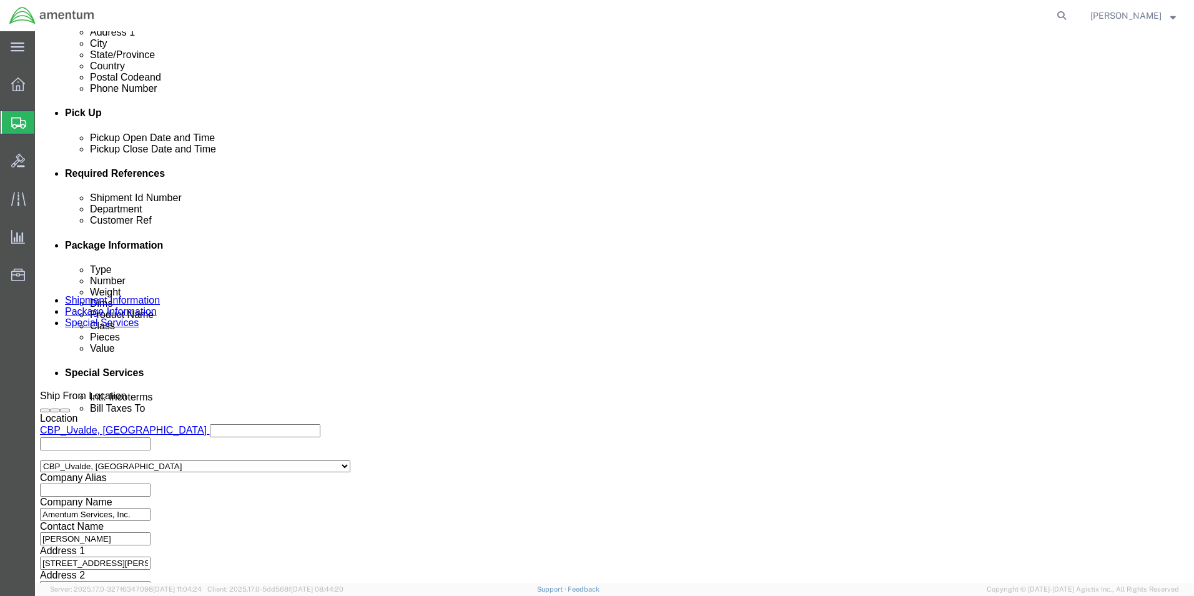
scroll to position [545, 0]
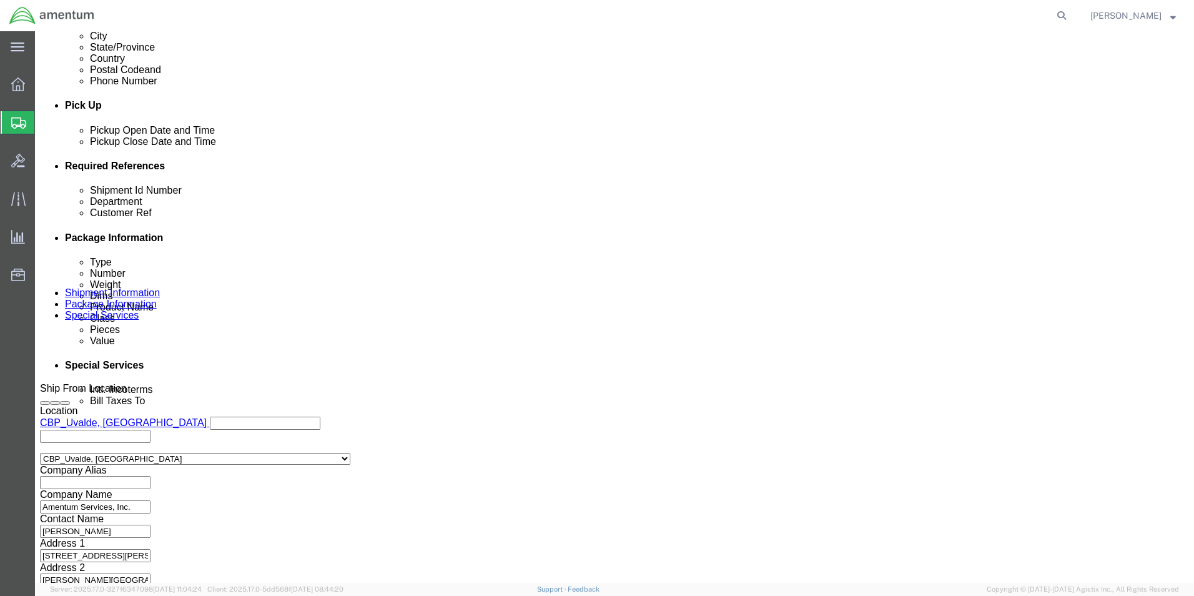
click button "Continue"
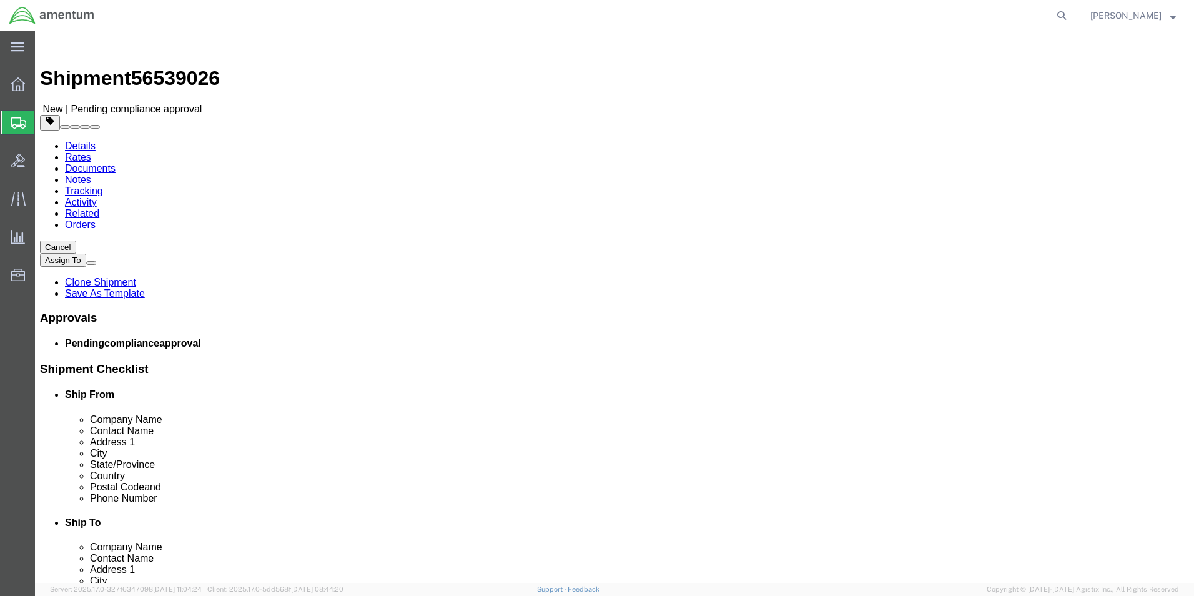
click at [91, 152] on link "Rates" at bounding box center [78, 157] width 26 height 11
click at [72, 141] on link "Details" at bounding box center [80, 146] width 31 height 11
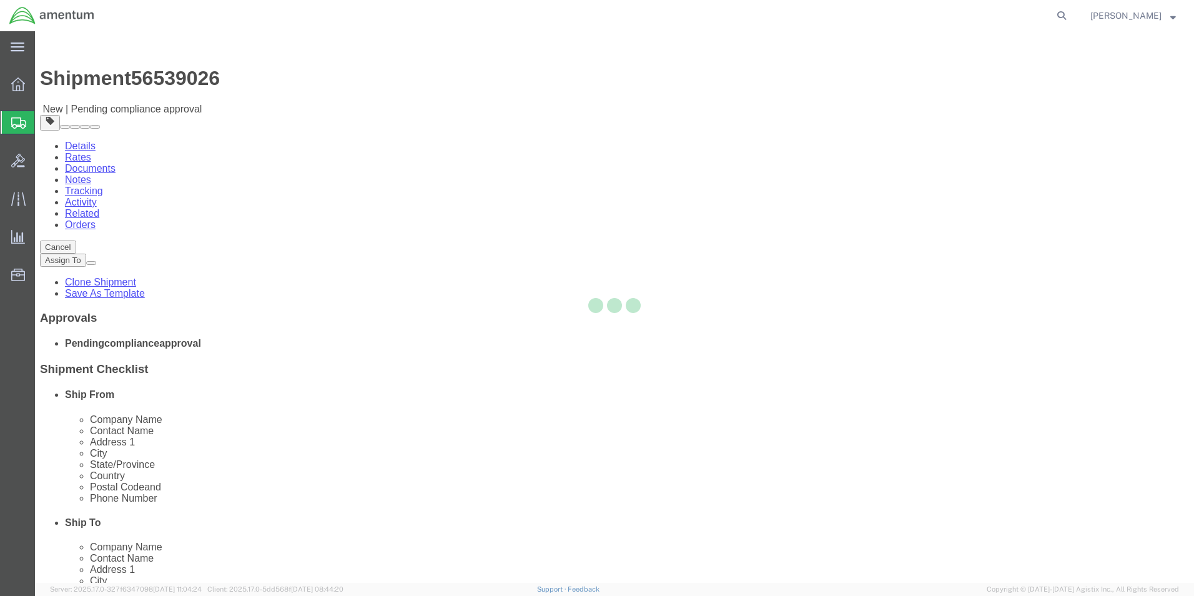
select select "49950"
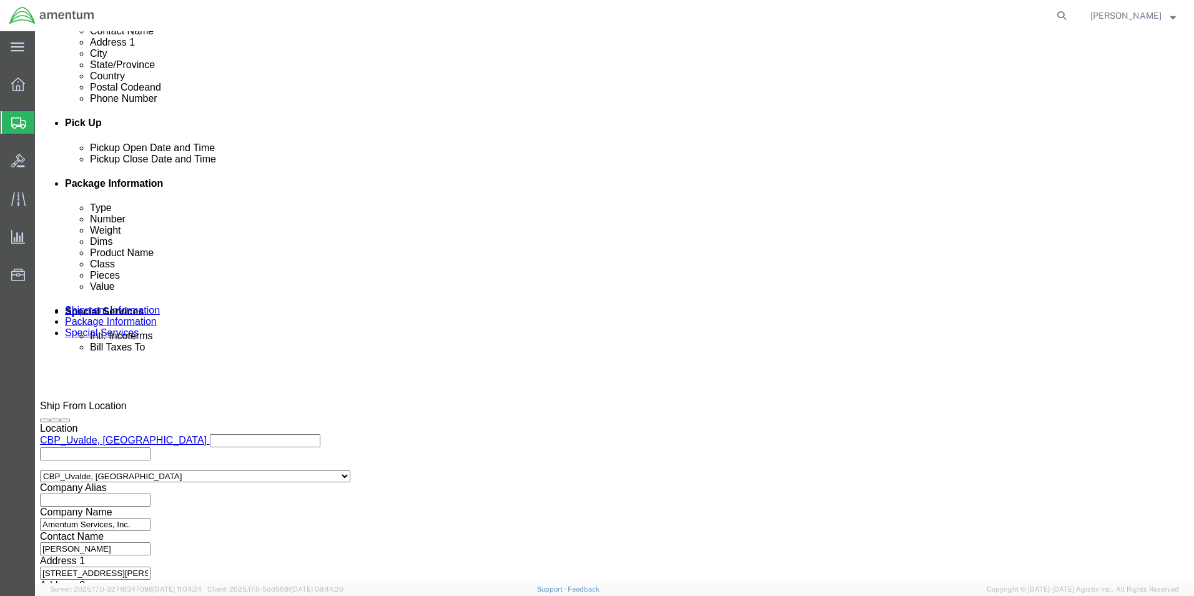
scroll to position [545, 0]
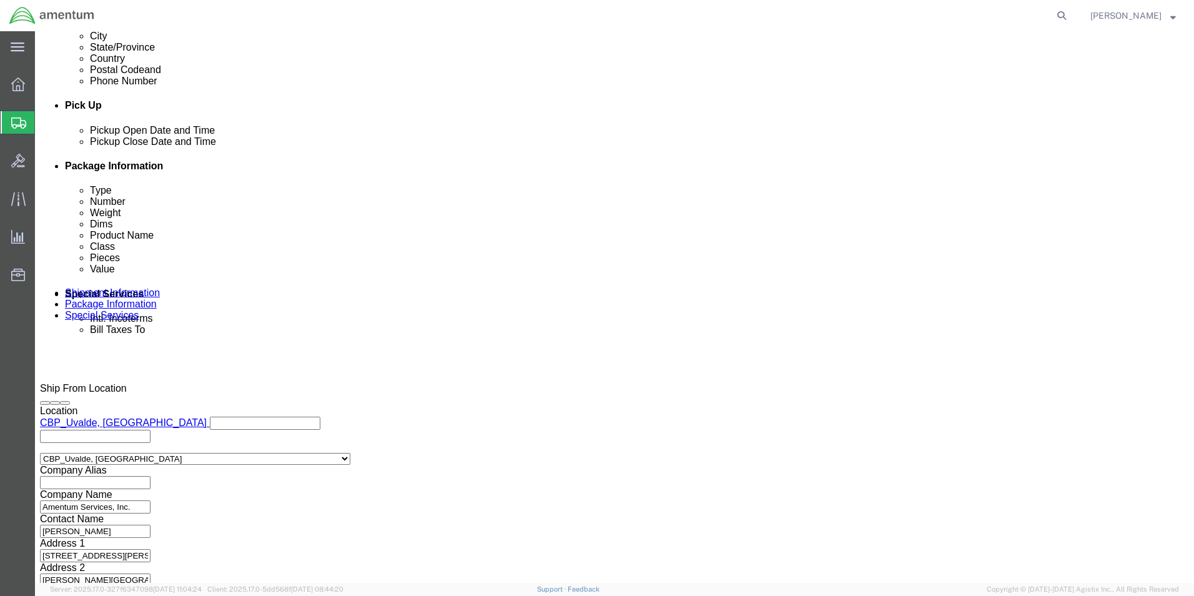
click button "Continue"
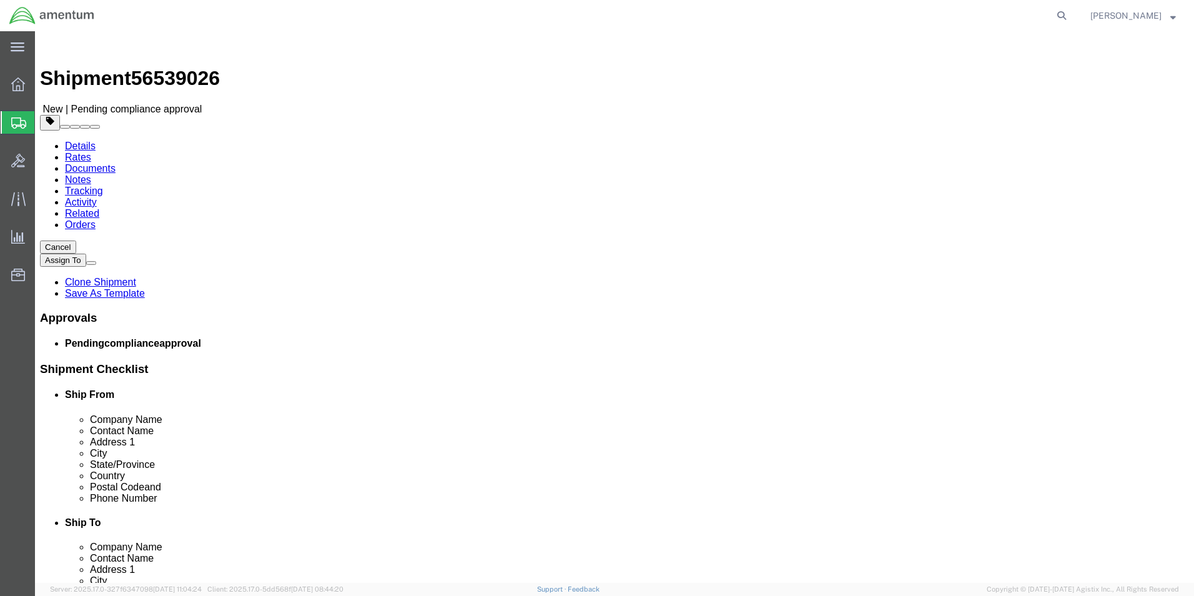
click span "button"
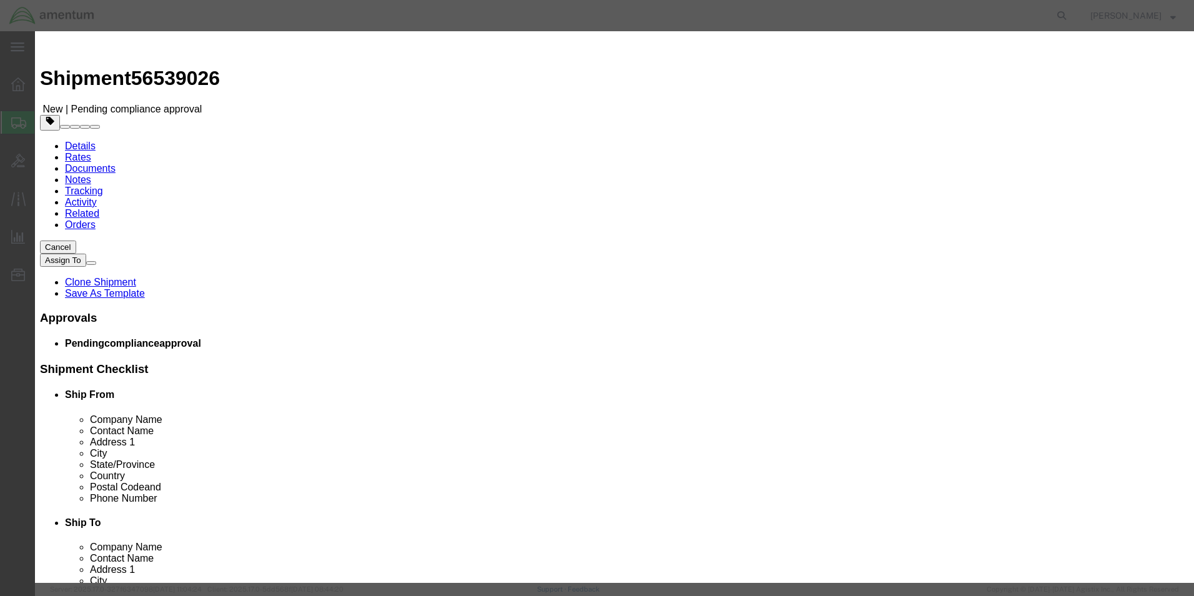
click button "Yes"
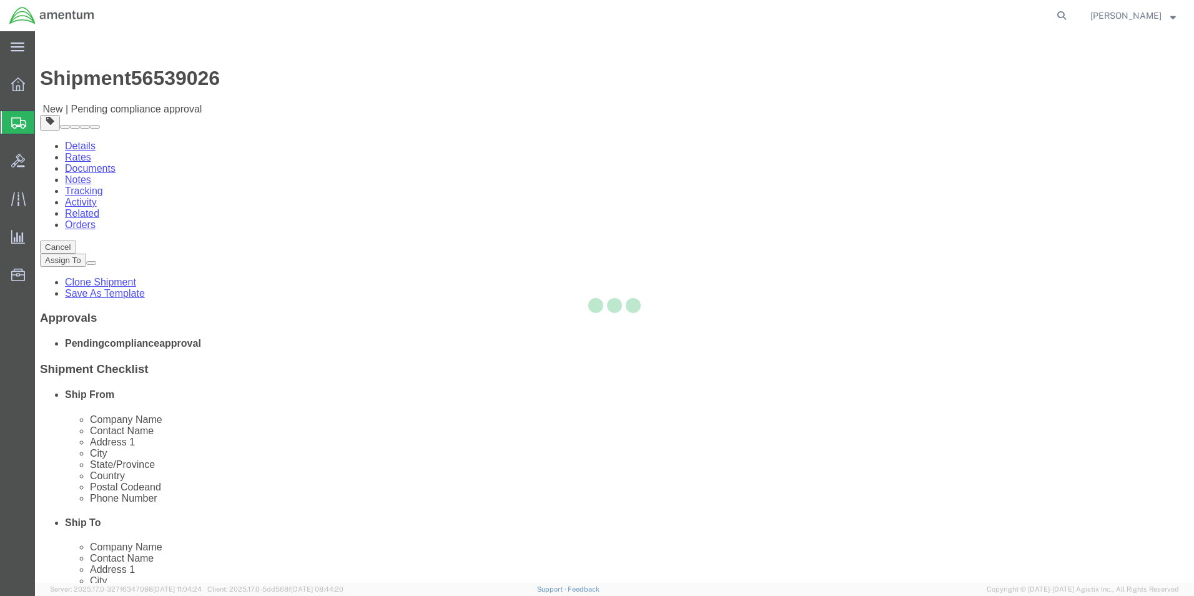
select select "PSNS"
select select "CBOX"
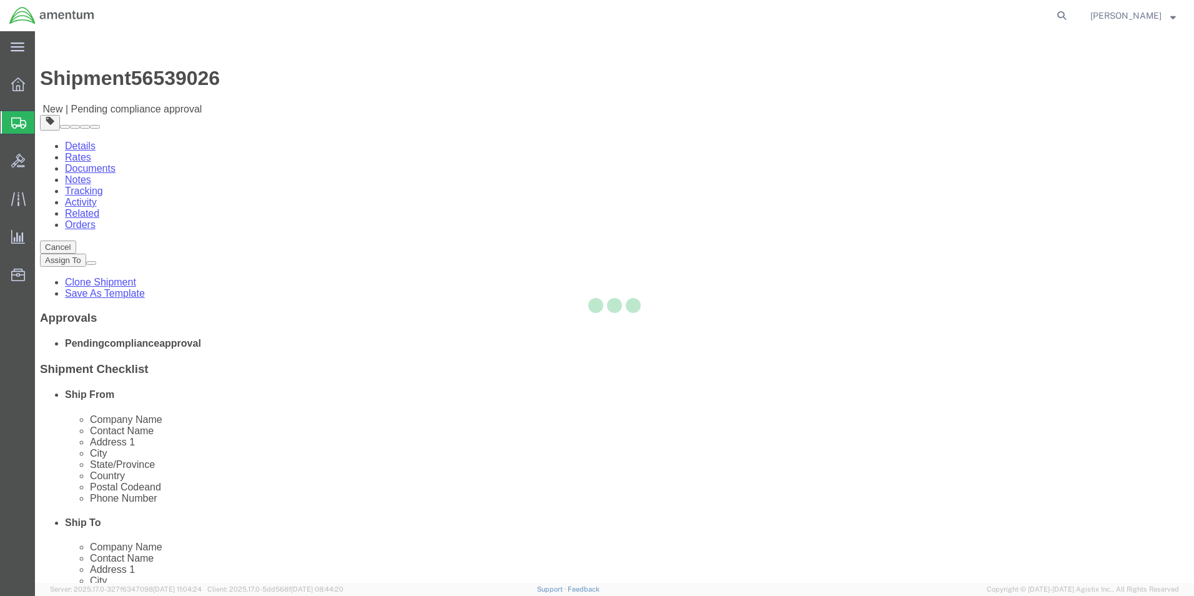
select select "CBOX"
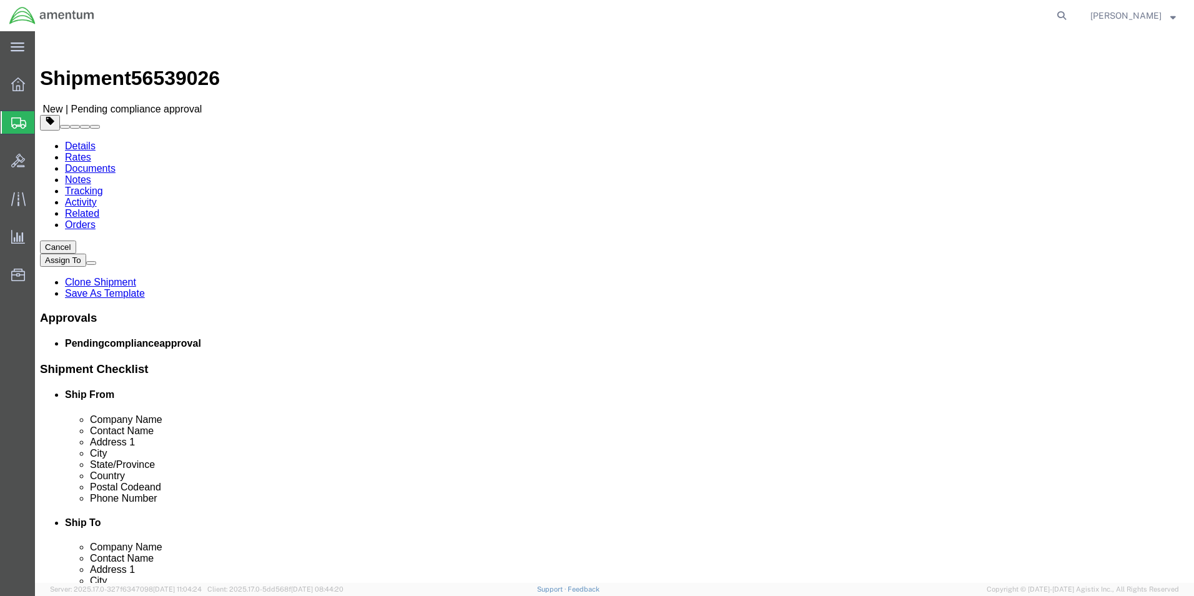
click span "button"
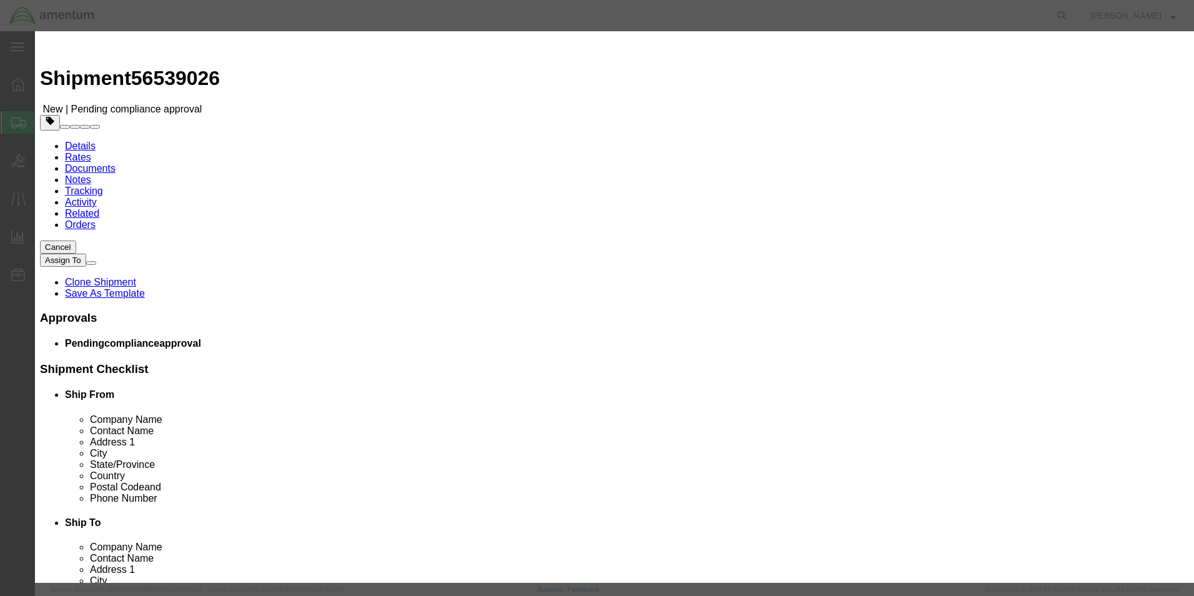
click button "Yes"
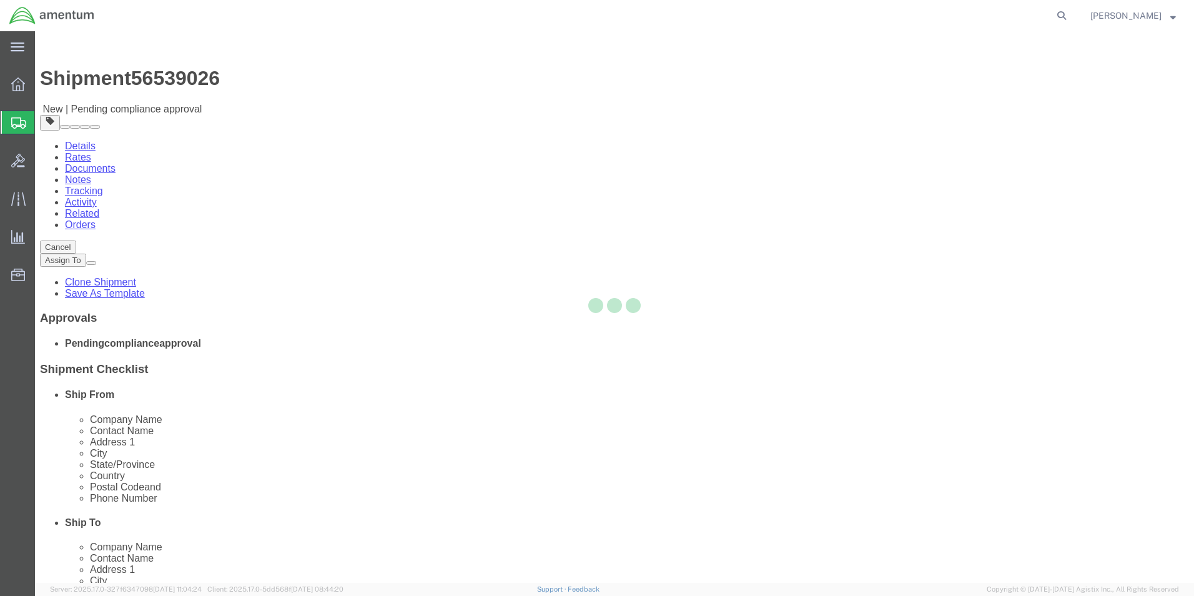
select select "PSNS"
select select "CBOX"
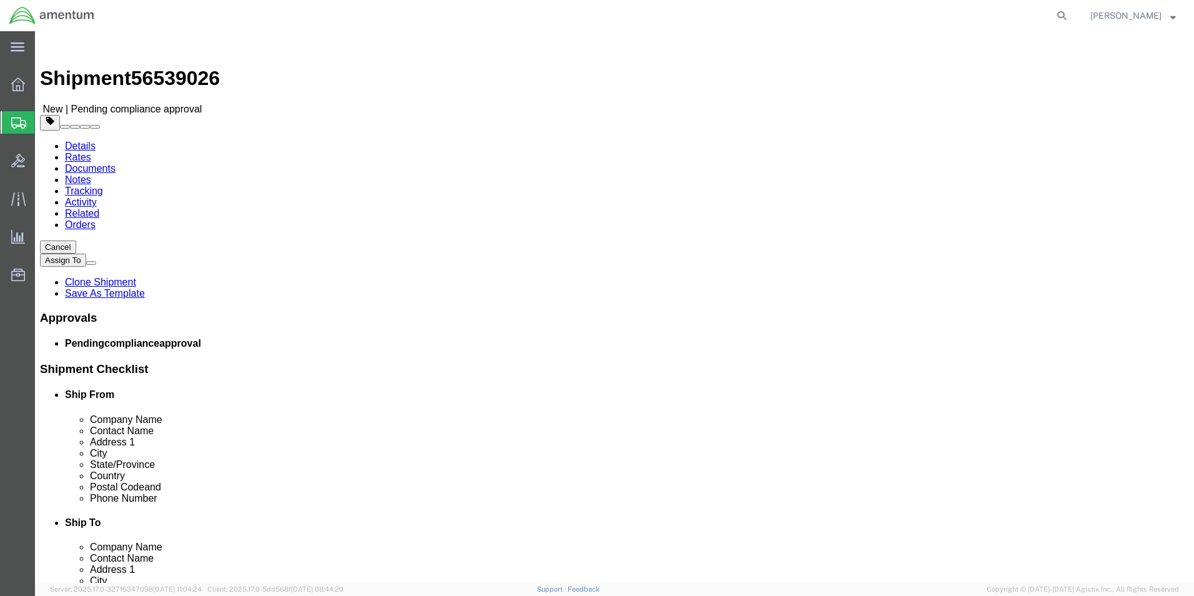
click span "button"
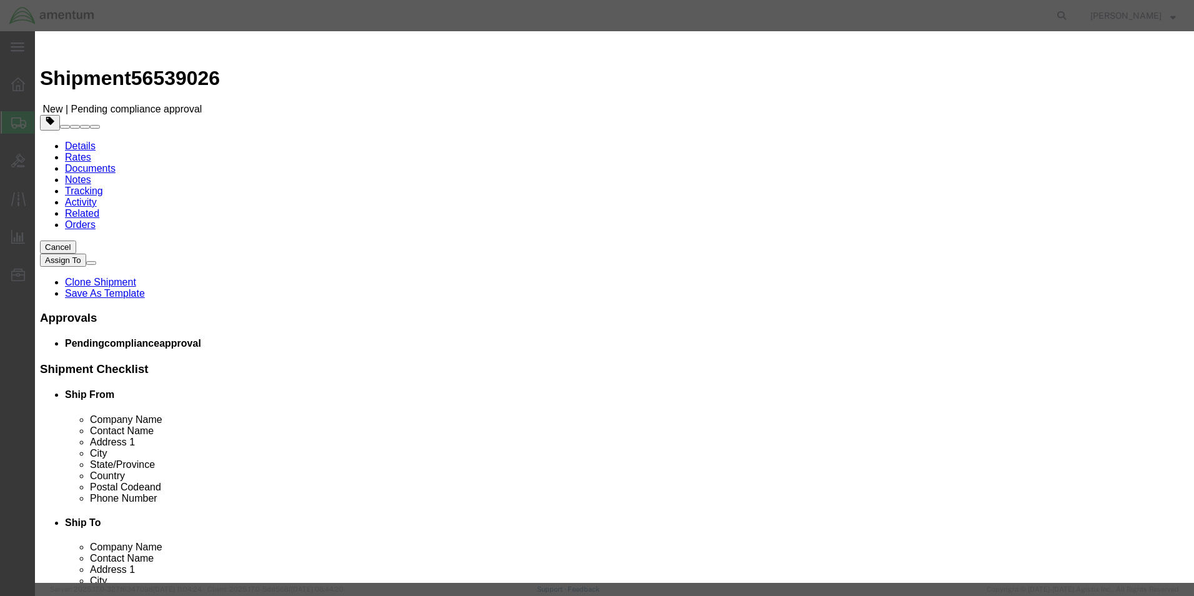
click button "Yes"
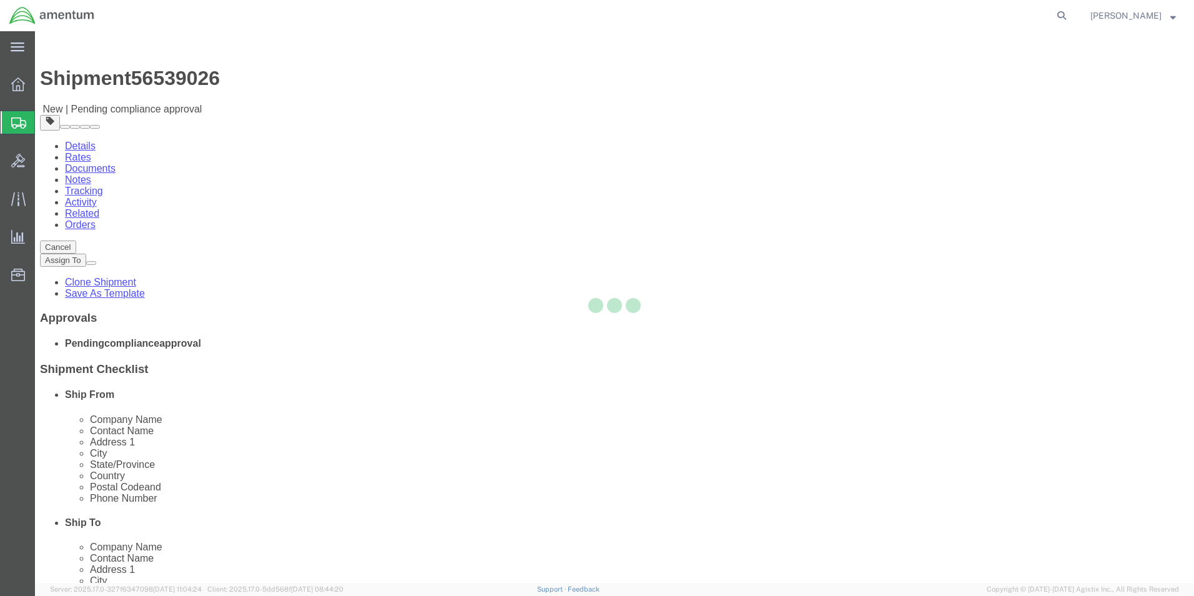
select select "PSNS"
select select "CBOX"
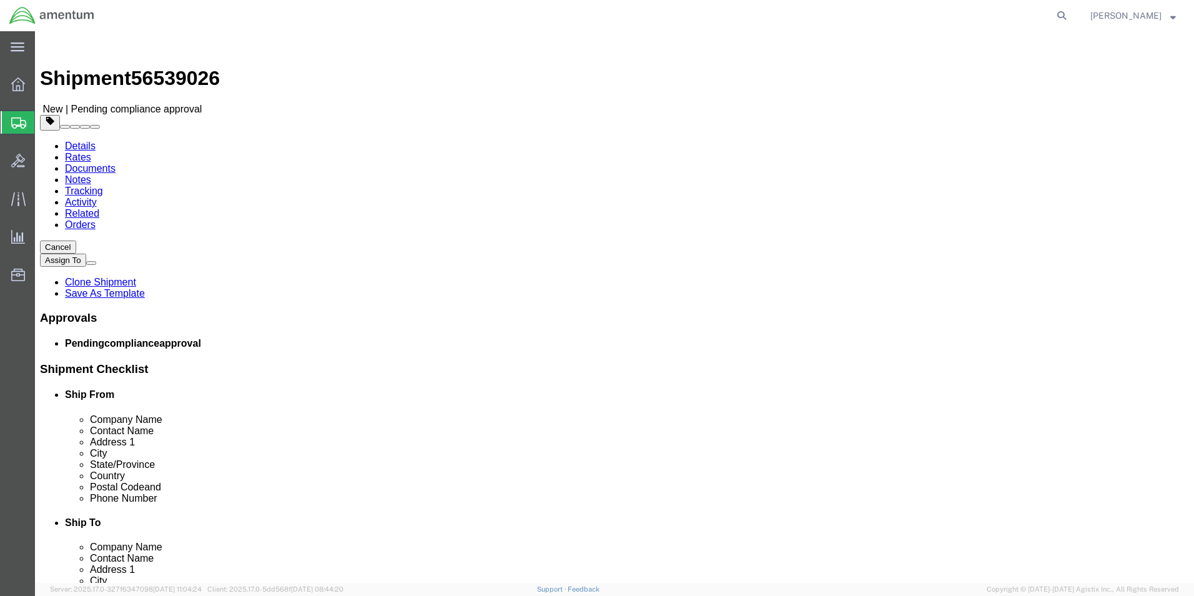
click span "button"
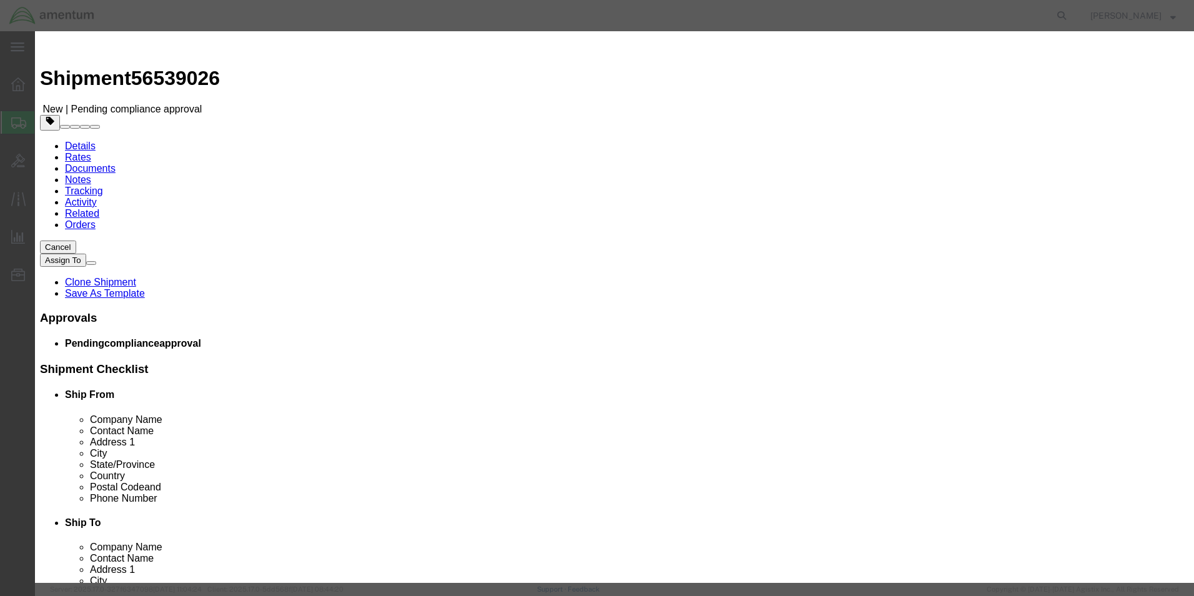
click button "Yes"
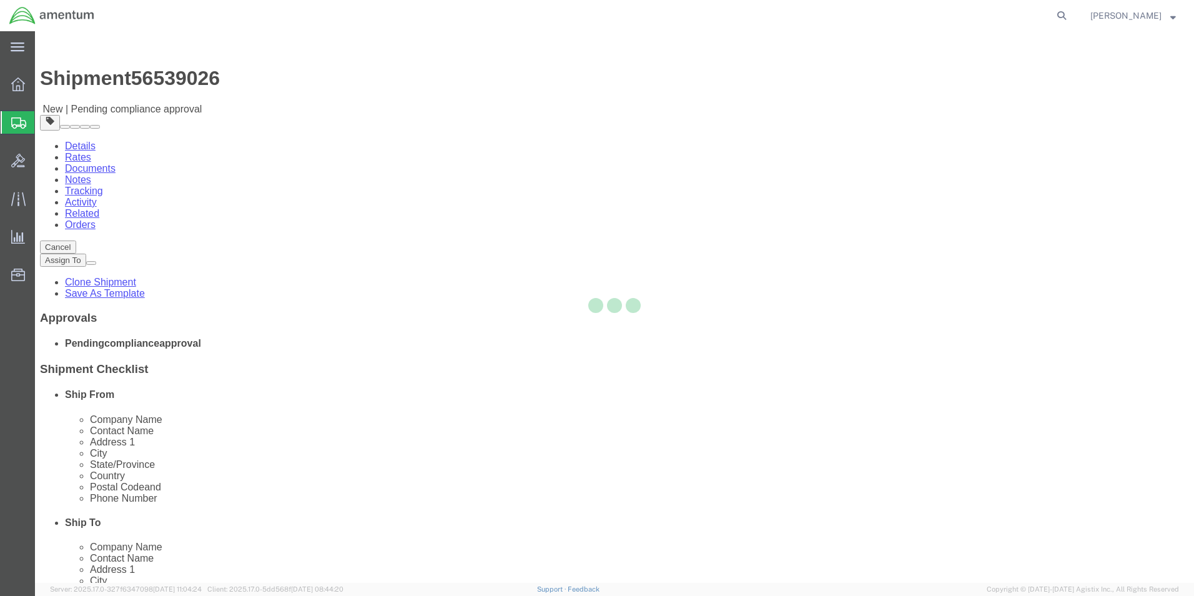
select select "PSNS"
select select "CBOX"
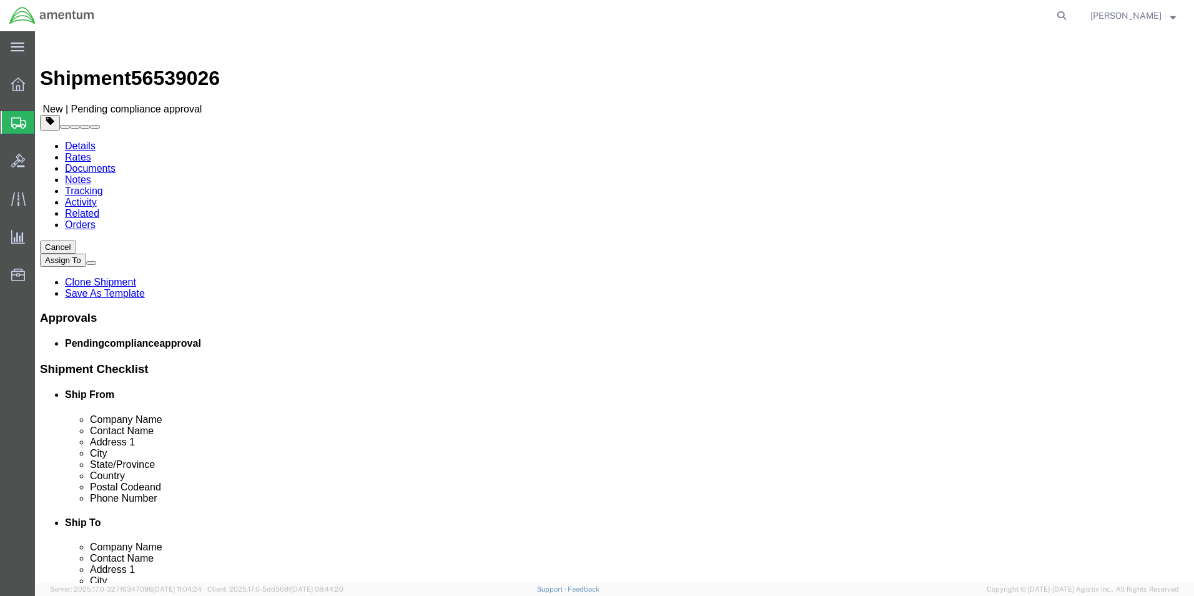
click at [0, 0] on span "Shipment Manager" at bounding box center [0, 0] width 0 height 0
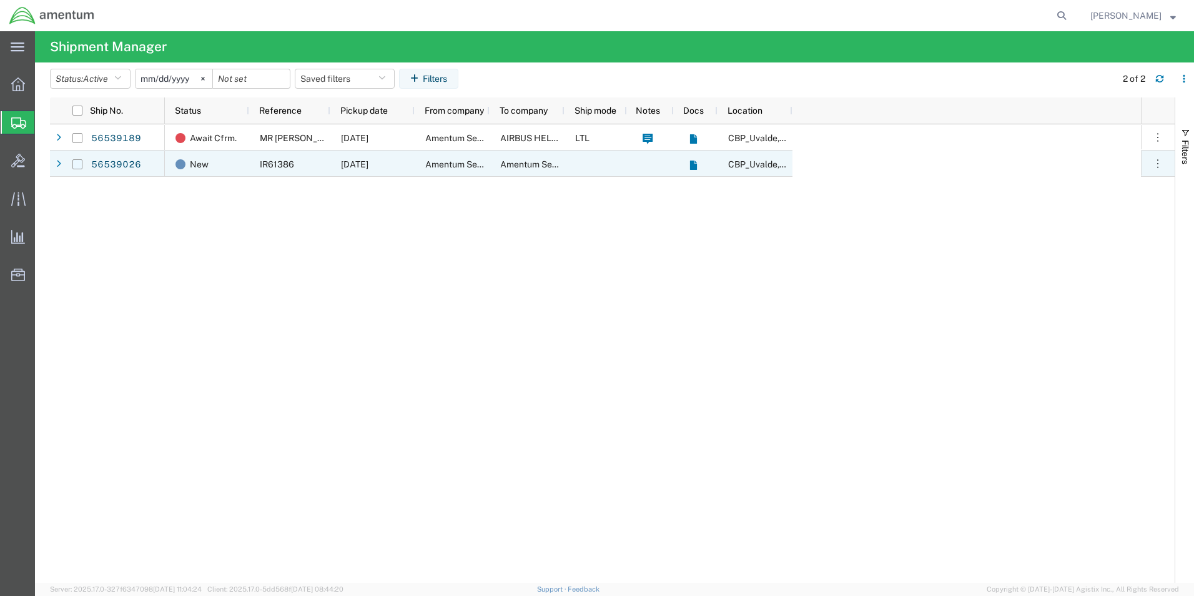
click at [80, 161] on input "Press Space to toggle row selection (unchecked)" at bounding box center [77, 164] width 10 height 10
checkbox input "true"
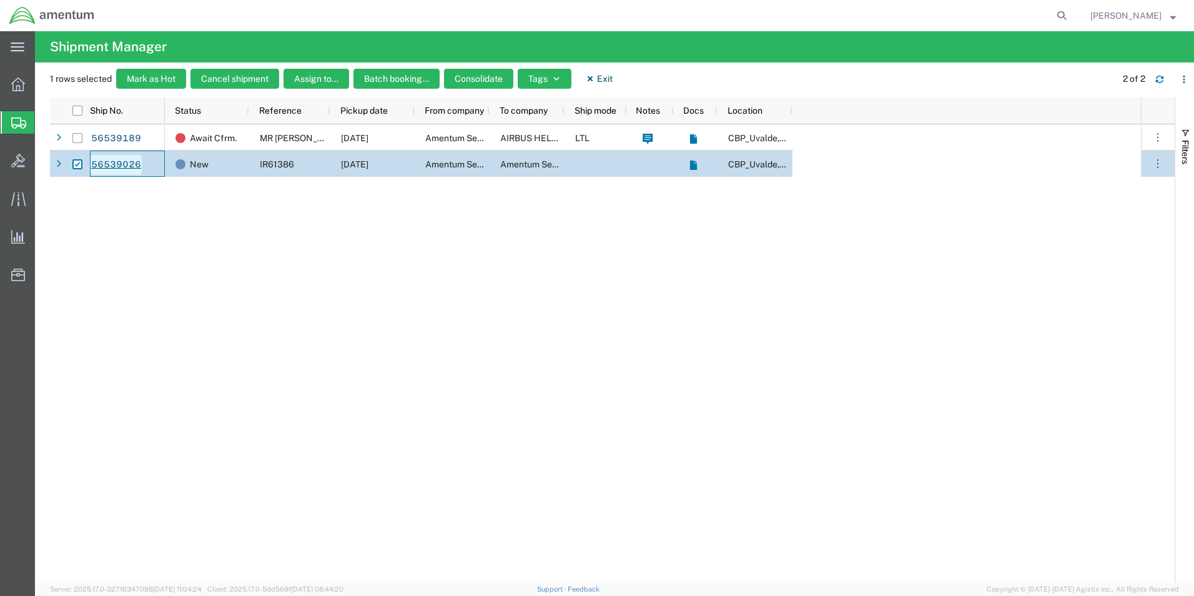
click at [107, 161] on link "56539026" at bounding box center [116, 165] width 51 height 20
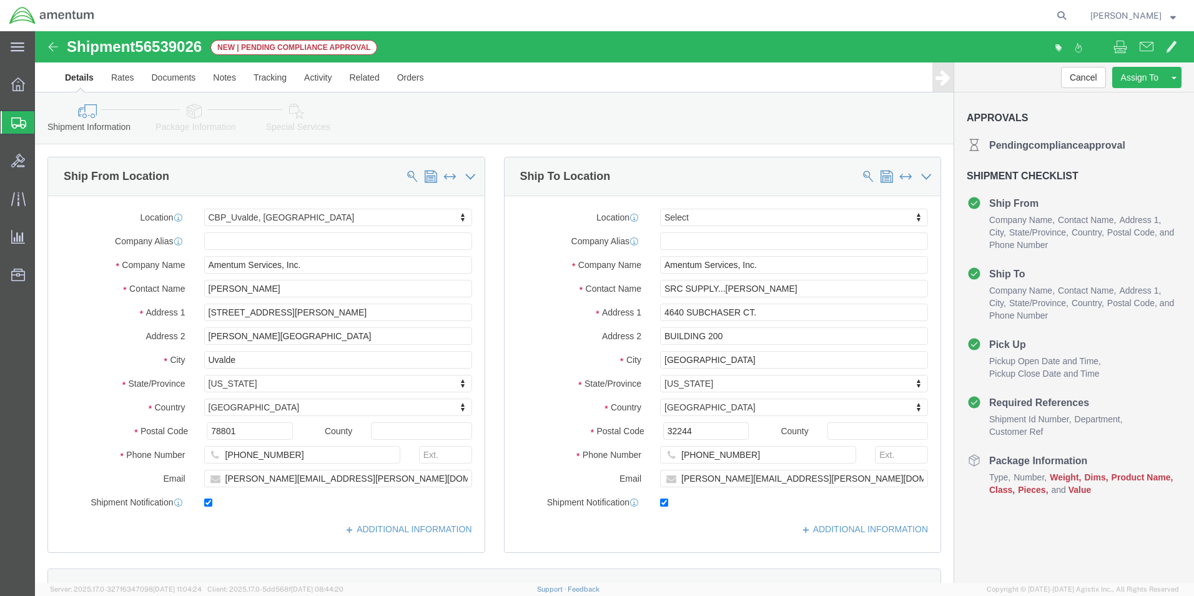
select select "49950"
select select
click at [1170, 15] on span "[PERSON_NAME]" at bounding box center [1133, 16] width 86 height 14
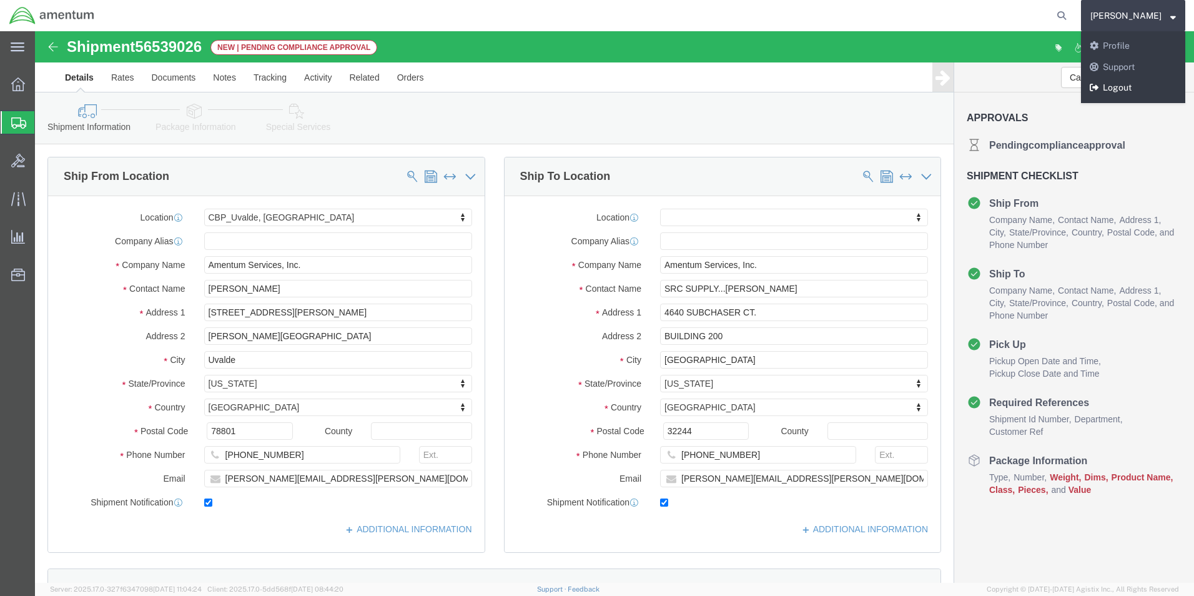
click at [1127, 84] on link "Logout" at bounding box center [1133, 87] width 104 height 21
